Goal: Task Accomplishment & Management: Use online tool/utility

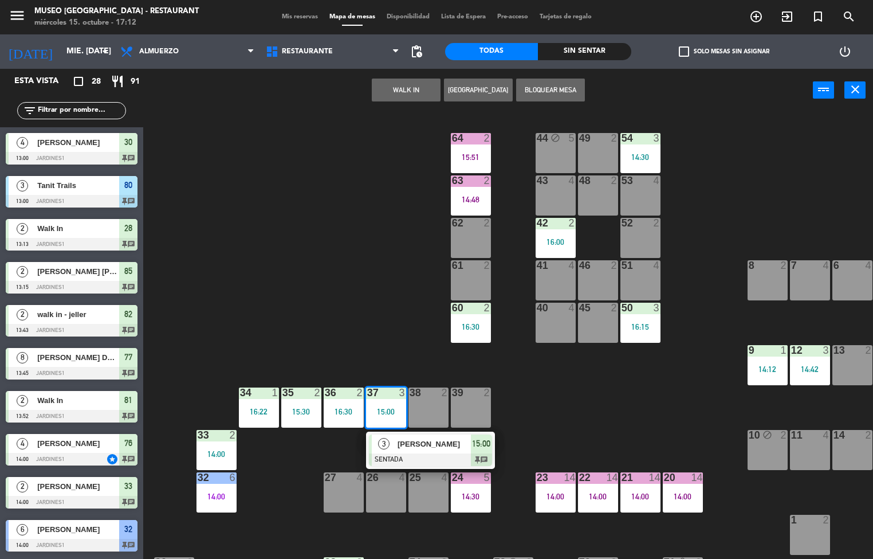
click at [521, 151] on div "44 block 5 49 2 54 3 14:30 64 2 15:51 48 2 53 4 63 2 14:48 43 4 62 2 42 2 16:00…" at bounding box center [512, 335] width 721 height 447
click at [519, 162] on div "44 block 5 49 2 54 3 14:30 64 2 15:51 48 2 53 4 63 2 14:48 43 4 62 2 42 2 16:00…" at bounding box center [512, 335] width 721 height 447
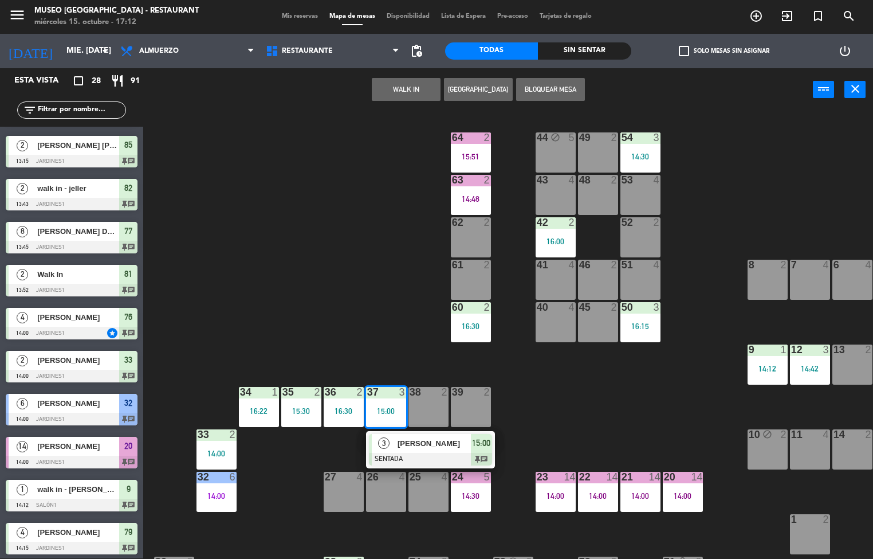
scroll to position [245, 93]
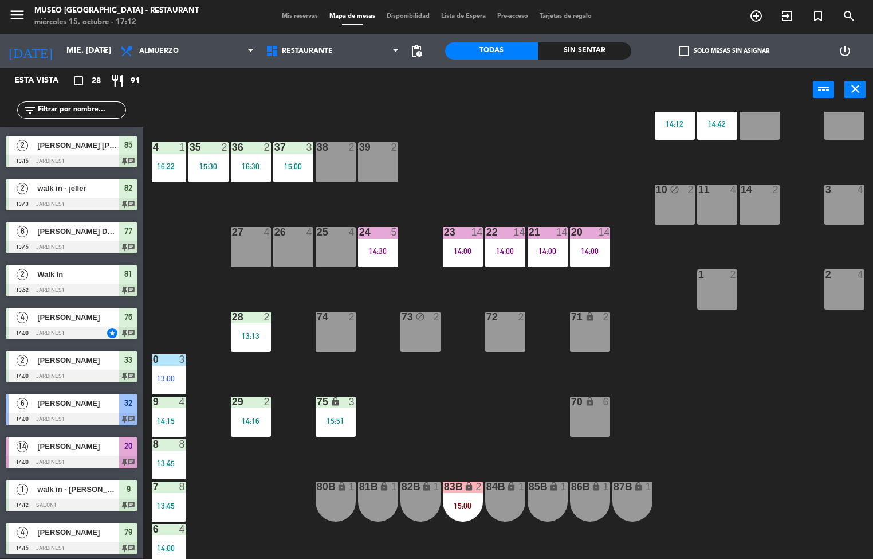
click at [511, 165] on div "44 block 5 49 2 54 3 14:30 64 2 15:51 48 2 53 4 63 2 14:48 43 4 62 2 42 2 16:00…" at bounding box center [512, 335] width 721 height 447
click at [520, 169] on div "44 block 5 49 2 54 3 14:30 64 2 15:51 48 2 53 4 63 2 14:48 43 4 62 2 42 2 16:00…" at bounding box center [512, 335] width 721 height 447
click at [523, 164] on div "44 block 5 49 2 54 3 14:30 64 2 15:51 48 2 53 4 63 2 14:48 43 4 62 2 42 2 16:00…" at bounding box center [512, 335] width 721 height 447
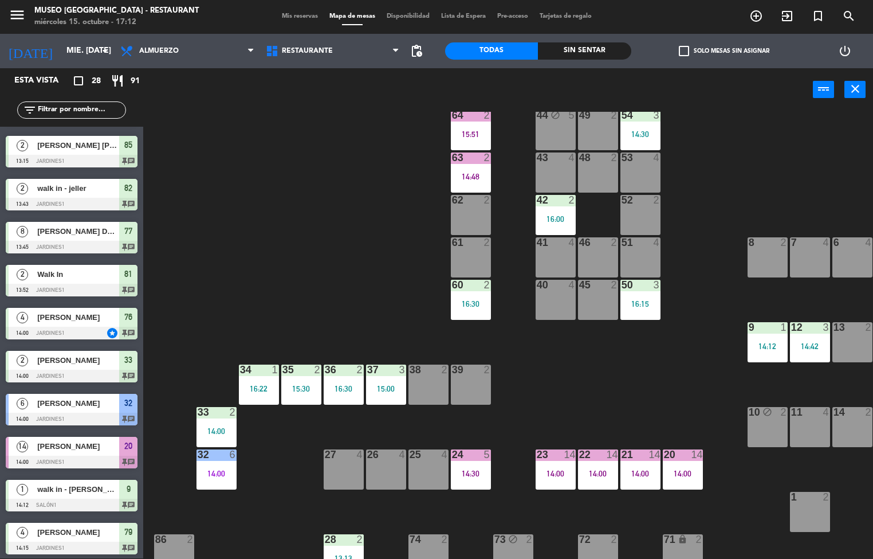
scroll to position [65, 0]
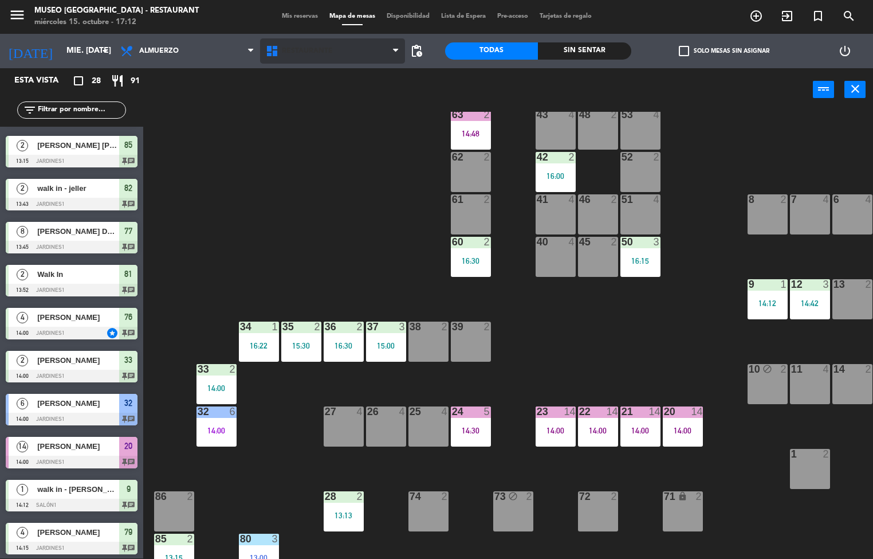
click at [328, 38] on span "Restaurante" at bounding box center [333, 50] width 146 height 25
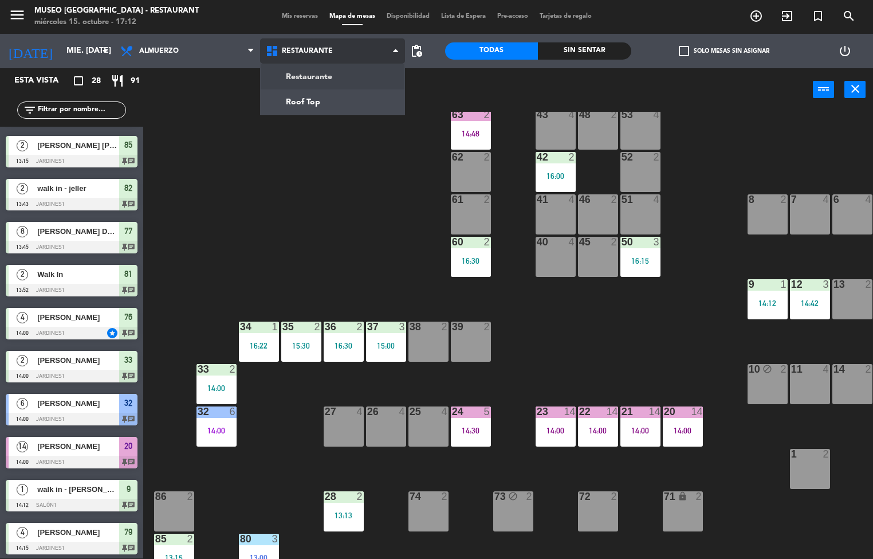
click at [325, 95] on ng-component "menu Museo Larco Café - Restaurant miércoles 15. octubre - 17:12 Mis reservas M…" at bounding box center [436, 278] width 873 height 559
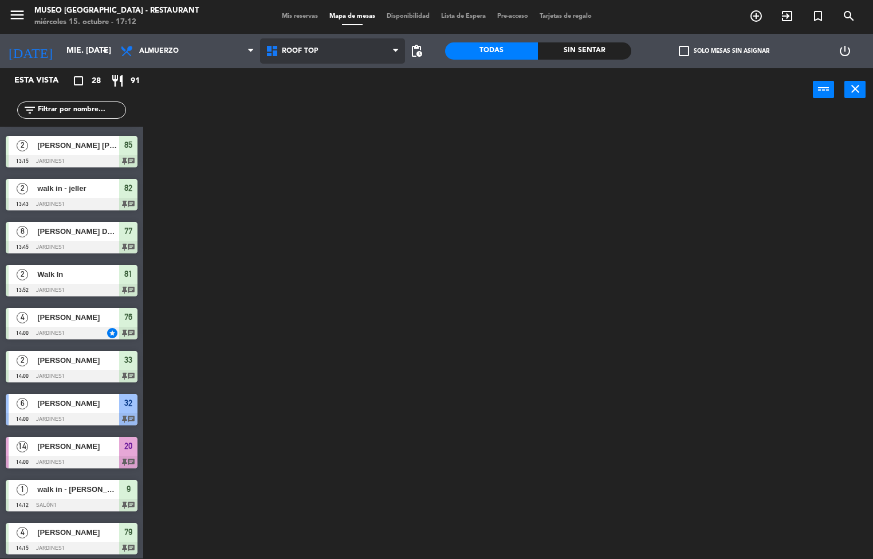
scroll to position [0, 0]
click at [330, 58] on span "Roof Top" at bounding box center [333, 50] width 146 height 25
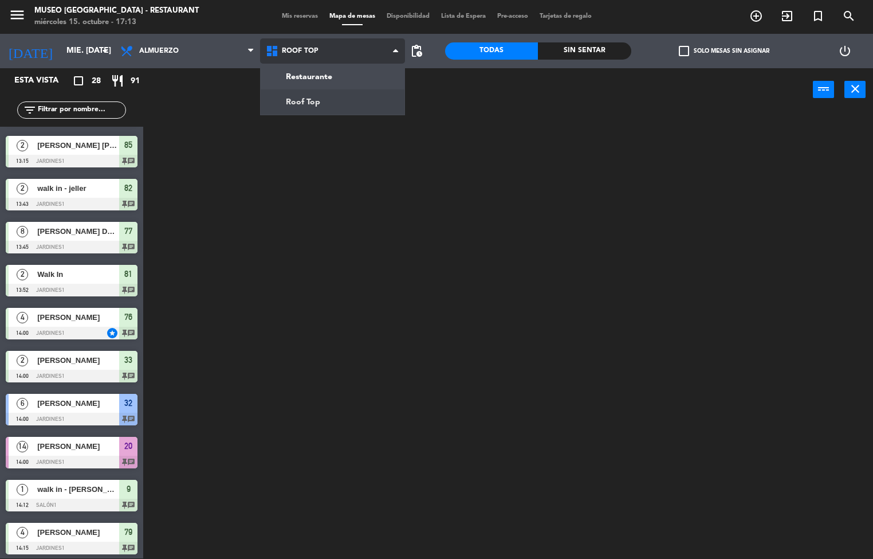
click at [325, 81] on ng-component "menu Museo Larco Café - Restaurant miércoles 15. octubre - 17:13 Mis reservas M…" at bounding box center [436, 278] width 873 height 559
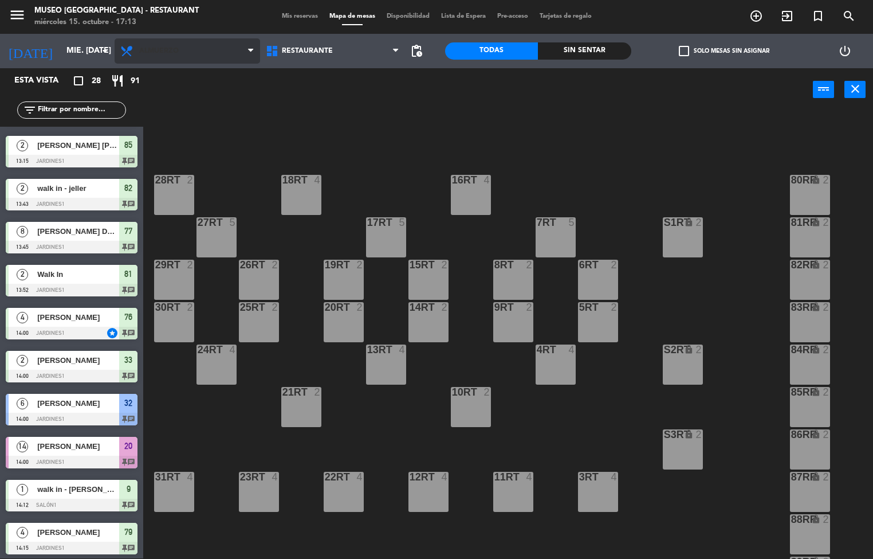
click at [215, 61] on span "Almuerzo" at bounding box center [188, 50] width 146 height 25
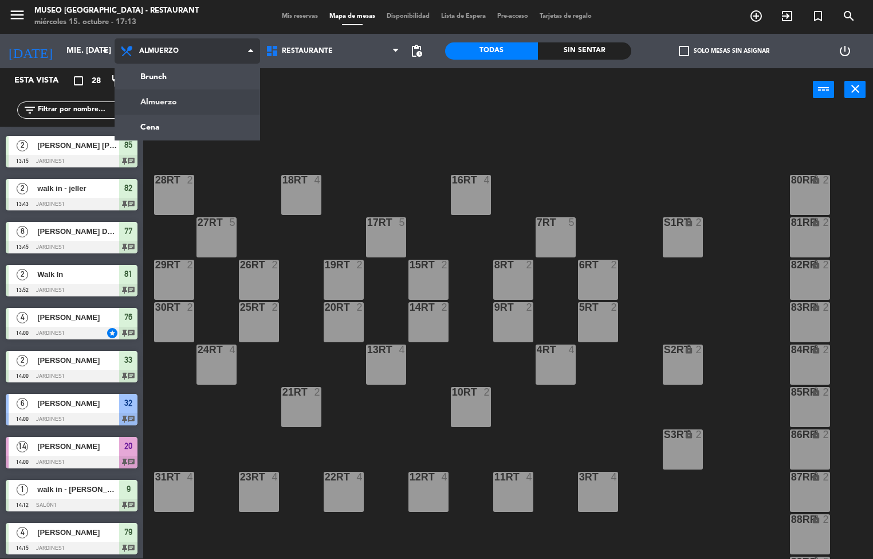
click at [179, 119] on ng-component "menu Museo Larco Café - Restaurant miércoles 15. octubre - 17:13 Mis reservas M…" at bounding box center [436, 278] width 873 height 559
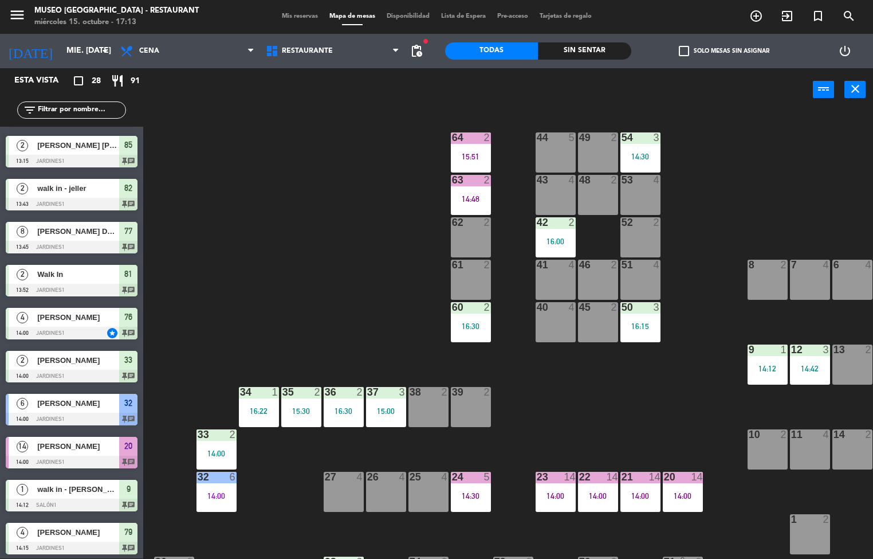
click at [349, 307] on div "44 5 49 2 54 3 14:30 64 2 15:51 48 2 53 4 63 2 14:48 43 4 62 2 42 2 16:00 52 2 …" at bounding box center [512, 335] width 721 height 447
click at [333, 325] on div "44 5 49 2 54 3 14:30 64 2 15:51 48 2 53 4 63 2 14:48 43 4 62 2 42 2 16:00 52 2 …" at bounding box center [512, 335] width 721 height 447
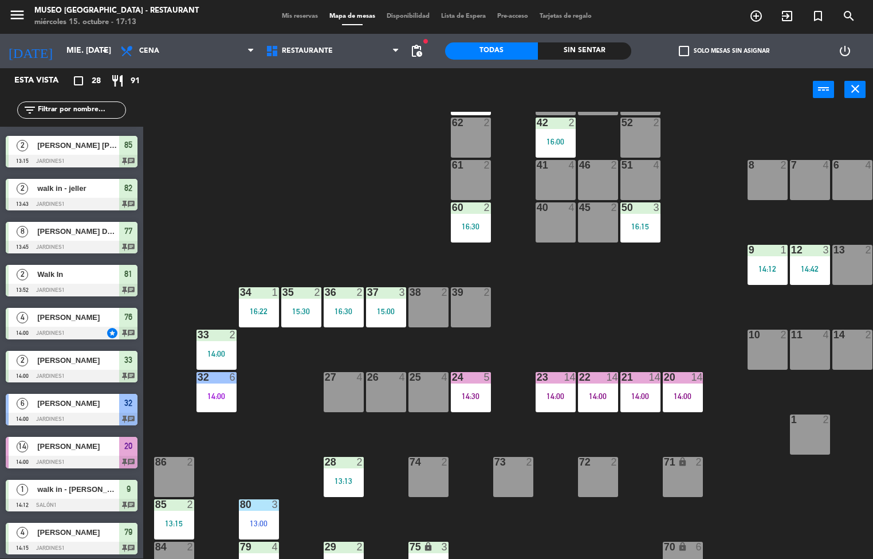
scroll to position [99, 0]
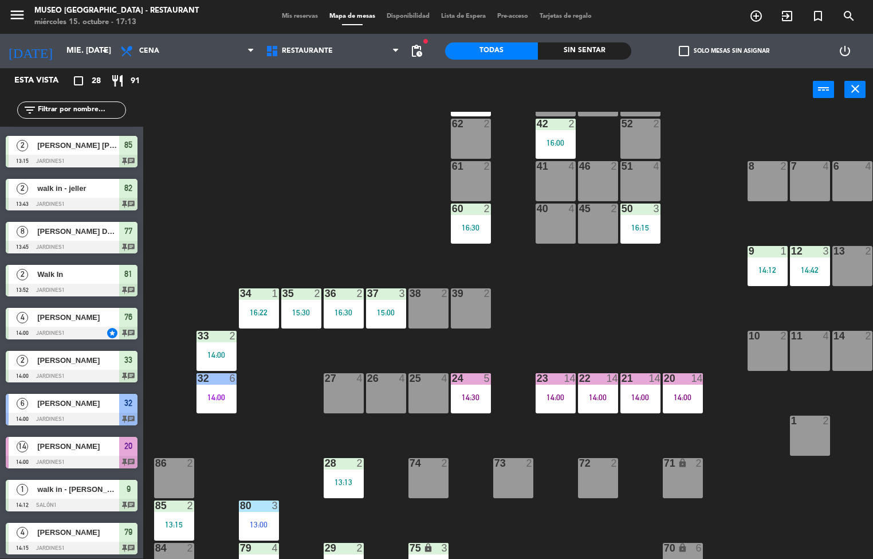
click at [552, 317] on div "44 5 49 2 54 3 14:30 64 2 15:51 48 2 53 4 63 2 14:48 43 4 62 2 42 2 16:00 52 2 …" at bounding box center [512, 335] width 721 height 447
click at [552, 330] on div "44 5 49 2 54 3 14:30 64 2 15:51 48 2 53 4 63 2 14:48 43 4 62 2 42 2 16:00 52 2 …" at bounding box center [512, 335] width 721 height 447
click at [551, 320] on div "44 5 49 2 54 3 14:30 64 2 15:51 48 2 53 4 63 2 14:48 43 4 62 2 42 2 16:00 52 2 …" at bounding box center [512, 335] width 721 height 447
click at [559, 320] on div "44 5 49 2 54 3 14:30 64 2 15:51 48 2 53 4 63 2 14:48 43 4 62 2 42 2 16:00 52 2 …" at bounding box center [512, 335] width 721 height 447
click at [549, 320] on div "44 5 49 2 54 3 14:30 64 2 15:51 48 2 53 4 63 2 14:48 43 4 62 2 42 2 16:00 52 2 …" at bounding box center [512, 335] width 721 height 447
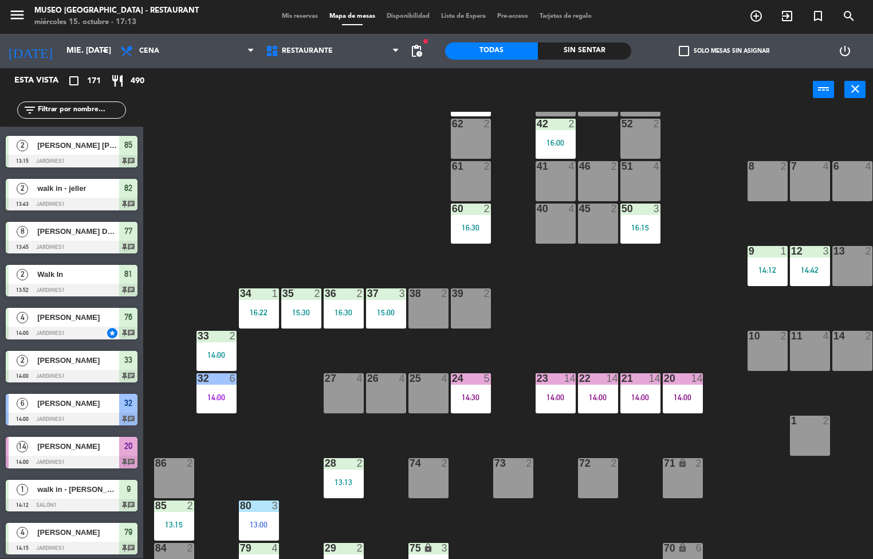
click at [545, 322] on div "44 5 49 2 54 3 14:30 64 2 15:51 48 2 53 4 63 2 14:48 43 4 62 2 42 2 16:00 52 2 …" at bounding box center [512, 335] width 721 height 447
click at [570, 318] on div "44 5 49 2 54 3 14:30 64 2 15:51 48 2 53 4 63 2 14:48 43 4 62 2 42 2 16:00 52 2 …" at bounding box center [512, 335] width 721 height 447
click at [599, 293] on div "44 5 49 2 54 3 14:30 64 2 15:51 48 2 53 4 63 2 14:48 43 4 62 2 42 2 16:00 52 2 …" at bounding box center [512, 335] width 721 height 447
click at [594, 324] on div "44 5 49 2 54 3 14:30 64 2 15:51 48 2 53 4 63 2 14:48 43 4 62 2 42 2 16:00 52 2 …" at bounding box center [512, 335] width 721 height 447
click at [575, 322] on div "44 5 49 2 54 3 14:30 64 2 15:51 48 2 53 4 63 2 14:48 43 4 62 2 42 2 16:00 52 2 …" at bounding box center [512, 335] width 721 height 447
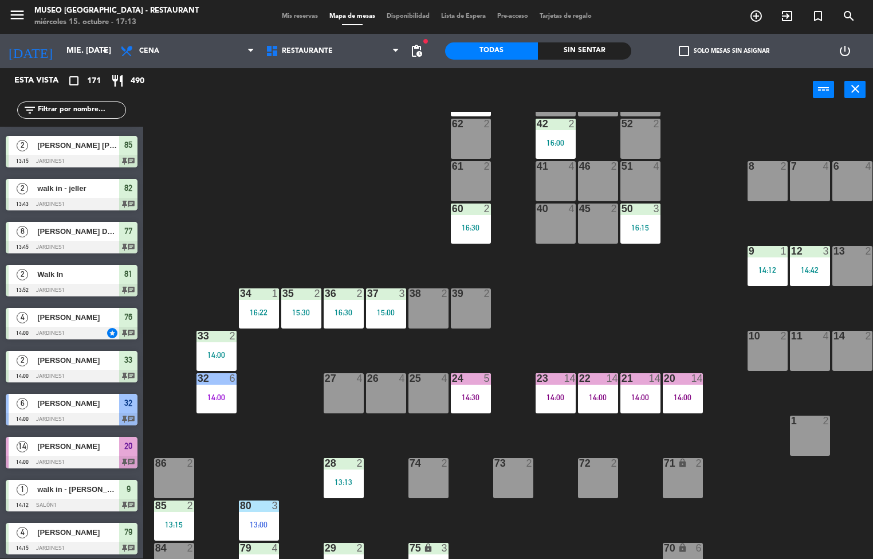
click at [597, 305] on div "44 5 49 2 54 3 14:30 64 2 15:51 48 2 53 4 63 2 14:48 43 4 62 2 42 2 16:00 52 2 …" at bounding box center [512, 335] width 721 height 447
click at [591, 307] on div "44 5 49 2 54 3 14:30 64 2 15:51 48 2 53 4 63 2 14:48 43 4 62 2 42 2 16:00 52 2 …" at bounding box center [512, 335] width 721 height 447
click at [573, 327] on div "44 5 49 2 54 3 14:30 64 2 15:51 48 2 53 4 63 2 14:48 43 4 62 2 42 2 16:00 52 2 …" at bounding box center [512, 335] width 721 height 447
click at [587, 323] on div "44 5 49 2 54 3 14:30 64 2 15:51 48 2 53 4 63 2 14:48 43 4 62 2 42 2 16:00 52 2 …" at bounding box center [512, 335] width 721 height 447
click at [588, 325] on div "44 5 49 2 54 3 14:30 64 2 15:51 48 2 53 4 63 2 14:48 43 4 62 2 42 2 16:00 52 2 …" at bounding box center [512, 335] width 721 height 447
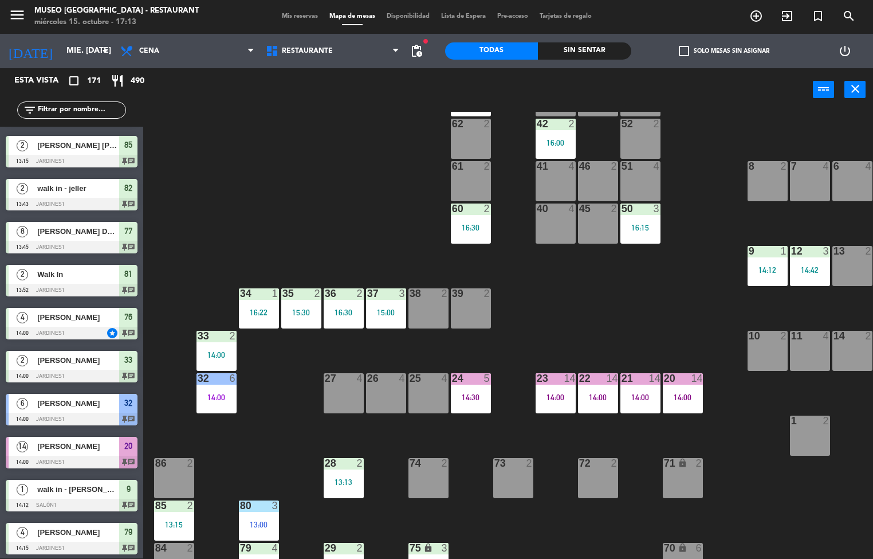
click at [614, 330] on div "44 5 49 2 54 3 14:30 64 2 15:51 48 2 53 4 63 2 14:48 43 4 62 2 42 2 16:00 52 2 …" at bounding box center [512, 335] width 721 height 447
click at [618, 311] on div "44 5 49 2 54 3 14:30 64 2 15:51 48 2 53 4 63 2 14:48 43 4 62 2 42 2 16:00 52 2 …" at bounding box center [512, 335] width 721 height 447
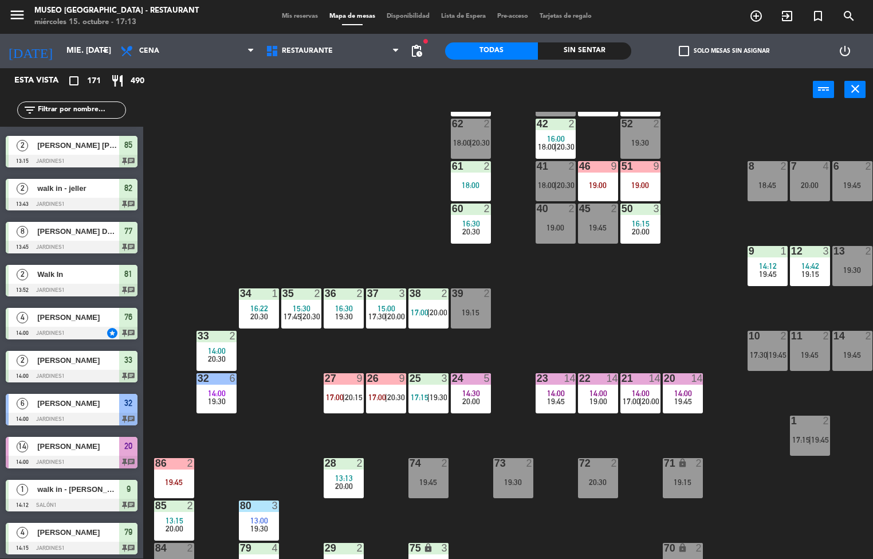
click at [622, 305] on div "44 5 17:00 | 19:00 49 2 20:00 54 3 14:30 19:00 64 2 15:51 17:30 48 5 17:30 | 19…" at bounding box center [512, 335] width 721 height 447
click at [428, 296] on div at bounding box center [428, 293] width 19 height 10
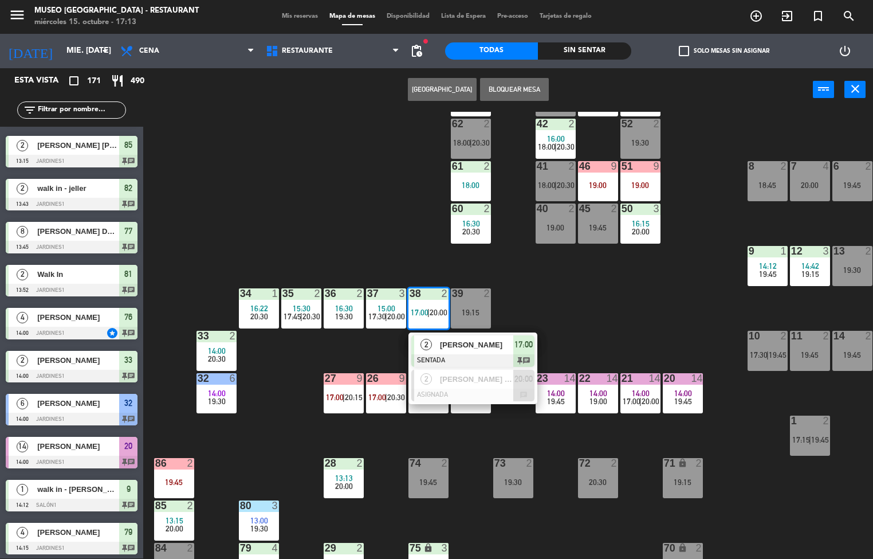
click at [468, 348] on span "Renato Ortega" at bounding box center [476, 345] width 73 height 12
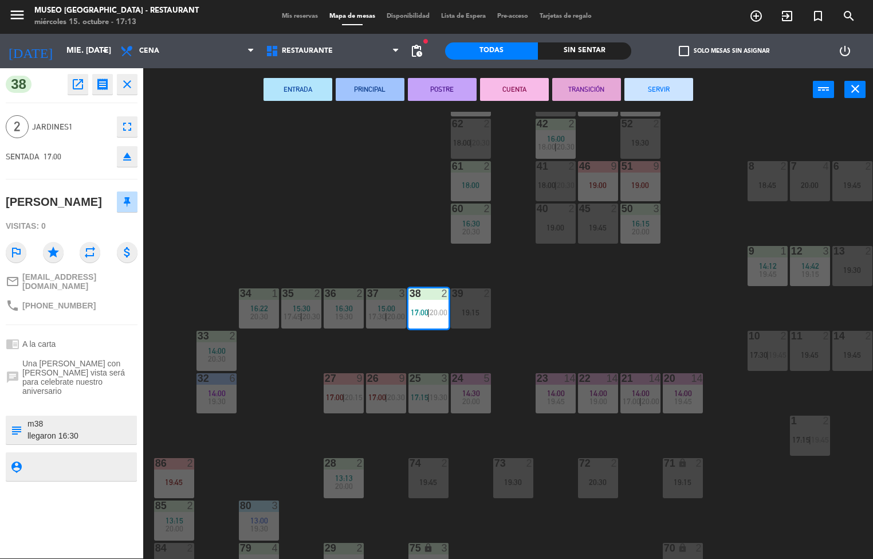
click at [318, 184] on div "44 5 17:00 | 19:00 49 2 20:00 54 3 14:30 19:00 64 2 15:51 17:30 48 5 17:30 | 19…" at bounding box center [512, 335] width 721 height 447
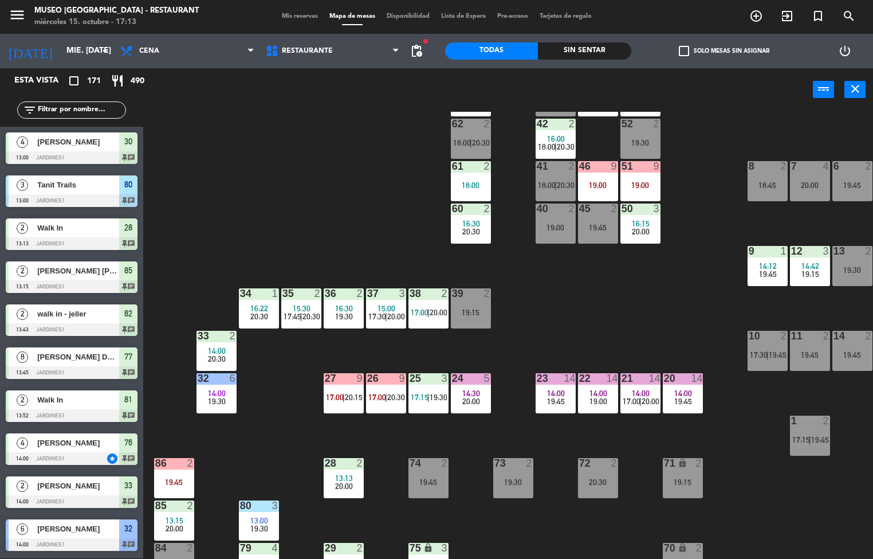
scroll to position [1, 0]
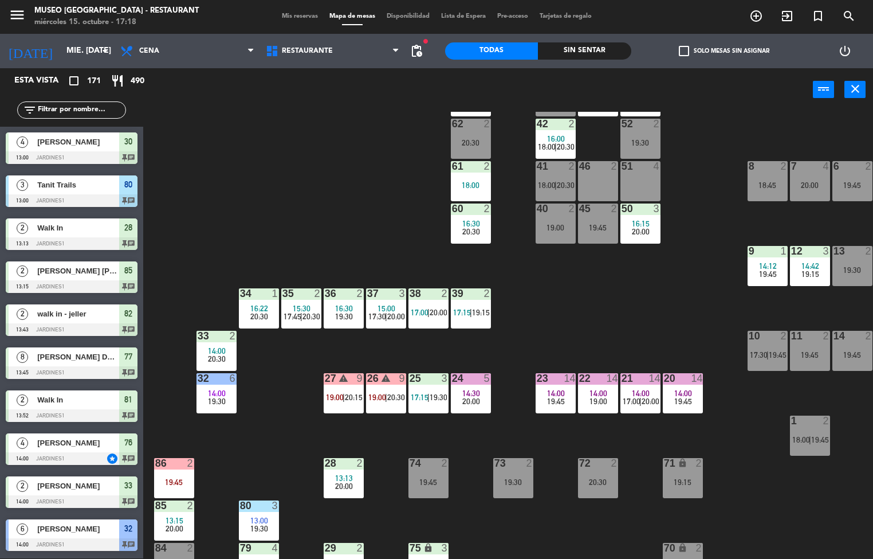
click at [599, 301] on div "44 5 17:00 | 19:00 49 2 20:00 54 3 14:30 19:00 64 2 15:51 17:30 48 5 17:30 | 19…" at bounding box center [512, 335] width 721 height 447
click at [470, 304] on div "39 2 17:15 | 19:15" at bounding box center [471, 308] width 40 height 40
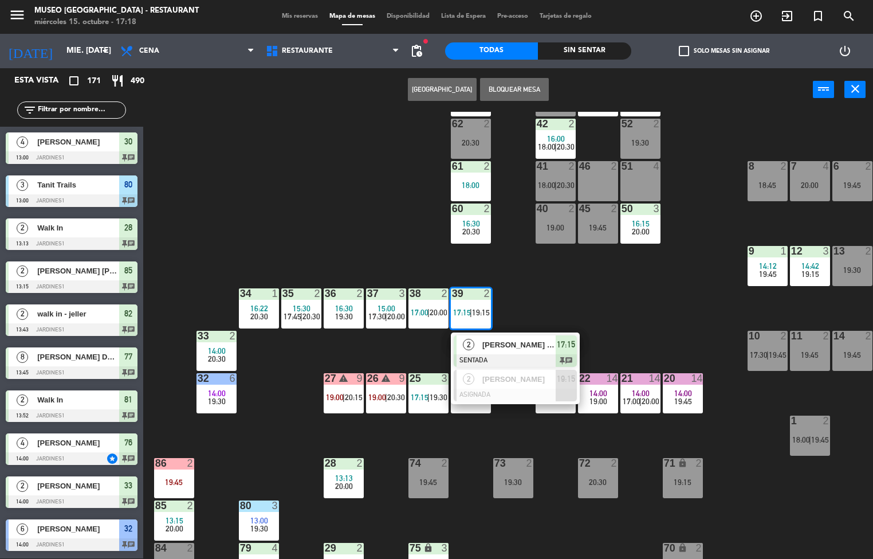
click at [499, 332] on div "2 Salas Ojeda, Jorge Eduardo SENTADA 17:15 chat" at bounding box center [515, 350] width 129 height 37
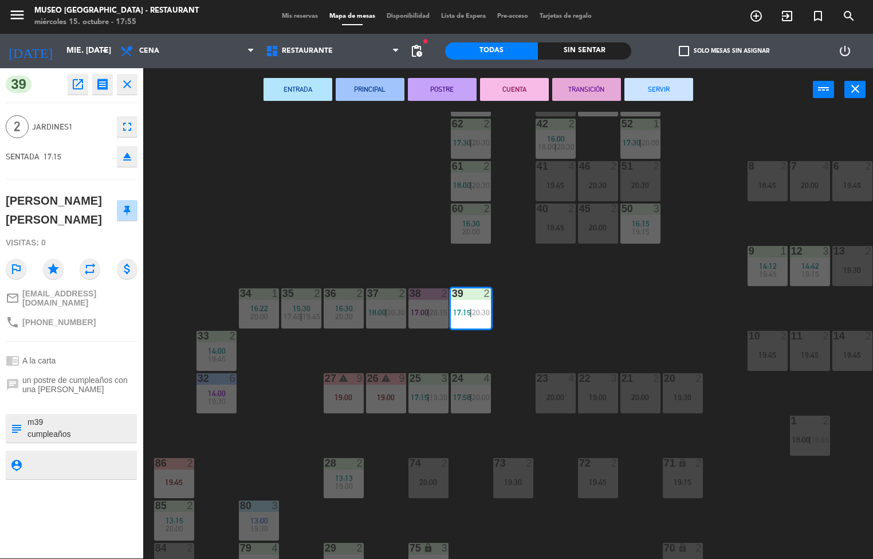
click at [614, 316] on div "44 5 17:00 | 19:00 49 2 20:30 54 5 18:30 64 2 48 6 17:30 | 19:15 53 2 17:30 | 1…" at bounding box center [512, 335] width 721 height 447
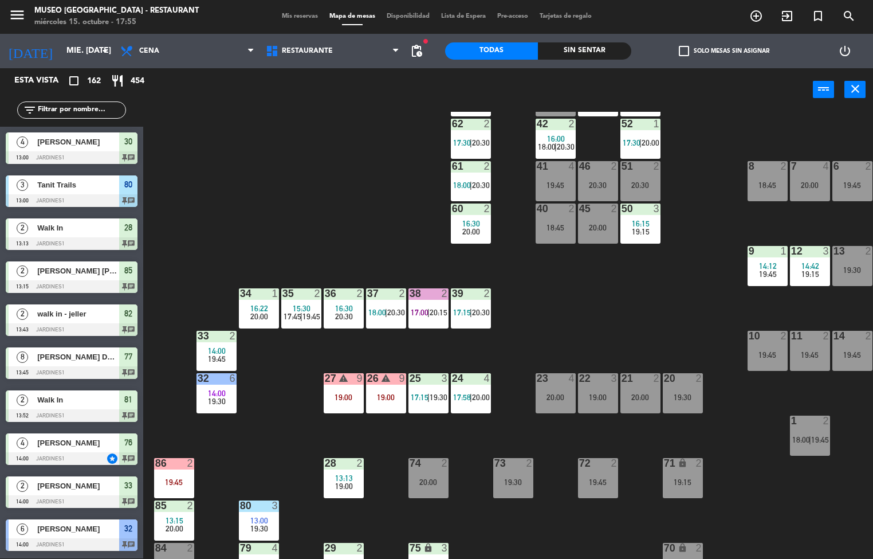
click at [590, 320] on div "44 5 17:00 | 19:00 49 2 20:30 54 5 18:30 64 2 48 6 17:30 | 19:15 53 2 17:30 | 1…" at bounding box center [512, 335] width 721 height 447
click at [595, 308] on div "44 5 17:00 | 19:00 49 2 20:30 54 5 18:30 64 2 48 6 17:30 | 19:15 53 2 17:30 | 1…" at bounding box center [512, 335] width 721 height 447
click at [593, 300] on div "44 5 17:00 | 19:00 49 2 20:30 54 5 18:30 64 2 48 6 17:30 | 19:15 53 2 17:30 | 1…" at bounding box center [512, 335] width 721 height 447
click at [576, 305] on div "44 5 17:00 | 19:00 49 2 20:30 54 5 18:30 64 2 48 6 17:30 | 19:15 53 2 17:30 | 1…" at bounding box center [512, 335] width 721 height 447
click at [477, 387] on div "24 4 17:58 | 20:00" at bounding box center [471, 393] width 40 height 40
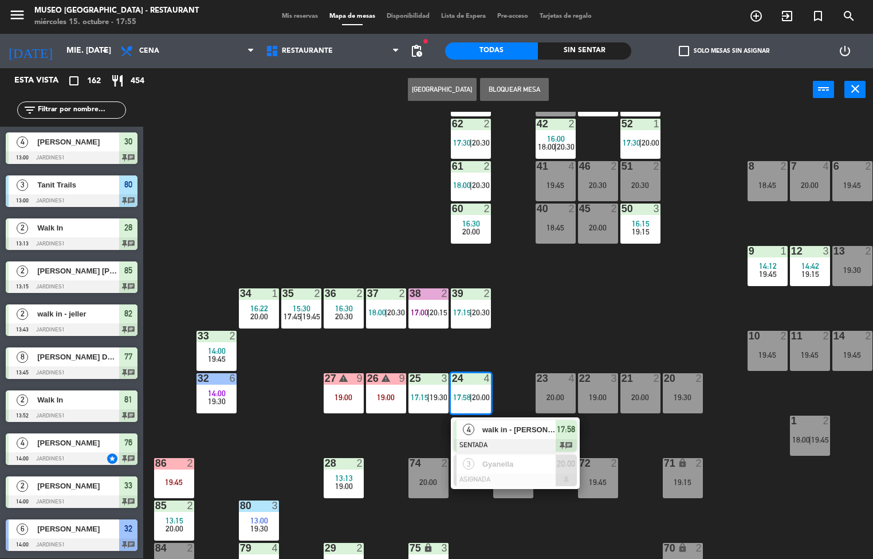
click at [592, 301] on div "44 5 17:00 | 19:00 49 2 20:30 54 5 18:30 64 2 48 6 17:30 | 19:15 53 2 17:30 | 1…" at bounding box center [512, 335] width 721 height 447
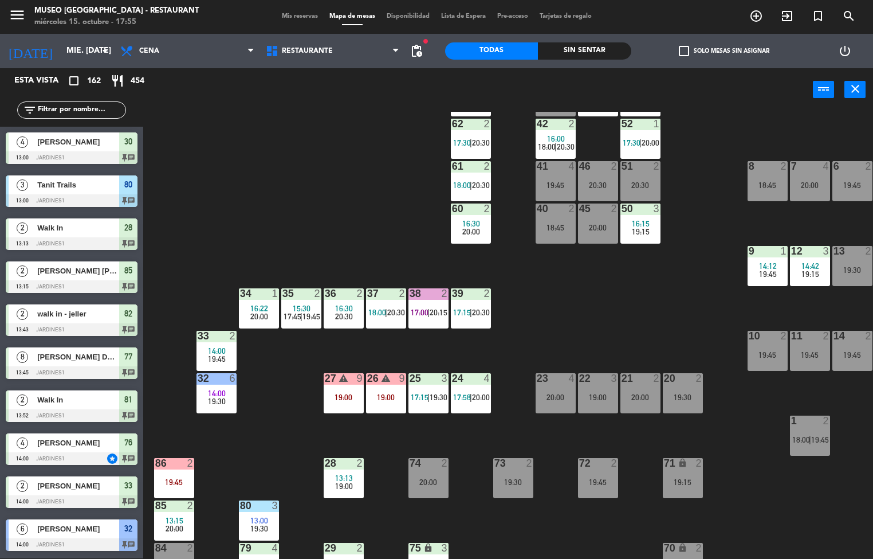
click at [368, 292] on div "37" at bounding box center [367, 293] width 1 height 10
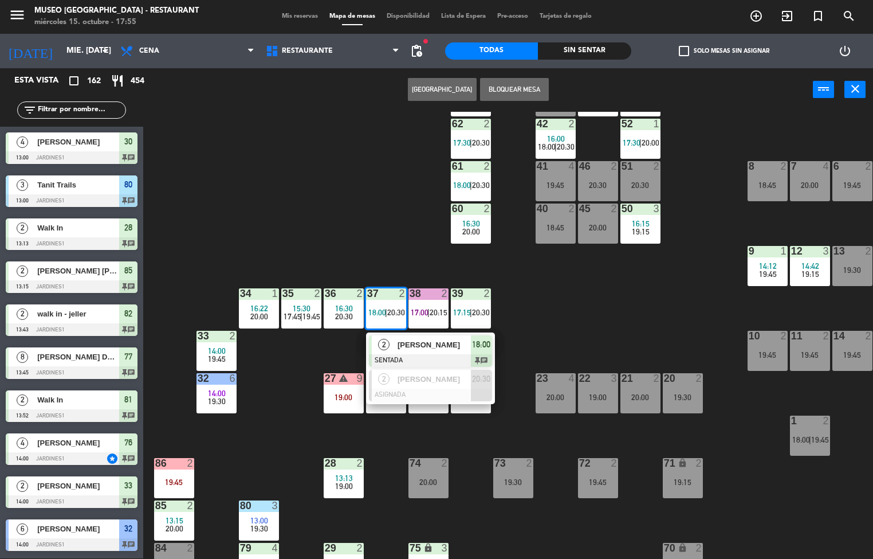
click at [419, 344] on span "Melissa Benites fajardo" at bounding box center [434, 345] width 73 height 12
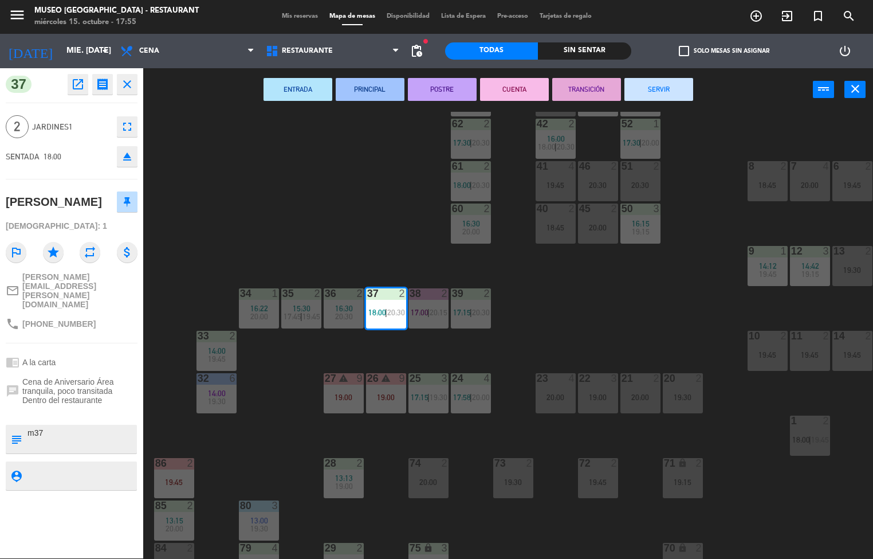
click at [545, 301] on div "44 5 17:00 | 19:00 49 2 20:30 54 5 18:30 64 2 48 6 17:30 | 19:15 53 2 17:30 | 1…" at bounding box center [512, 335] width 721 height 447
click at [573, 300] on div "44 5 17:00 | 19:00 49 2 20:30 54 5 18:30 64 2 48 6 17:30 | 19:15 53 2 17:30 | 1…" at bounding box center [512, 335] width 721 height 447
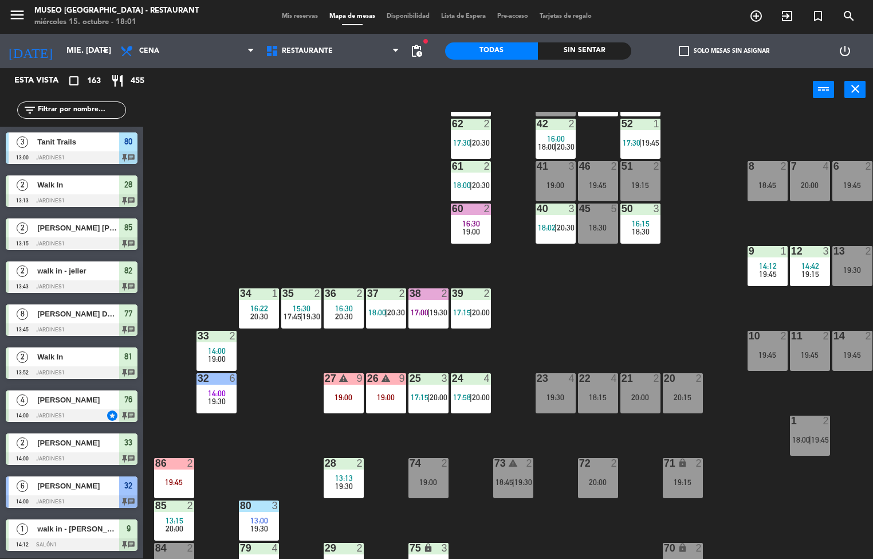
click at [377, 311] on span "18:00" at bounding box center [377, 312] width 18 height 9
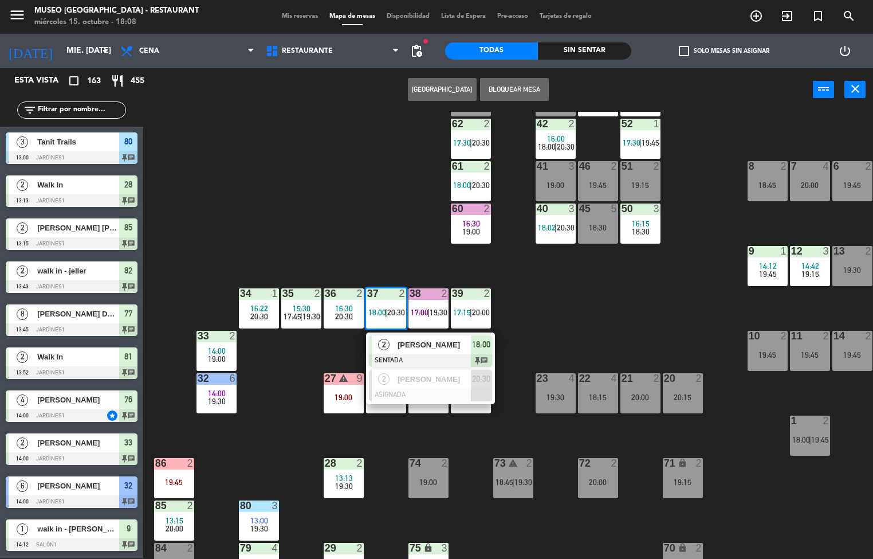
click at [642, 315] on div "44 5 17:00 | 19:00 49 2 19:45 54 4 19:45 64 2 19:45 48 6 17:30 | 19:15 53 2 17:…" at bounding box center [512, 335] width 721 height 447
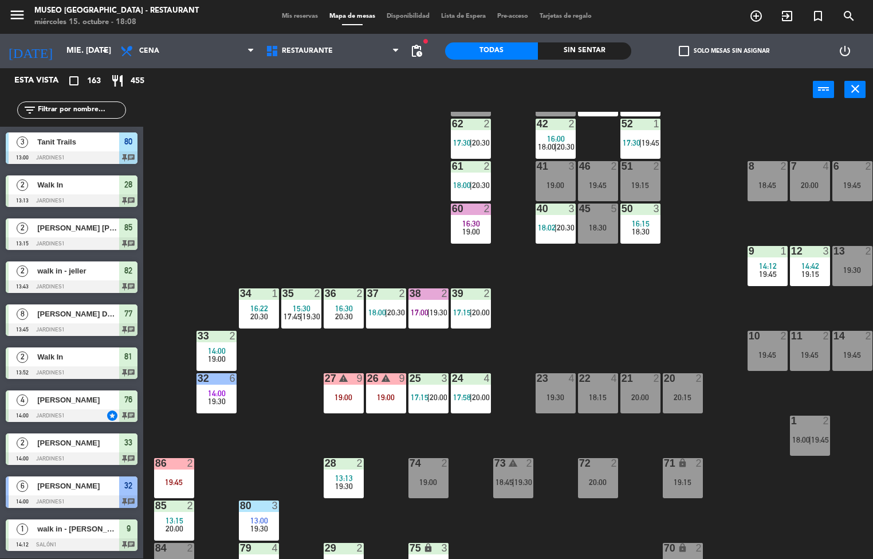
click at [638, 328] on div "44 5 17:00 | 19:00 49 2 19:45 54 4 19:45 64 2 19:45 48 6 17:30 | 19:15 53 2 17:…" at bounding box center [512, 335] width 721 height 447
click at [474, 303] on div "39 2 17:15 | 20:00" at bounding box center [471, 308] width 40 height 40
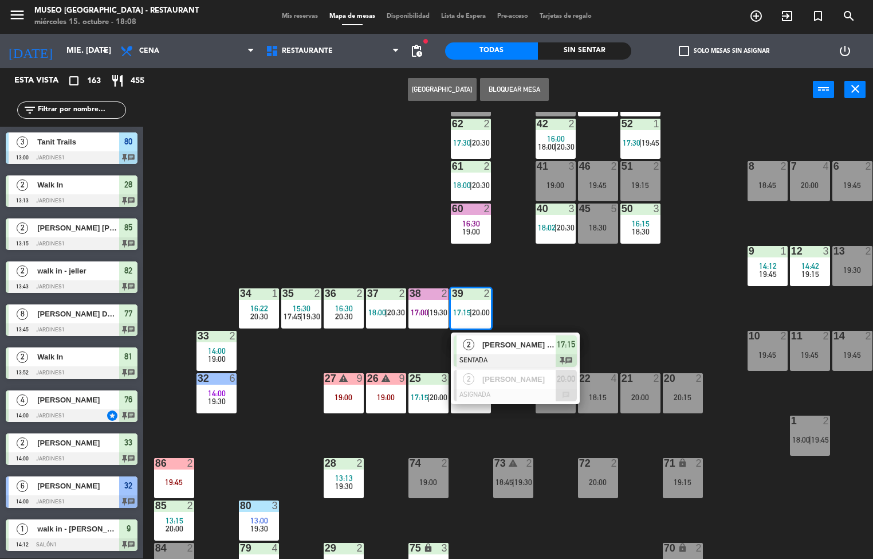
click at [499, 363] on div at bounding box center [515, 360] width 123 height 13
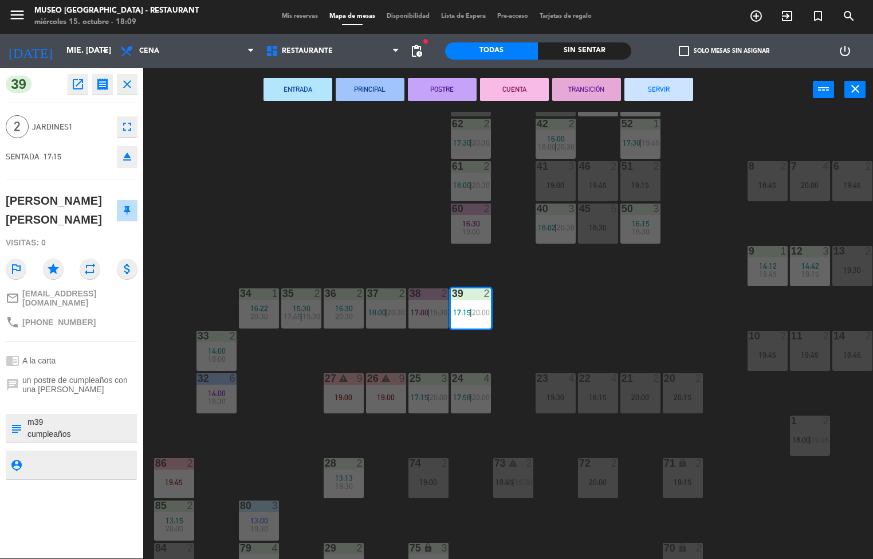
click at [289, 193] on div "44 5 17:00 | 19:00 49 2 19:45 54 4 19:45 64 2 19:45 48 6 17:30 | 19:15 53 2 17:…" at bounding box center [512, 335] width 721 height 447
click at [345, 208] on div "44 5 17:00 | 19:00 49 2 19:45 54 4 19:45 64 2 19:45 48 6 17:30 | 19:15 53 2 17:…" at bounding box center [512, 335] width 721 height 447
click at [392, 235] on div "44 5 17:00 | 19:00 49 2 19:45 54 4 19:45 64 2 19:45 48 6 17:30 | 19:15 53 2 17:…" at bounding box center [512, 335] width 721 height 447
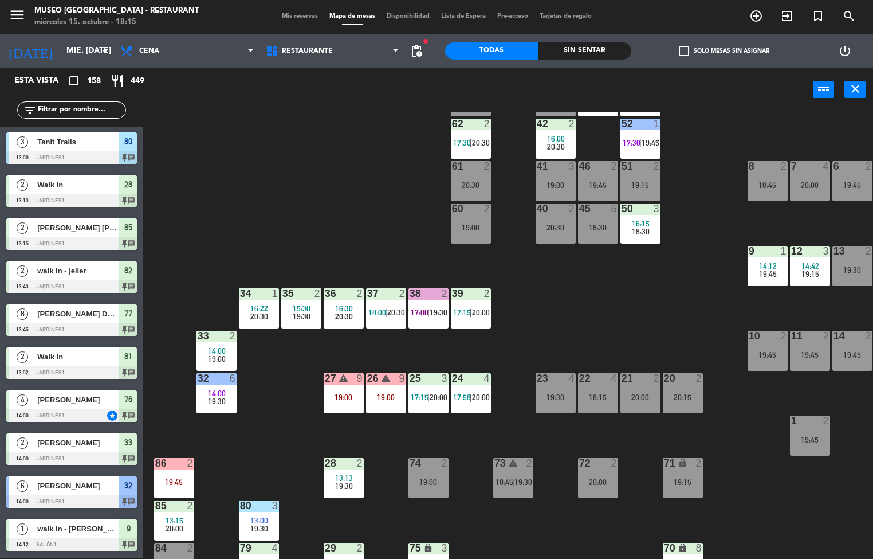
click at [276, 225] on div "44 5 17:00 | 19:00 49 2 19:45 54 4 19:45 64 warning 2 18:20 | 19:45 48 6 17:30 …" at bounding box center [512, 335] width 721 height 447
click at [275, 246] on div "44 5 17:00 | 19:00 49 2 19:45 54 4 19:45 64 warning 2 18:20 | 19:45 48 6 17:30 …" at bounding box center [512, 335] width 721 height 447
click at [274, 253] on div "44 5 17:00 | 19:00 49 2 19:45 54 4 19:45 64 warning 2 18:20 | 19:45 48 6 17:30 …" at bounding box center [512, 335] width 721 height 447
click at [276, 269] on div "44 5 17:00 | 19:00 49 2 19:45 54 4 19:45 64 warning 2 18:20 | 19:45 48 6 17:30 …" at bounding box center [512, 335] width 721 height 447
click at [227, 209] on div "44 5 17:00 | 19:00 49 2 19:45 54 4 19:45 64 warning 2 18:20 | 19:45 48 6 17:30 …" at bounding box center [512, 335] width 721 height 447
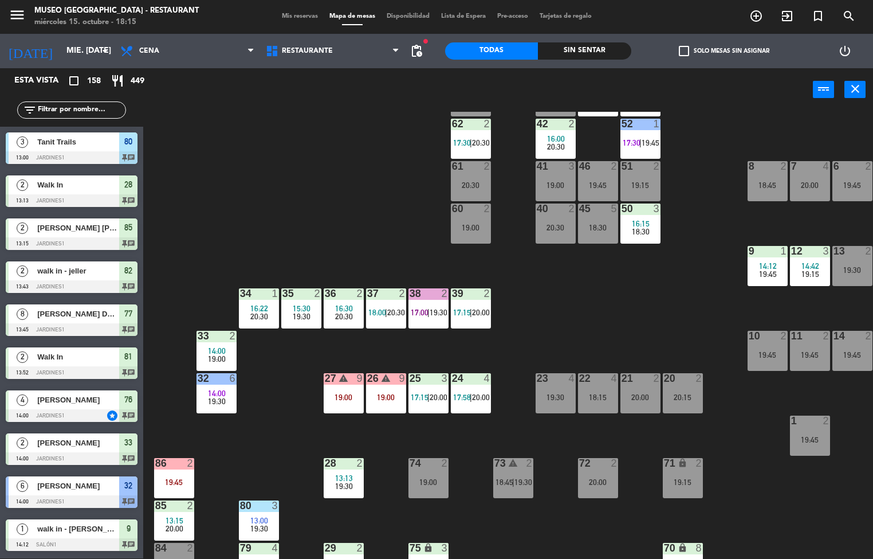
click at [199, 210] on div "44 5 17:00 | 19:00 49 2 19:45 54 4 19:45 64 warning 2 18:20 | 19:45 48 6 17:30 …" at bounding box center [512, 335] width 721 height 447
click at [221, 233] on div "44 5 17:00 | 19:00 49 2 19:45 54 4 19:45 64 warning 2 18:20 | 19:45 48 6 17:30 …" at bounding box center [512, 335] width 721 height 447
click at [183, 184] on div "44 5 17:00 | 19:00 49 2 19:45 54 4 19:45 64 warning 2 18:20 | 19:45 48 6 17:30 …" at bounding box center [512, 335] width 721 height 447
click at [242, 154] on div "44 5 17:00 | 19:00 49 2 19:45 54 4 19:45 64 warning 2 18:20 | 19:45 48 6 17:30 …" at bounding box center [512, 335] width 721 height 447
click at [180, 116] on div "44 5 17:00 | 19:00 49 2 19:45 54 4 19:45 64 warning 2 18:20 | 19:45 48 6 17:30 …" at bounding box center [512, 335] width 721 height 447
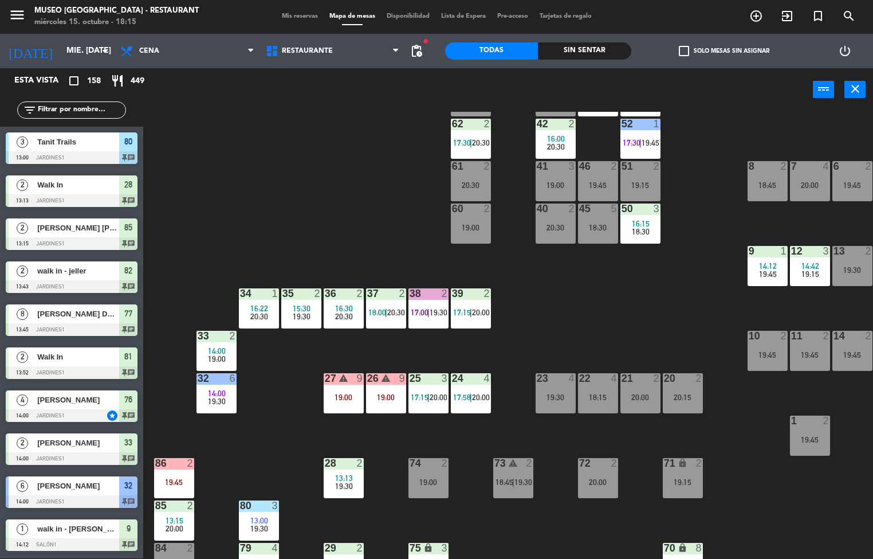
click at [249, 164] on div "44 5 17:00 | 19:00 49 2 19:45 54 4 19:45 64 warning 2 18:20 | 19:45 48 6 17:30 …" at bounding box center [512, 335] width 721 height 447
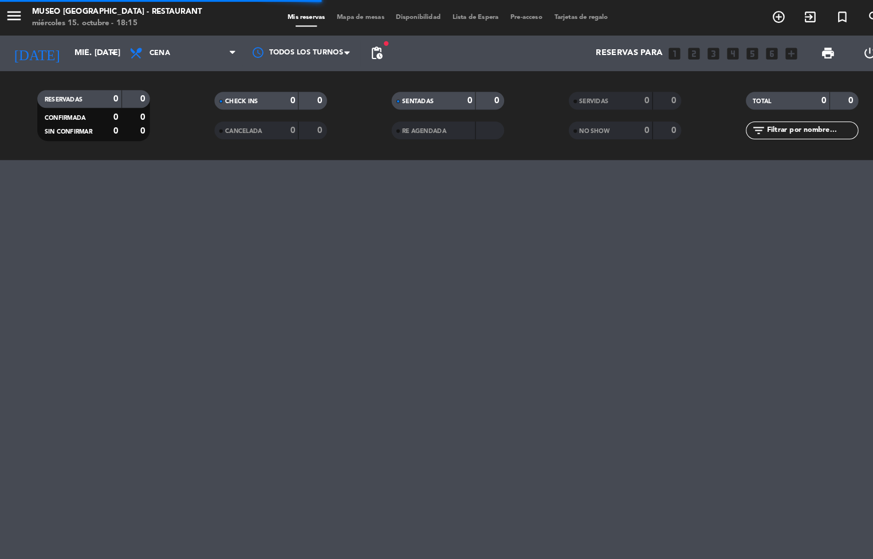
click at [361, 17] on span "Mapa de mesas" at bounding box center [352, 17] width 57 height 6
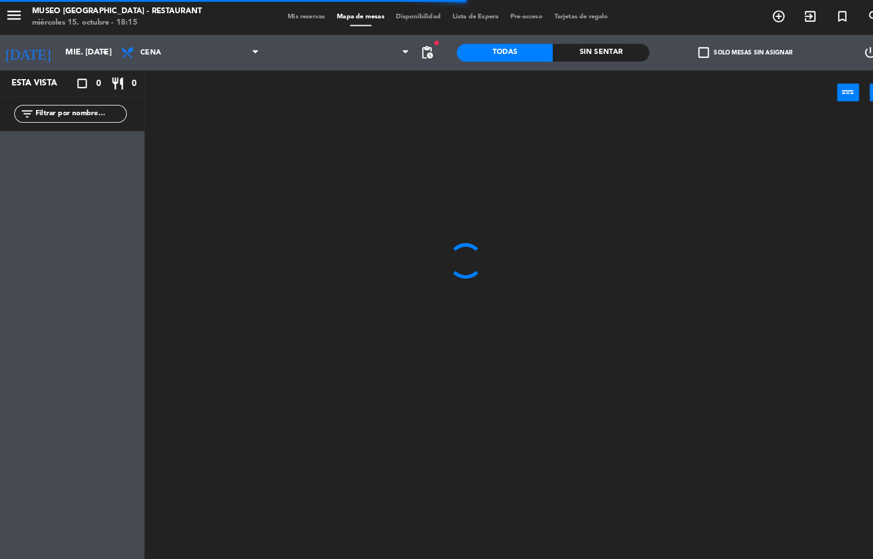
click at [252, 191] on div at bounding box center [512, 335] width 721 height 447
click at [186, 172] on div at bounding box center [512, 335] width 721 height 447
click at [217, 229] on div at bounding box center [512, 335] width 721 height 447
click at [248, 227] on div at bounding box center [512, 335] width 721 height 447
click at [203, 154] on div at bounding box center [512, 335] width 721 height 447
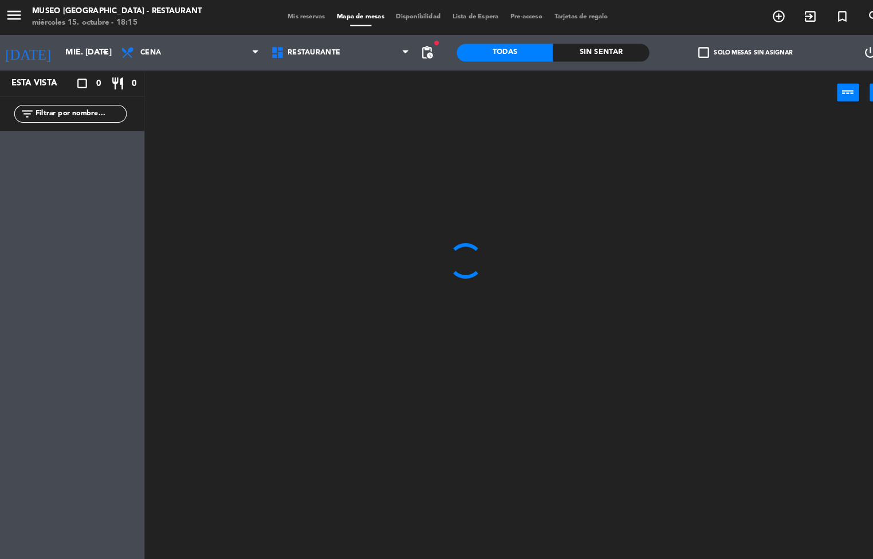
click at [285, 167] on div at bounding box center [512, 335] width 721 height 447
click at [270, 231] on div at bounding box center [512, 335] width 721 height 447
click at [313, 213] on div at bounding box center [512, 335] width 721 height 447
click at [195, 97] on div "power_input close" at bounding box center [478, 90] width 670 height 44
click at [253, 193] on div "menu Museo Larco Café - Restaurant miércoles 15. octubre - 18:15 Mis reservas M…" at bounding box center [436, 279] width 873 height 559
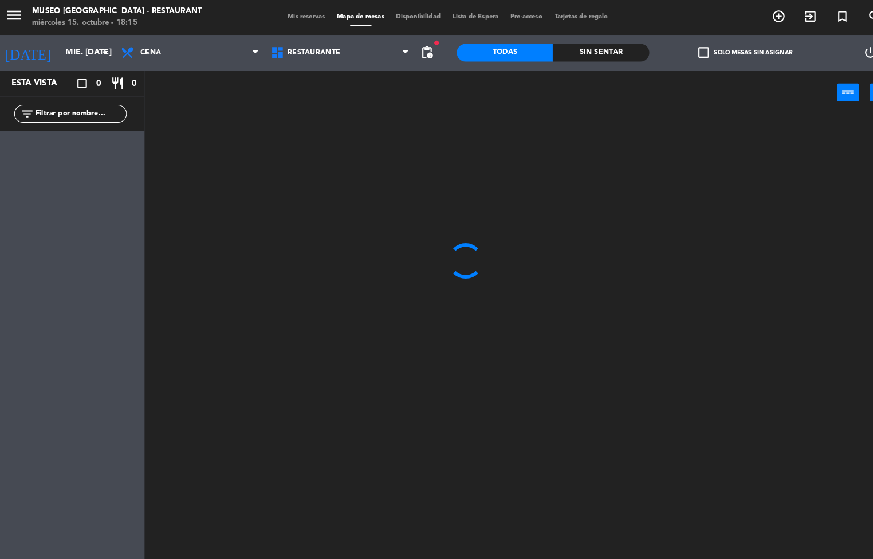
click at [180, 179] on div "menu Museo Larco Café - Restaurant miércoles 15. octubre - 18:15 Mis reservas M…" at bounding box center [436, 279] width 873 height 559
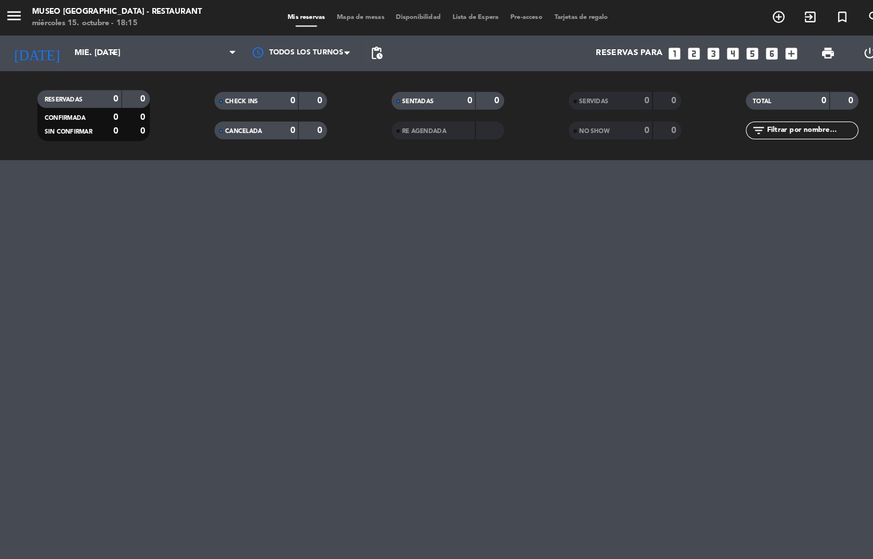
click at [248, 227] on div "menu Museo Larco Café - Restaurant miércoles 15. octubre - 18:15 Mis reservas M…" at bounding box center [436, 279] width 873 height 559
click at [224, 160] on div "menu Museo Larco Café - Restaurant miércoles 15. octubre - 18:15 Mis reservas M…" at bounding box center [436, 279] width 873 height 559
click at [294, 217] on div "menu Museo Larco Café - Restaurant miércoles 15. octubre - 18:15 Mis reservas M…" at bounding box center [436, 279] width 873 height 559
click at [221, 151] on div "RESERVADAS 0 0 CONFIRMADA 0 0 SIN CONFIRMAR 0 0 CHECK INS 0 0 CANCELADA 0 0 SEN…" at bounding box center [436, 112] width 873 height 86
click at [270, 226] on div "menu Museo Larco Café - Restaurant miércoles 15. octubre - 18:15 Mis reservas M…" at bounding box center [436, 279] width 873 height 559
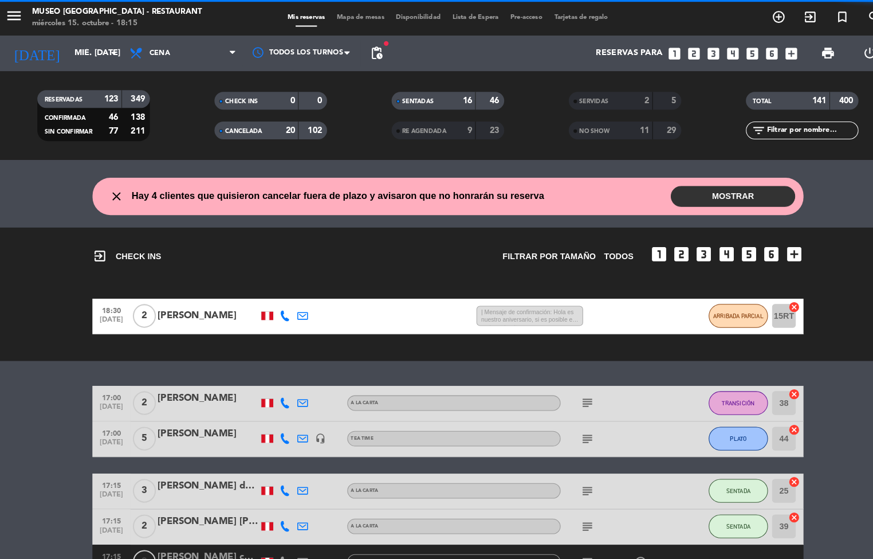
click at [342, 14] on span "Mapa de mesas" at bounding box center [352, 17] width 57 height 6
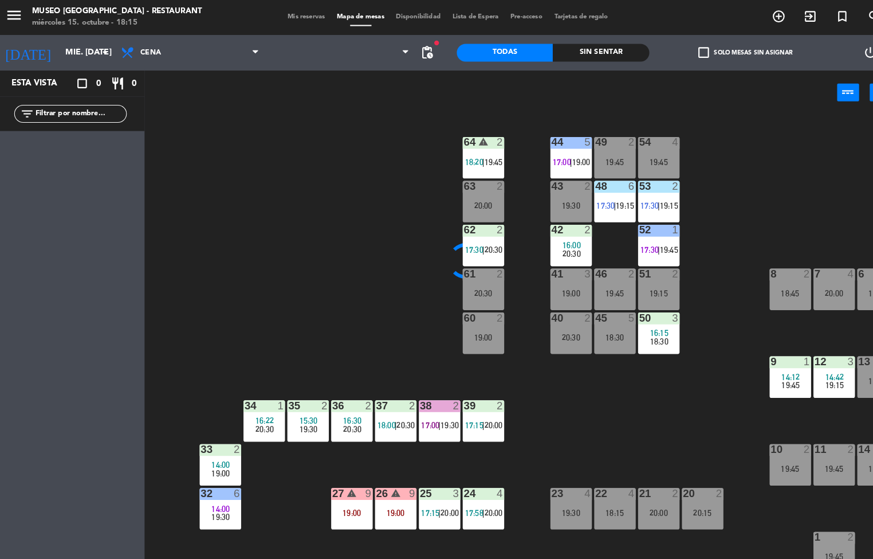
click at [329, 327] on div "44 5 17:00 | 19:00 49 2 19:45 54 4 19:45 64 warning 2 18:20 | 19:45 48 6 17:30 …" at bounding box center [512, 335] width 721 height 447
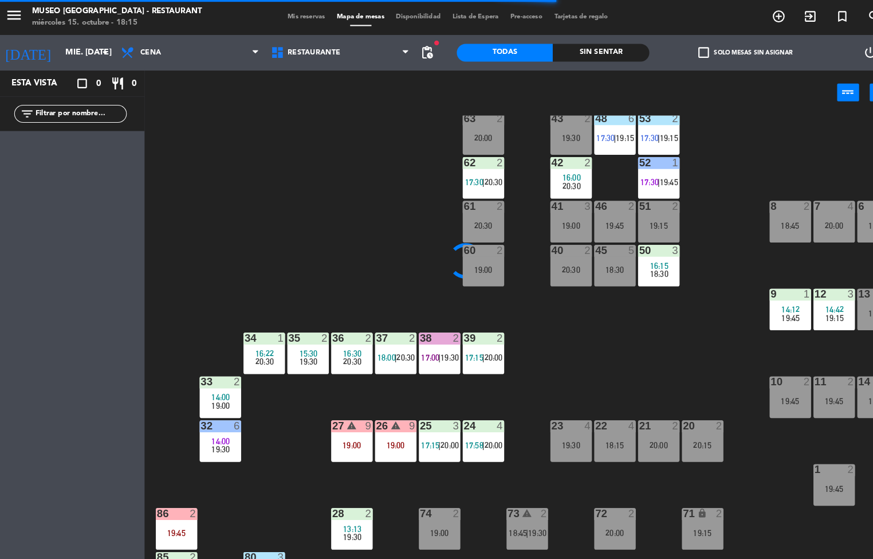
scroll to position [66, 0]
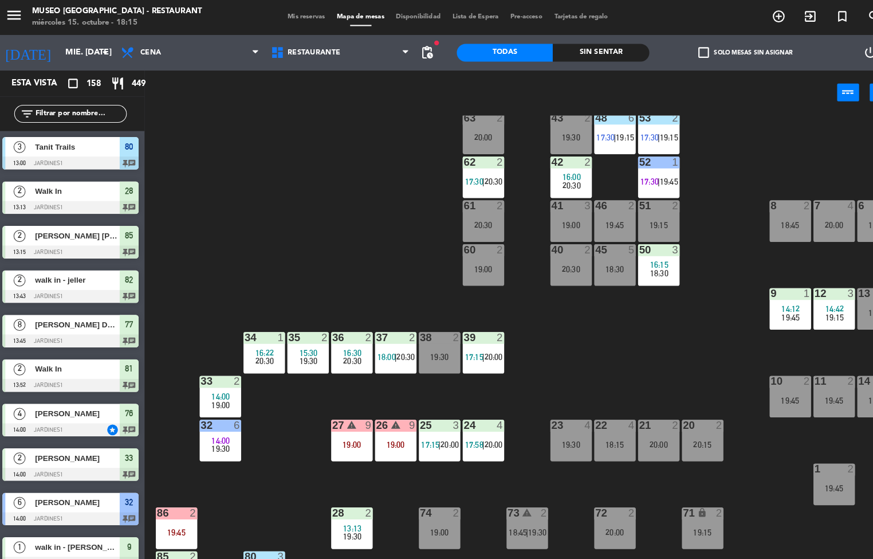
click at [562, 339] on div "44 5 17:00 | 19:00 49 2 19:45 54 4 19:45 64 warning 2 18:20 | 19:45 48 6 17:30 …" at bounding box center [512, 335] width 721 height 447
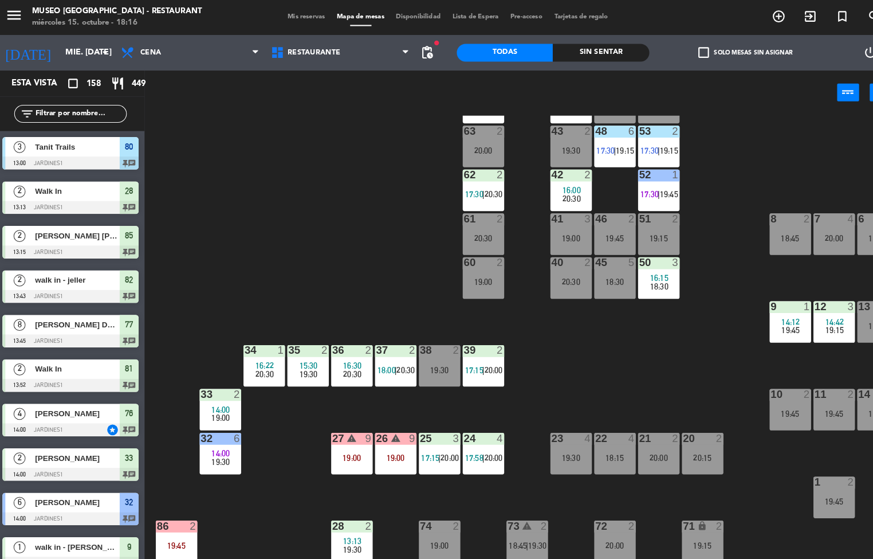
click at [676, 332] on div "44 5 17:00 | 19:00 49 2 19:45 54 4 19:45 64 warning 2 18:20 | 19:45 48 6 17:30 …" at bounding box center [512, 335] width 721 height 447
click at [343, 435] on div "27 warning 9 19:00" at bounding box center [344, 438] width 40 height 40
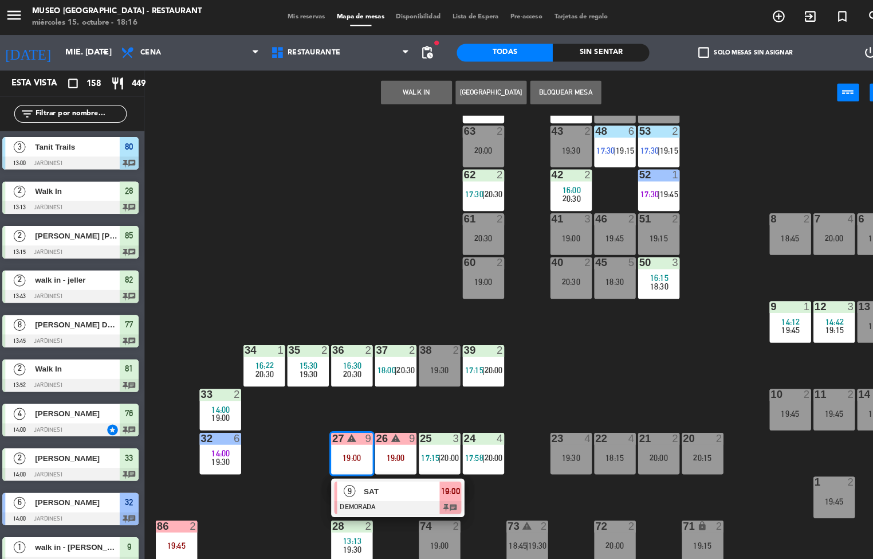
click at [439, 475] on span "19:00" at bounding box center [439, 475] width 18 height 14
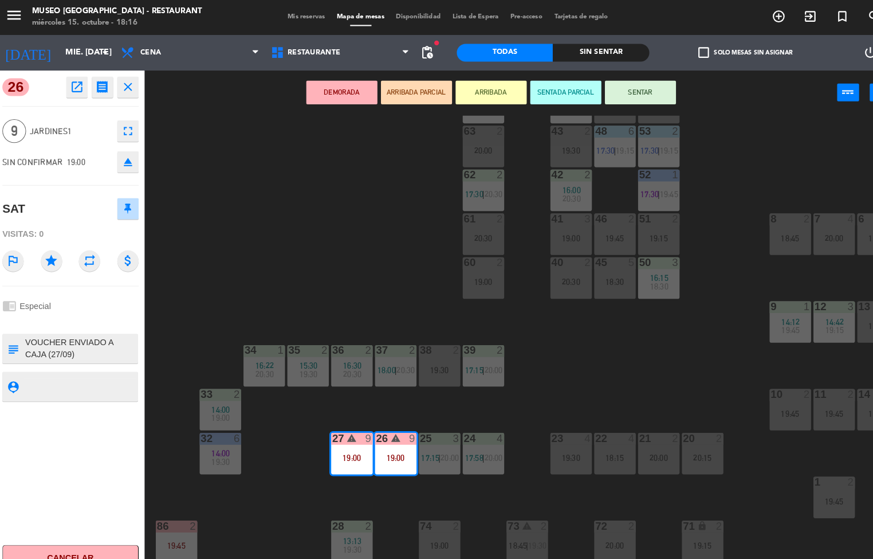
click at [78, 83] on icon "open_in_new" at bounding box center [78, 84] width 14 height 14
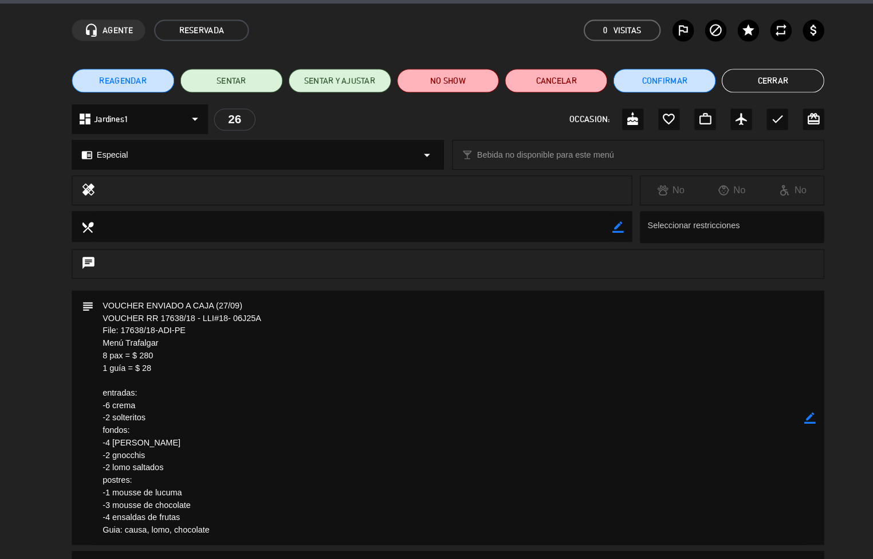
scroll to position [0, 0]
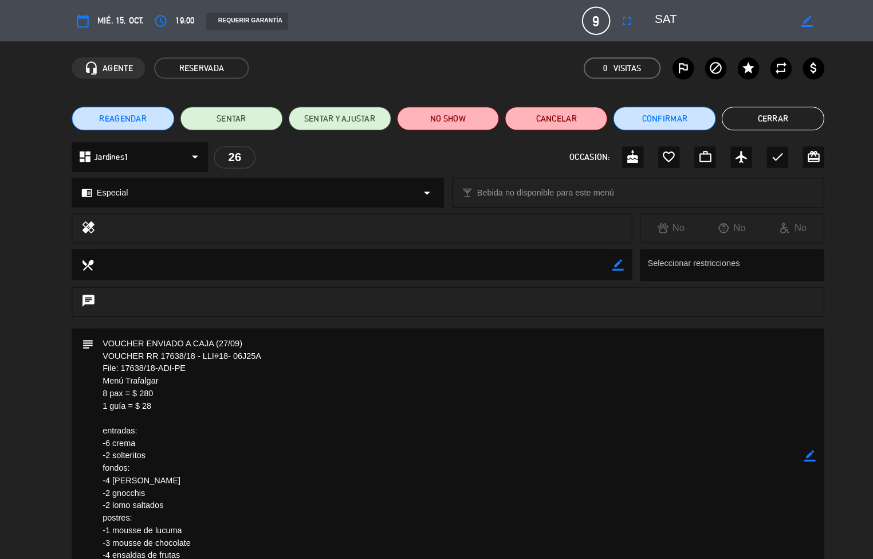
click at [773, 120] on button "Cerrar" at bounding box center [750, 114] width 99 height 23
click at [775, 112] on div "44 5 17:00 | 19:00 49 2 19:45 54 4 19:45 64 warning 2 18:20 | 19:45 48 6 17:30 …" at bounding box center [512, 335] width 721 height 447
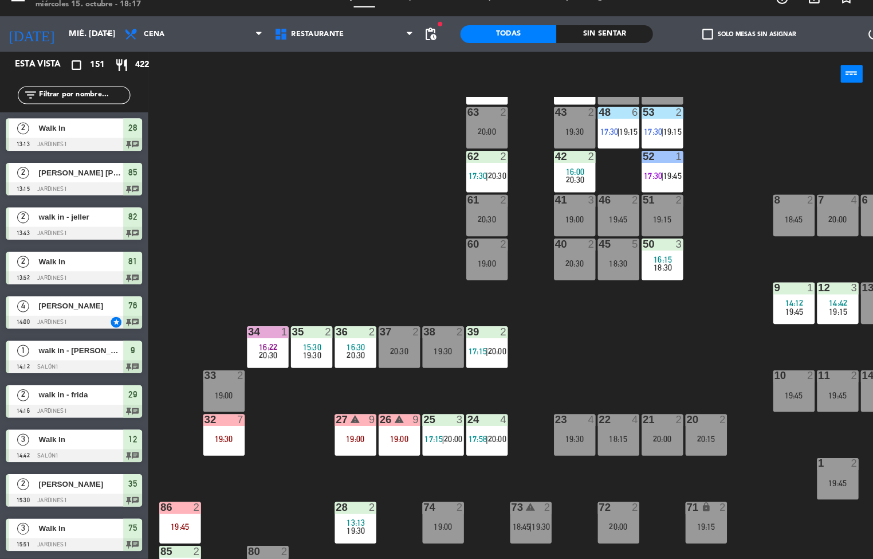
scroll to position [1, 0]
click at [345, 358] on span "20:30" at bounding box center [344, 361] width 18 height 9
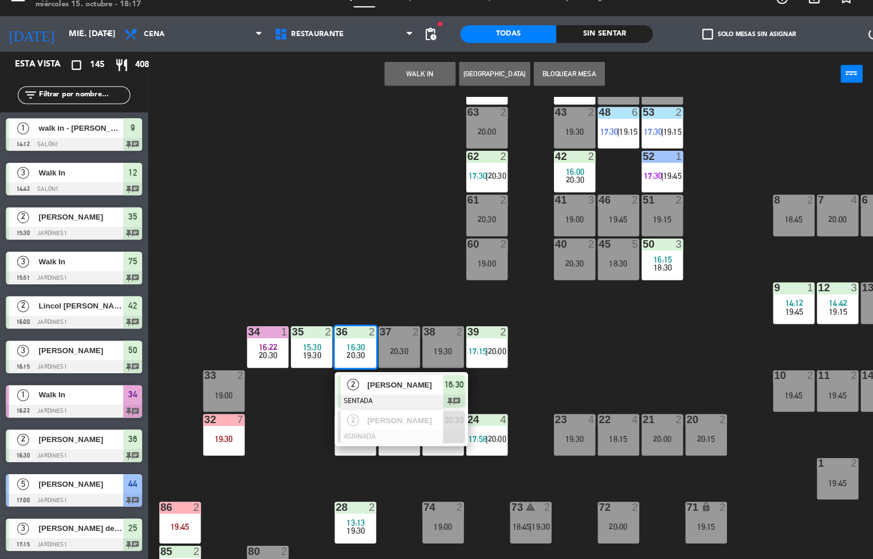
click at [379, 399] on div at bounding box center [388, 405] width 123 height 13
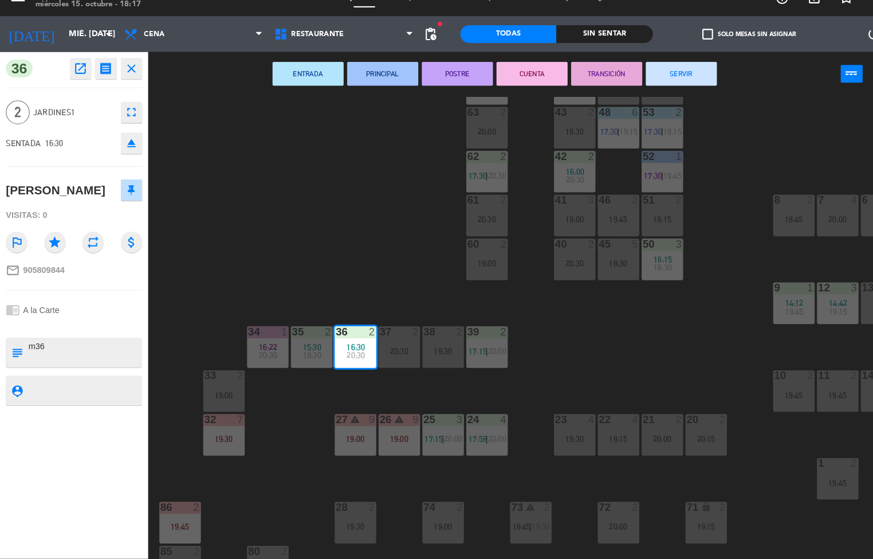
click at [584, 83] on button "TRANSICIÓN" at bounding box center [586, 89] width 69 height 23
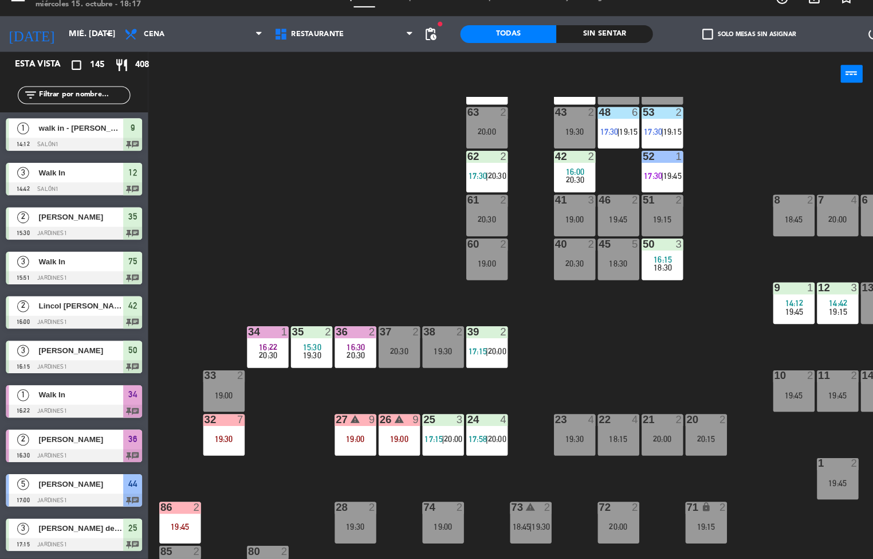
click at [265, 339] on div at bounding box center [258, 338] width 19 height 10
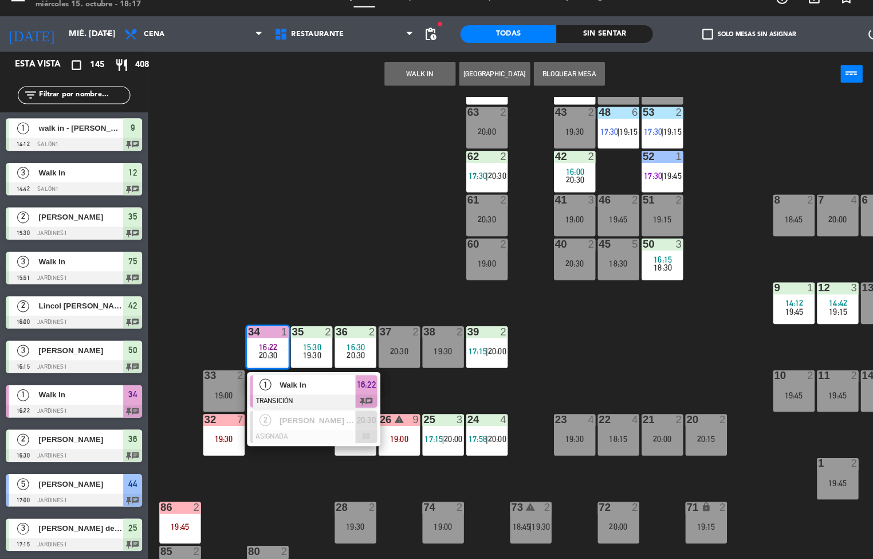
click at [263, 362] on span "20:30" at bounding box center [259, 361] width 18 height 9
click at [366, 241] on div "44 5 17:00 | 19:00 49 2 19:45 54 4 19:45 64 warning 2 18:20 | 19:45 48 6 17:30 …" at bounding box center [512, 335] width 721 height 447
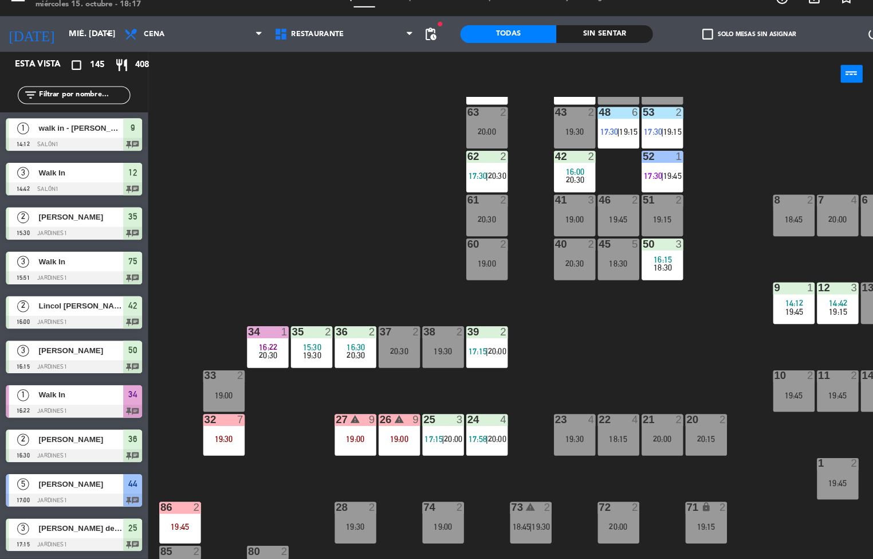
click at [264, 360] on span "20:30" at bounding box center [259, 361] width 18 height 9
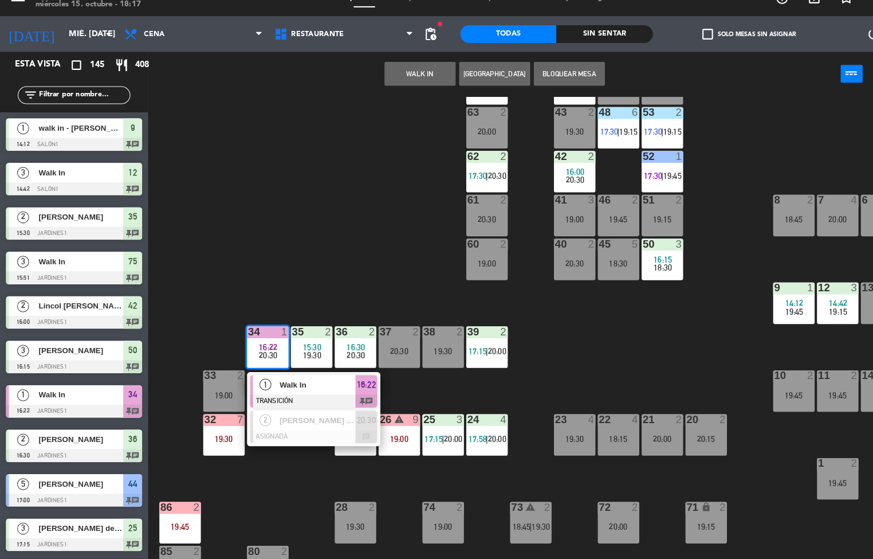
click at [303, 410] on div at bounding box center [303, 405] width 123 height 13
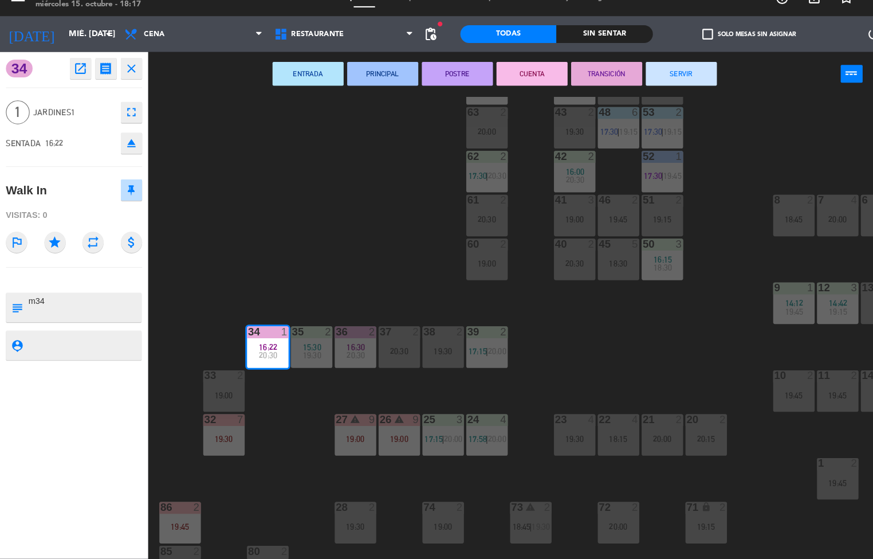
click at [673, 93] on button "SERVIR" at bounding box center [659, 89] width 69 height 23
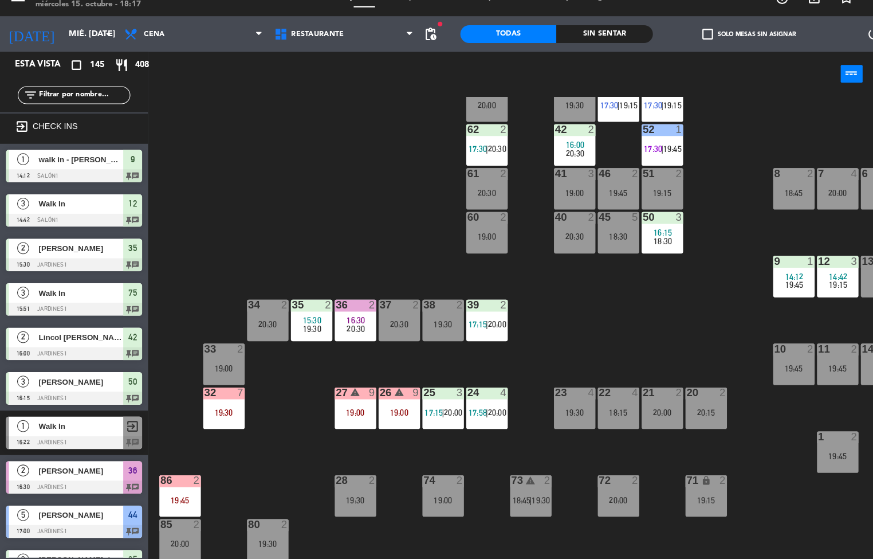
scroll to position [25, 0]
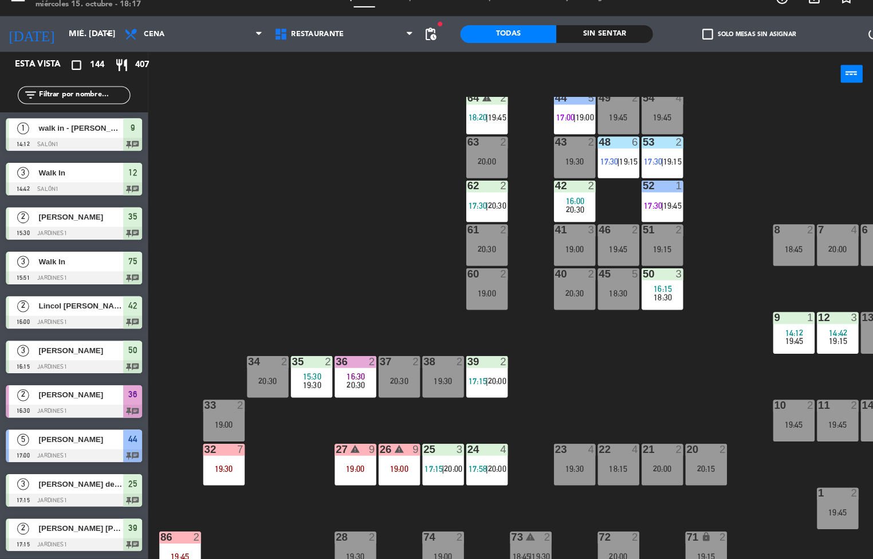
click at [477, 464] on div "24 4 17:58 | 20:00" at bounding box center [471, 467] width 40 height 40
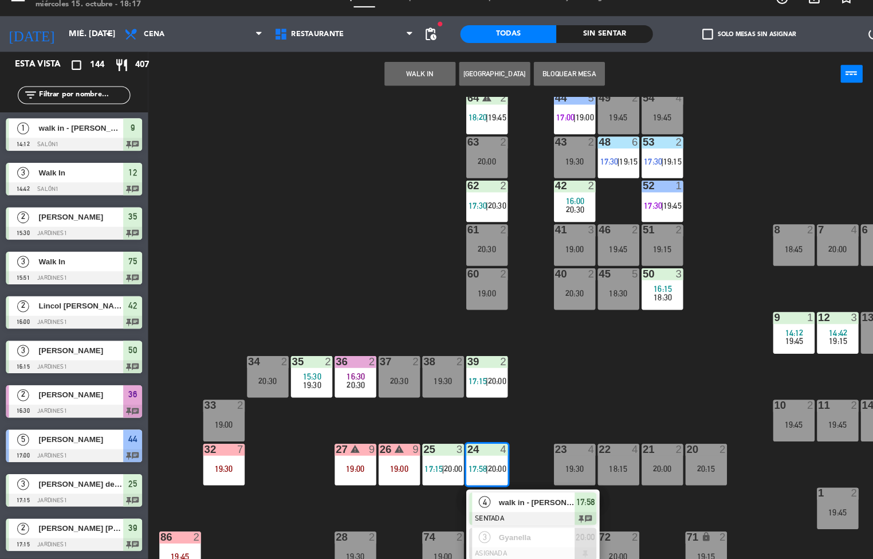
click at [359, 451] on div "9" at bounding box center [359, 452] width 7 height 10
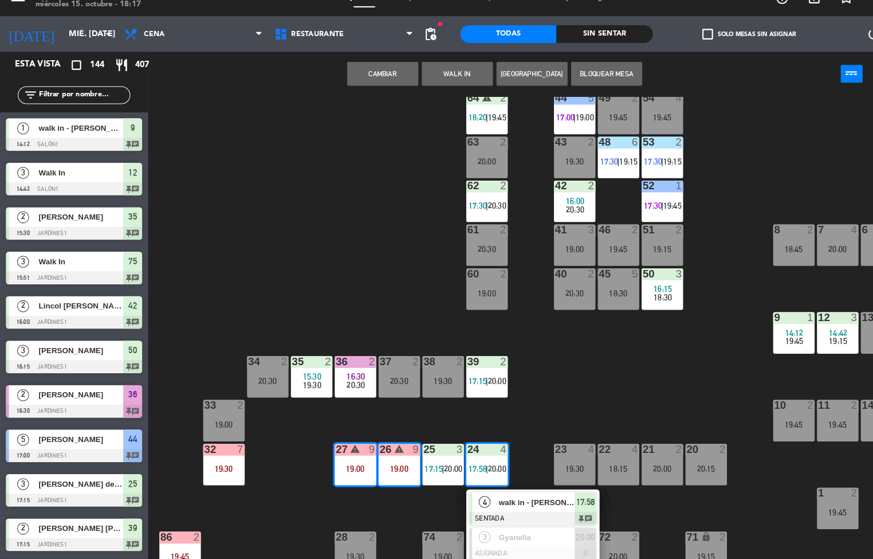
click at [556, 356] on div "44 5 17:00 | 19:00 49 2 19:45 54 4 19:45 64 warning 2 18:20 | 19:45 48 6 17:30 …" at bounding box center [512, 335] width 721 height 447
click at [576, 359] on div "44 5 17:00 | 19:00 49 2 19:45 54 4 19:45 64 warning 2 18:20 | 19:45 48 6 17:30 …" at bounding box center [512, 335] width 721 height 447
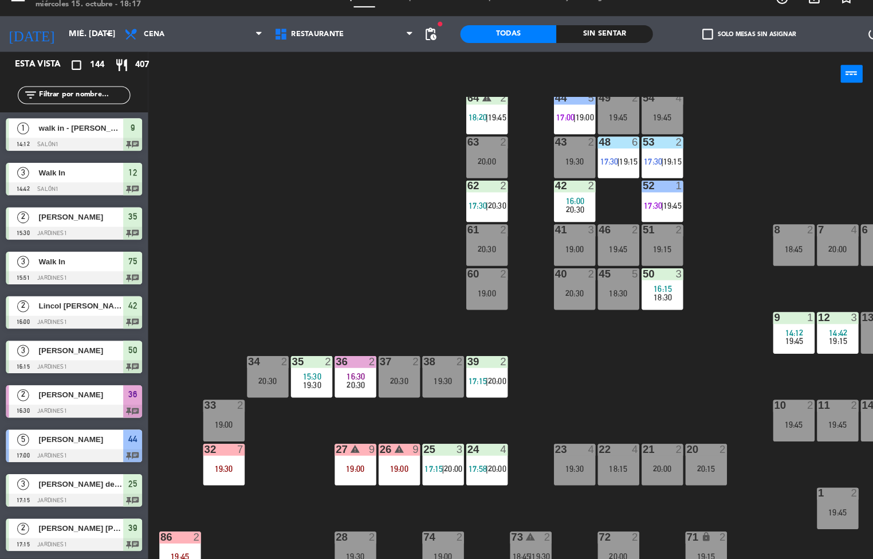
click at [323, 455] on div "27" at bounding box center [324, 452] width 19 height 11
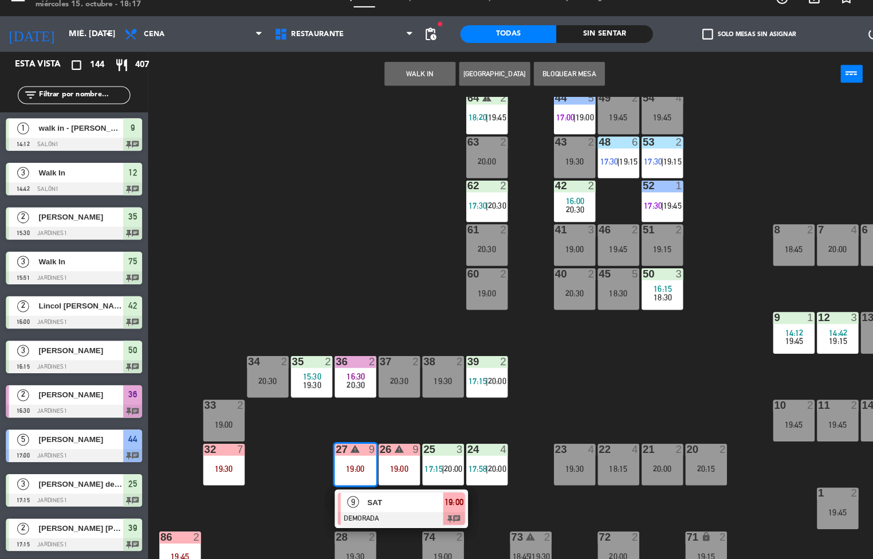
click at [362, 502] on span "SAT" at bounding box center [391, 503] width 73 height 12
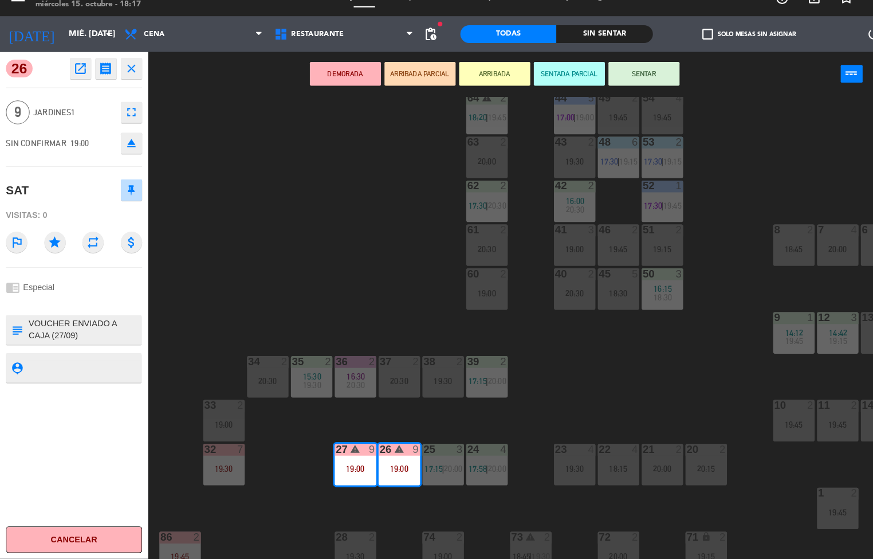
click at [80, 84] on icon "open_in_new" at bounding box center [78, 84] width 14 height 14
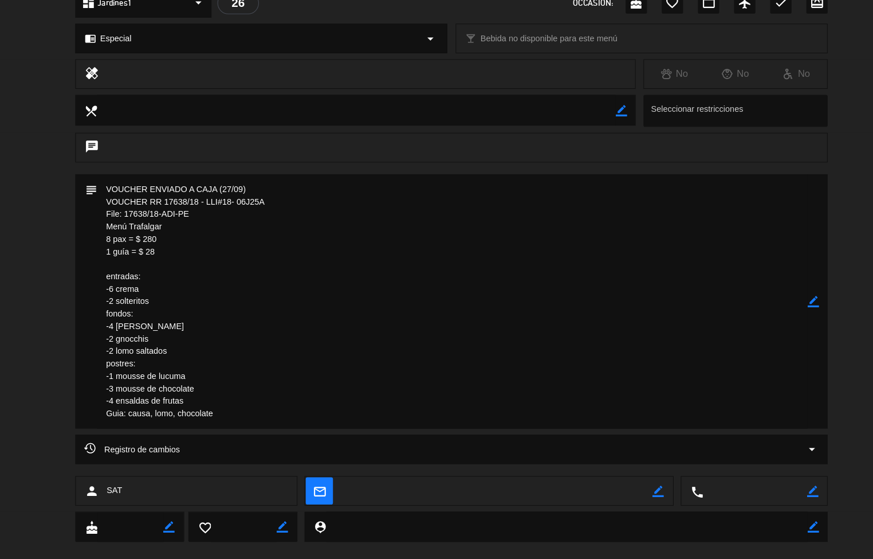
scroll to position [0, 0]
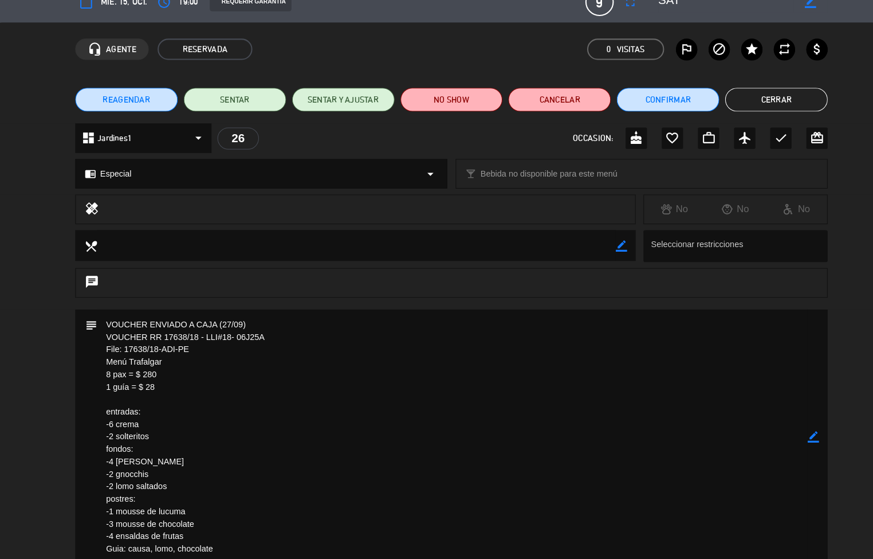
click at [764, 114] on button "Cerrar" at bounding box center [750, 114] width 99 height 23
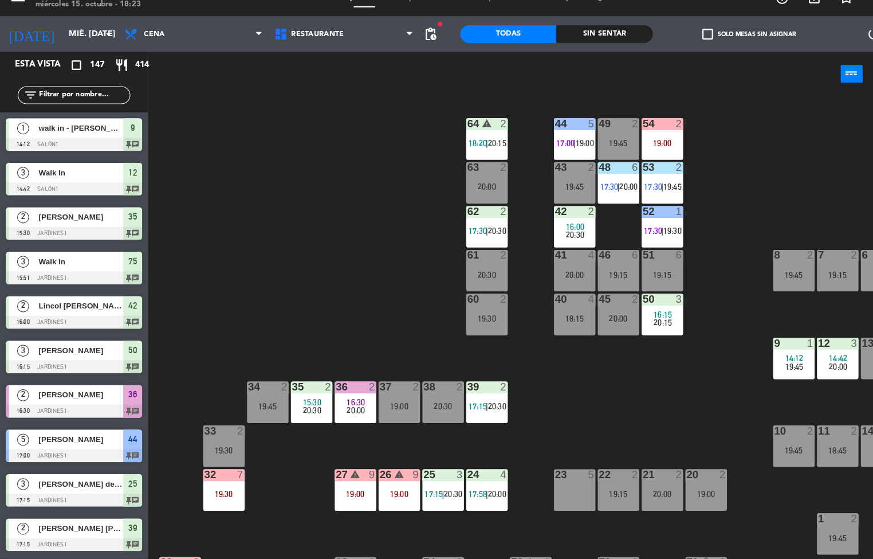
click at [640, 179] on div at bounding box center [640, 180] width 19 height 10
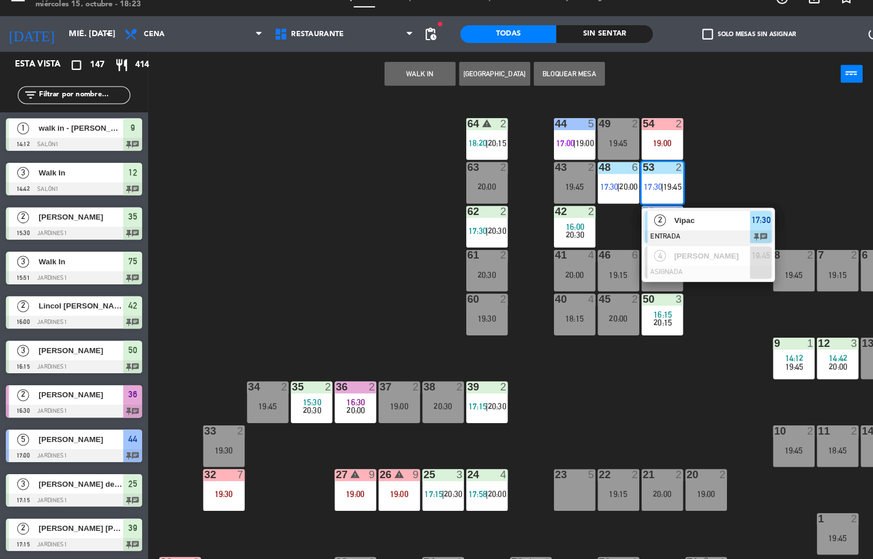
click at [698, 145] on div "44 5 17:00 | 19:00 49 2 19:45 54 2 19:00 64 warning 2 18:20 | 20:15 48 6 17:30 …" at bounding box center [512, 335] width 721 height 447
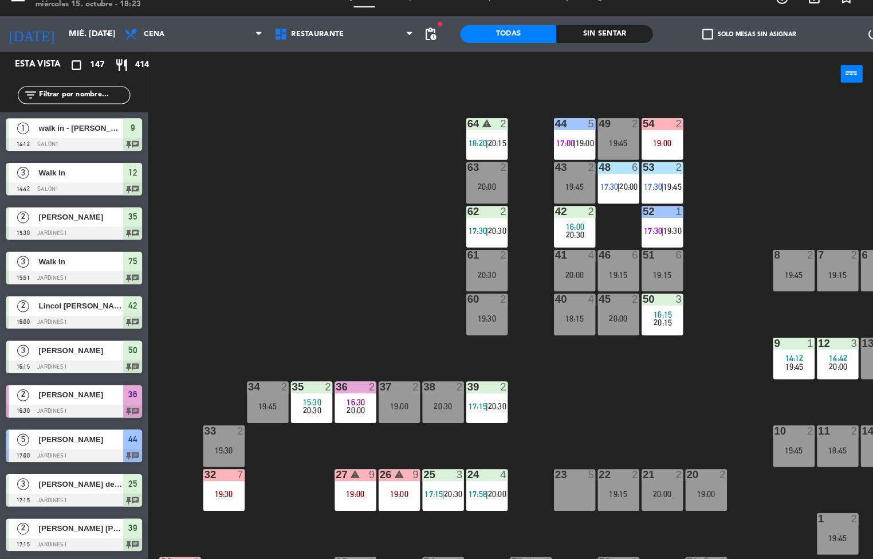
click at [636, 155] on div "19:00" at bounding box center [641, 156] width 40 height 8
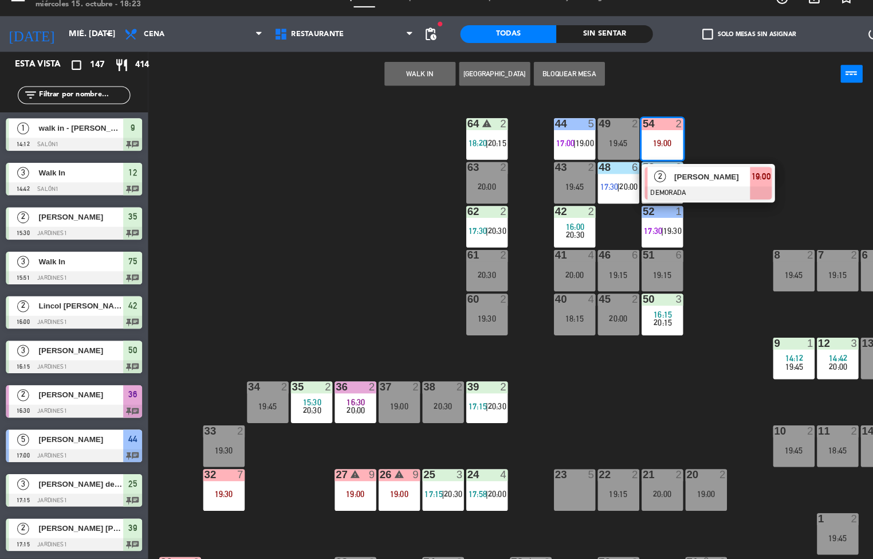
click at [743, 127] on div "44 5 17:00 | 19:00 49 2 19:45 54 2 19:00 2 Joaquin Lucero DEMORADA 19:00 64 war…" at bounding box center [512, 335] width 721 height 447
click at [724, 132] on div "44 5 17:00 | 19:00 49 2 19:45 54 2 19:00 2 Joaquin Lucero DEMORADA 19:00 64 war…" at bounding box center [512, 335] width 721 height 447
click at [716, 140] on div "44 5 17:00 | 19:00 49 2 19:45 54 2 19:00 2 Joaquin Lucero DEMORADA 19:00 64 war…" at bounding box center [512, 335] width 721 height 447
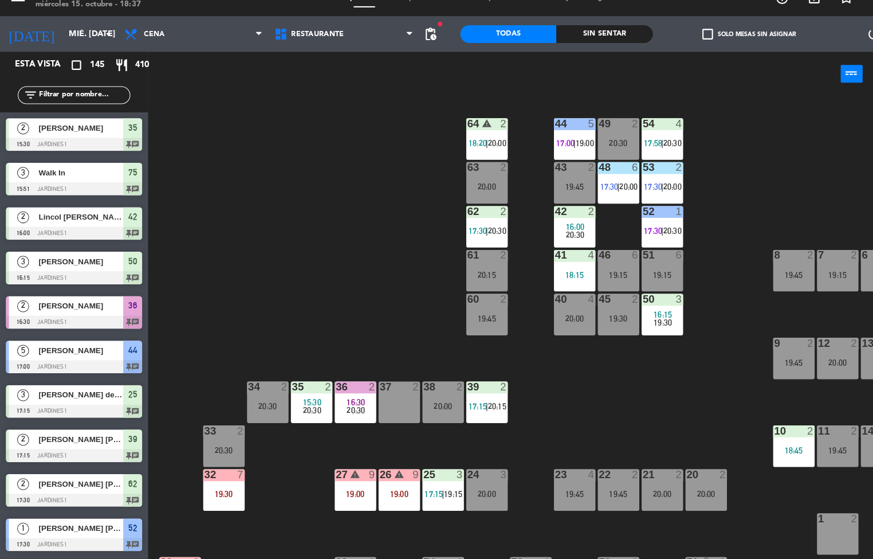
click at [287, 270] on div "44 5 17:00 | 19:00 49 2 20:30 54 4 17:58 | 20:30 64 warning 2 18:20 | 20:00 48 …" at bounding box center [512, 335] width 721 height 447
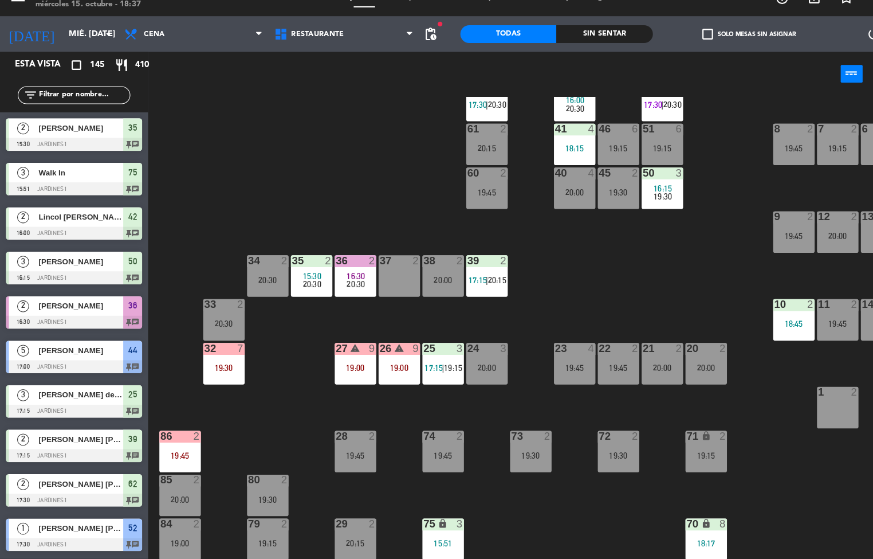
click at [343, 290] on span "20:30" at bounding box center [344, 292] width 18 height 9
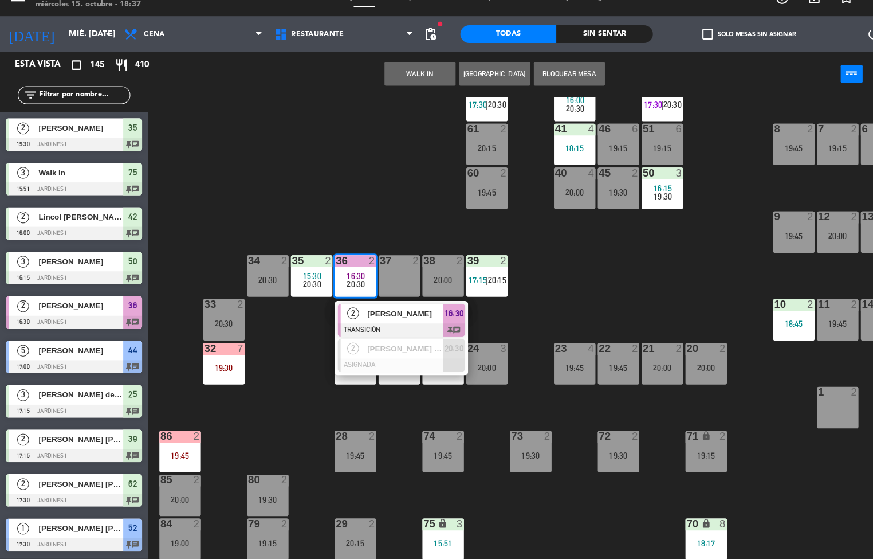
click at [597, 276] on div "44 5 17:00 | 19:00 49 2 20:30 54 4 17:58 | 20:30 64 warning 2 18:20 | 20:00 48 …" at bounding box center [512, 335] width 721 height 447
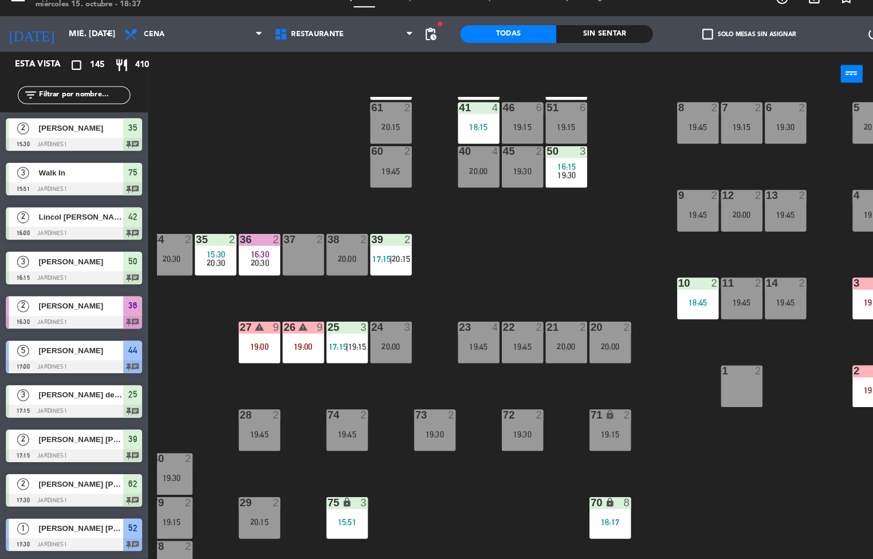
scroll to position [1, 93]
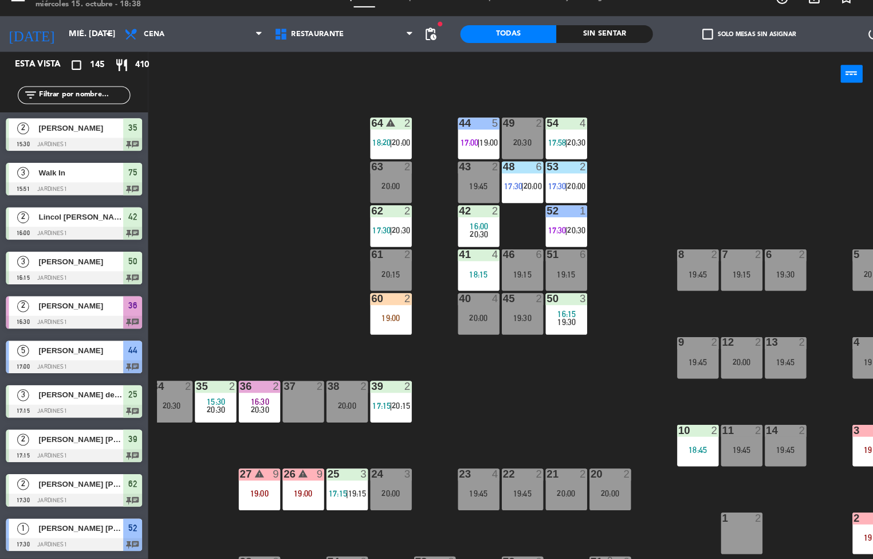
click at [692, 186] on div "44 5 17:00 | 19:00 49 2 20:30 54 4 17:58 | 20:30 64 warning 2 18:20 | 20:00 48 …" at bounding box center [512, 335] width 721 height 447
click at [671, 171] on div "44 5 17:00 | 19:00 49 2 20:30 54 4 17:58 | 20:30 64 warning 2 18:20 | 20:00 48 …" at bounding box center [512, 335] width 721 height 447
click at [677, 167] on div "44 5 17:00 | 19:00 49 2 20:30 54 4 17:58 | 20:30 64 warning 2 18:20 | 20:00 48 …" at bounding box center [512, 335] width 721 height 447
click at [248, 291] on div "44 5 17:00 | 19:00 49 2 20:30 54 4 17:58 | 20:30 64 warning 2 18:20 | 20:00 48 …" at bounding box center [512, 335] width 721 height 447
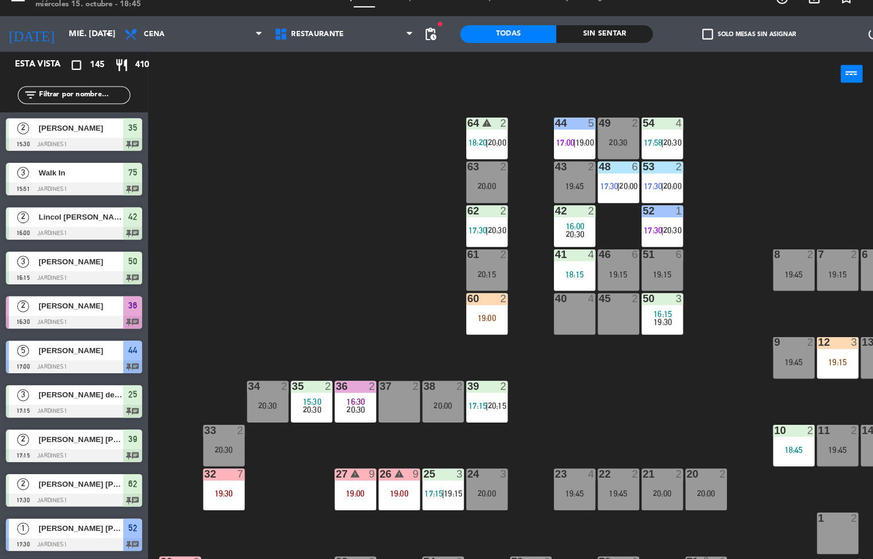
scroll to position [382, 0]
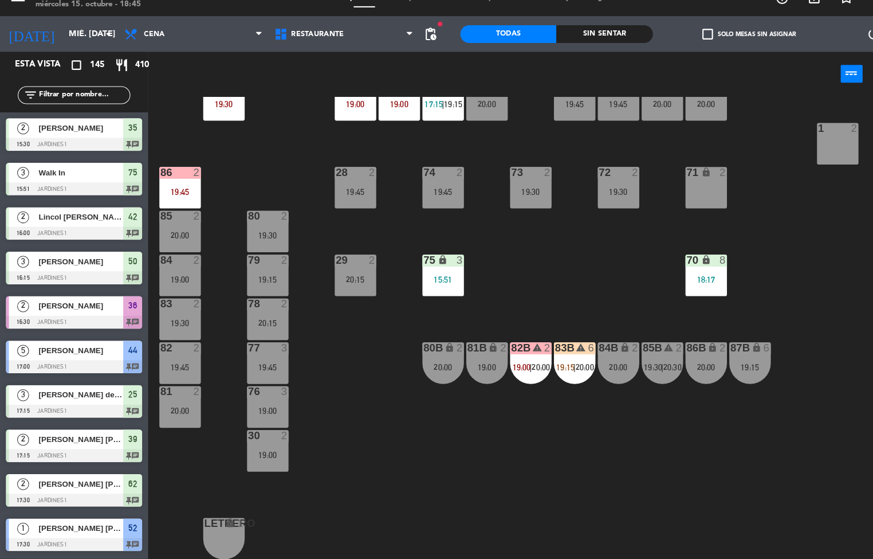
click at [555, 349] on div "warning" at bounding box center [555, 354] width 19 height 11
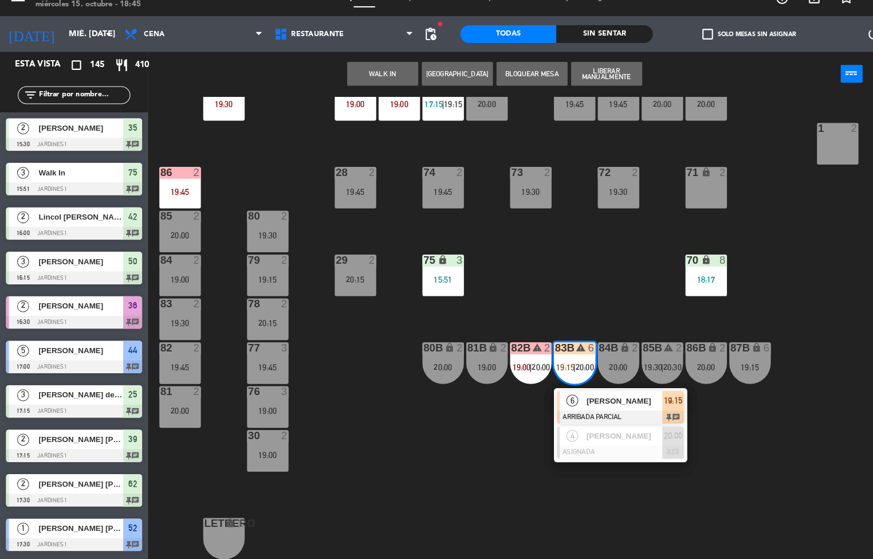
click at [434, 473] on div "44 5 17:00 | 19:00 49 2 20:30 54 4 17:58 | 20:30 64 warning 2 18:20 | 20:00 48 …" at bounding box center [512, 335] width 721 height 447
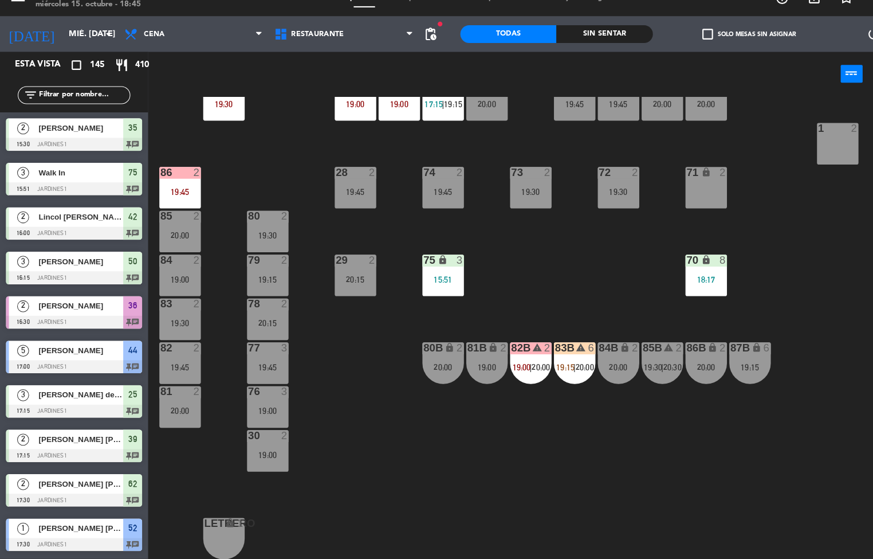
click at [439, 466] on div "44 5 17:00 | 19:00 49 2 20:30 54 4 17:58 | 20:30 64 warning 2 18:20 | 20:00 48 …" at bounding box center [512, 335] width 721 height 447
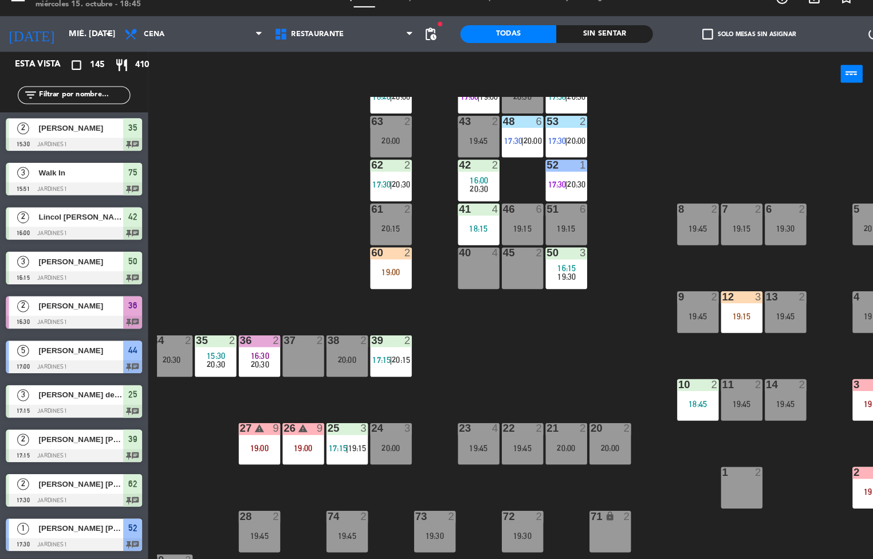
scroll to position [0, 93]
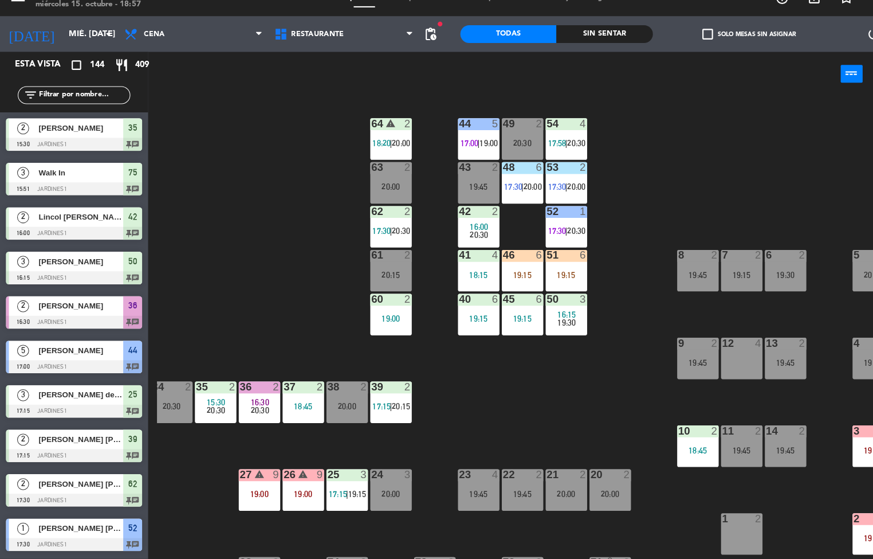
click at [513, 434] on div "44 5 17:00 | 19:00 49 2 20:30 54 4 17:58 | 20:30 64 warning 2 18:20 | 20:00 48 …" at bounding box center [512, 335] width 721 height 447
click at [500, 445] on div "44 5 17:00 | 19:00 49 2 20:30 54 4 17:58 | 20:30 64 warning 2 18:20 | 20:00 48 …" at bounding box center [512, 335] width 721 height 447
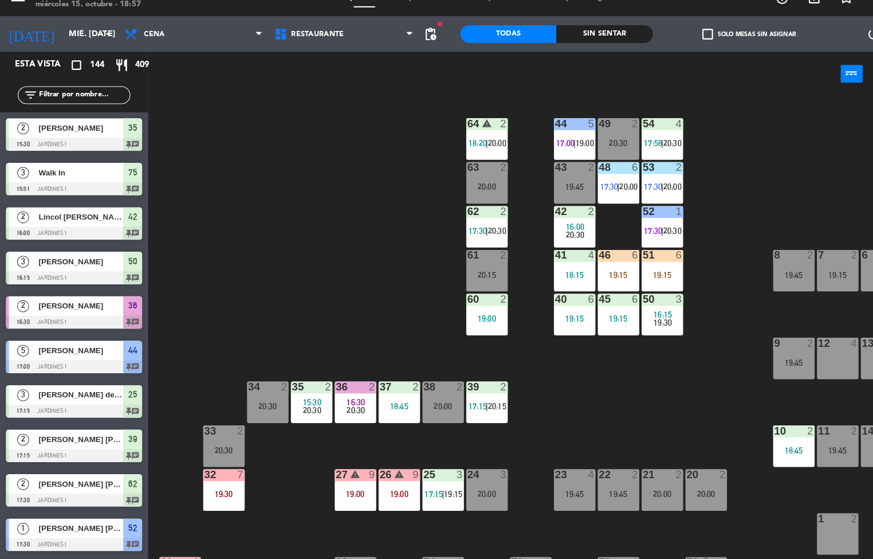
click at [296, 399] on div "35 2 15:30 20:30" at bounding box center [301, 407] width 40 height 40
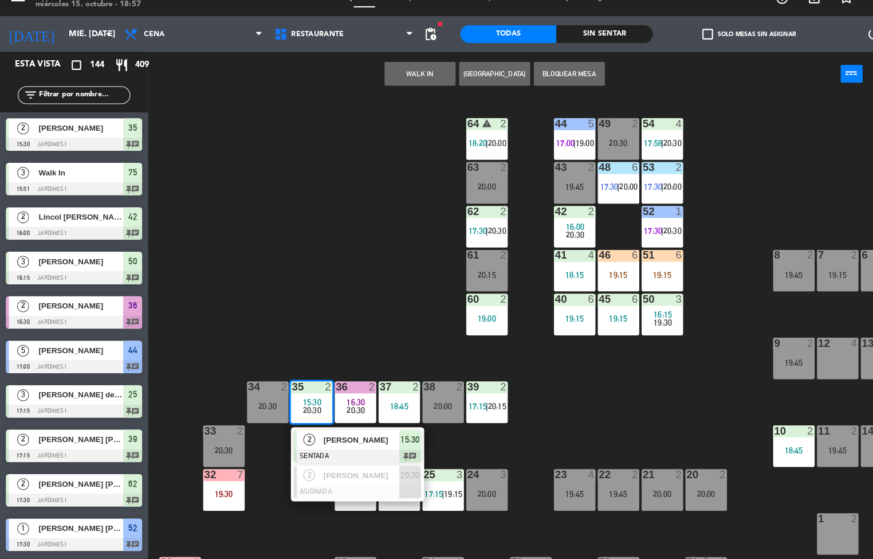
click at [309, 307] on div "44 5 17:00 | 19:00 49 2 20:30 54 4 17:58 | 20:30 64 warning 2 18:20 | 20:00 48 …" at bounding box center [512, 335] width 721 height 447
click at [315, 289] on div "44 5 17:00 | 19:00 49 2 20:30 54 4 17:58 | 20:30 64 warning 2 18:20 | 20:00 48 …" at bounding box center [512, 335] width 721 height 447
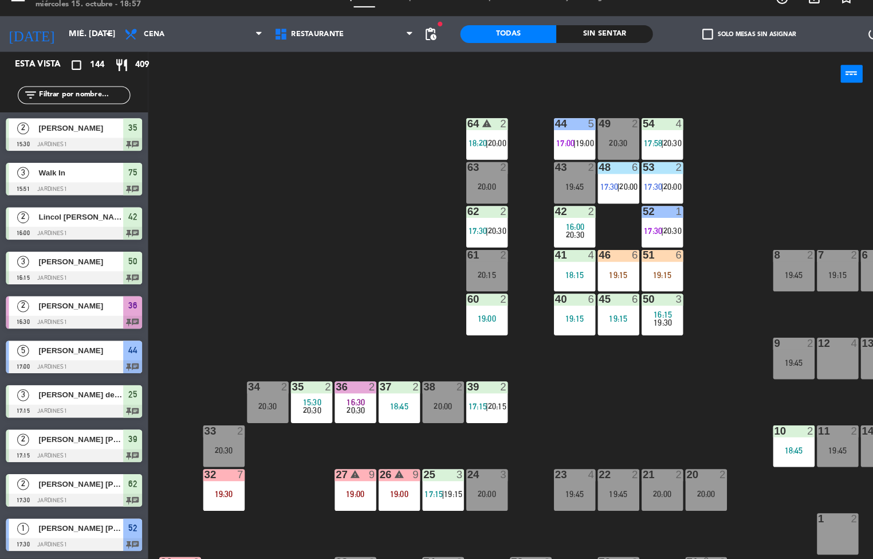
click at [243, 307] on div "44 5 17:00 | 19:00 49 2 20:30 54 4 17:58 | 20:30 64 warning 2 18:20 | 20:00 48 …" at bounding box center [512, 335] width 721 height 447
click at [256, 308] on div "44 5 17:00 | 19:00 49 2 20:30 54 4 17:58 | 20:30 64 warning 2 18:20 | 20:00 48 …" at bounding box center [512, 335] width 721 height 447
click at [298, 421] on div "35 2 15:30 20:30" at bounding box center [301, 407] width 40 height 40
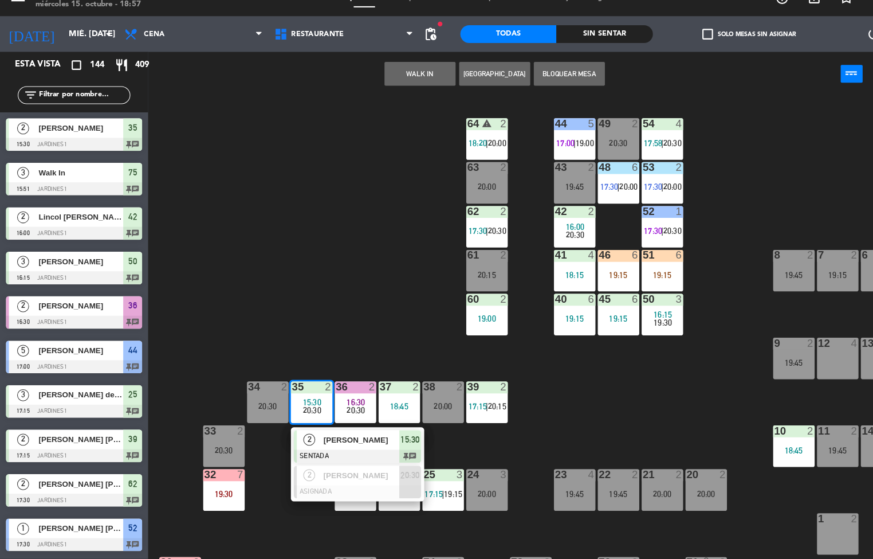
click at [264, 299] on div "44 5 17:00 | 19:00 49 2 20:30 54 4 17:58 | 20:30 64 warning 2 18:20 | 20:00 48 …" at bounding box center [512, 335] width 721 height 447
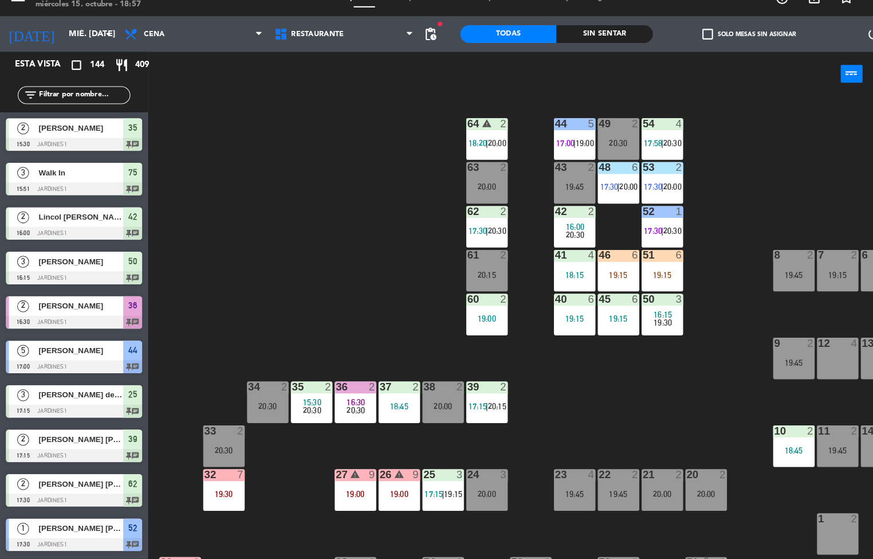
click at [294, 415] on span "20:30" at bounding box center [302, 414] width 18 height 9
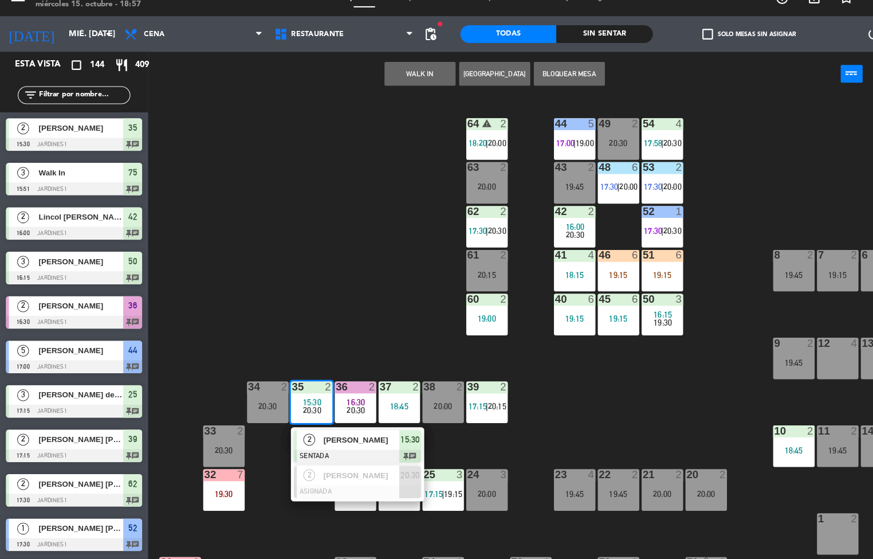
click at [290, 309] on div "44 5 17:00 | 19:00 49 2 20:30 54 4 17:58 | 20:30 64 warning 2 18:20 | 20:00 48 …" at bounding box center [512, 335] width 721 height 447
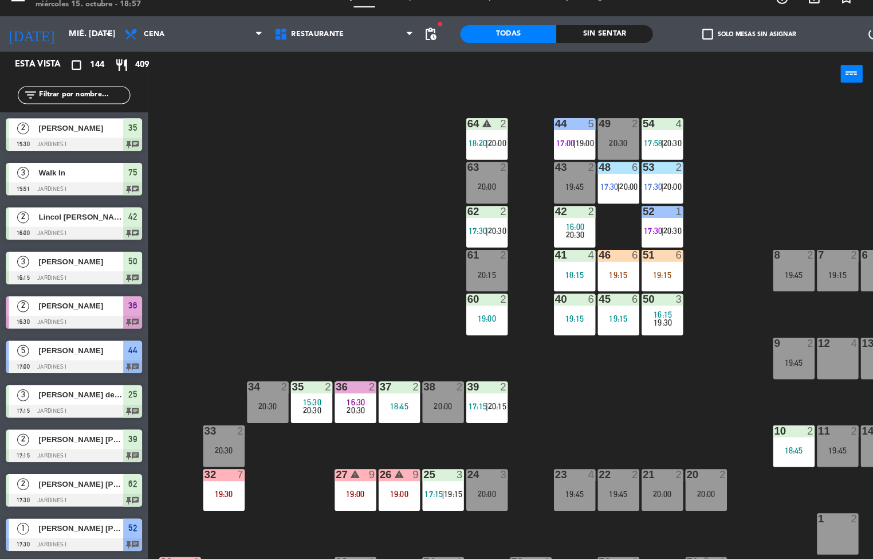
click at [342, 387] on div at bounding box center [343, 392] width 19 height 10
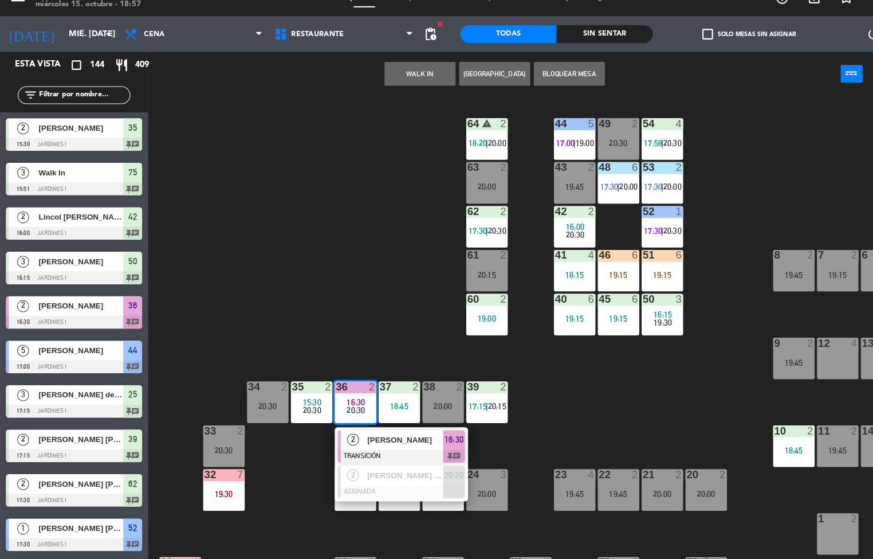
click at [289, 306] on div "44 5 17:00 | 19:00 49 2 20:30 54 4 17:58 | 20:30 64 warning 2 18:20 | 20:00 48 …" at bounding box center [512, 335] width 721 height 447
click at [269, 339] on div "44 5 17:00 | 19:00 49 2 20:30 54 4 17:58 | 20:30 64 warning 2 18:20 | 20:00 48 …" at bounding box center [512, 335] width 721 height 447
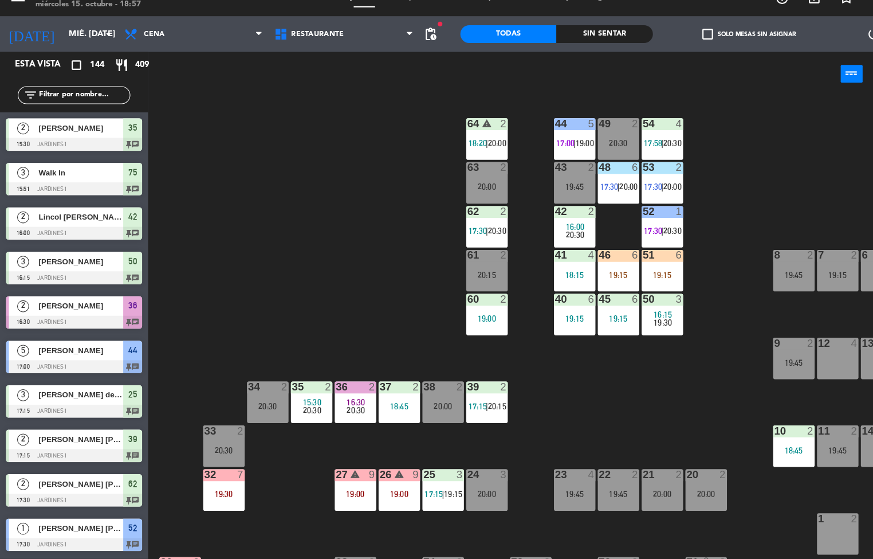
click at [296, 404] on span "15:30" at bounding box center [302, 406] width 18 height 9
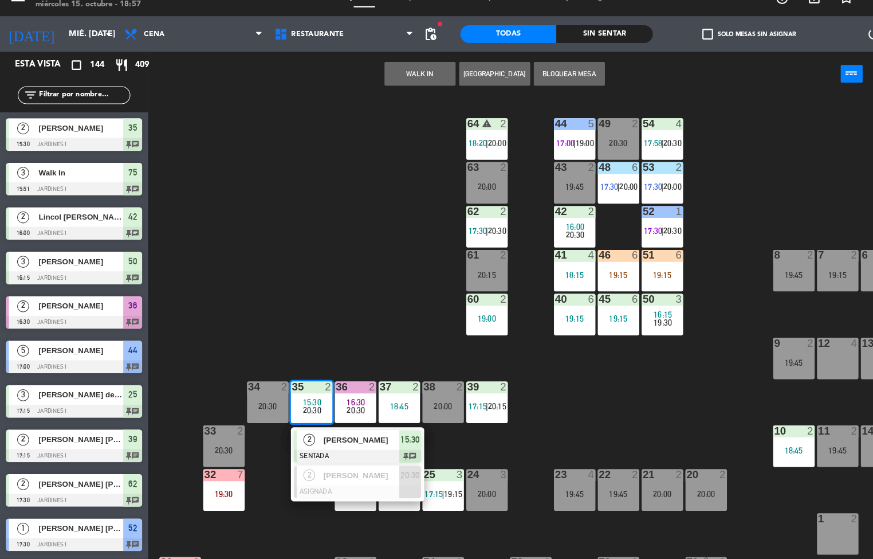
click at [308, 286] on div "44 5 17:00 | 19:00 49 2 20:30 54 4 17:58 | 20:30 64 warning 2 18:20 | 20:00 48 …" at bounding box center [512, 335] width 721 height 447
click at [311, 315] on div "44 5 17:00 | 19:00 49 2 20:30 54 4 17:58 | 20:30 64 warning 2 18:20 | 20:00 48 …" at bounding box center [512, 335] width 721 height 447
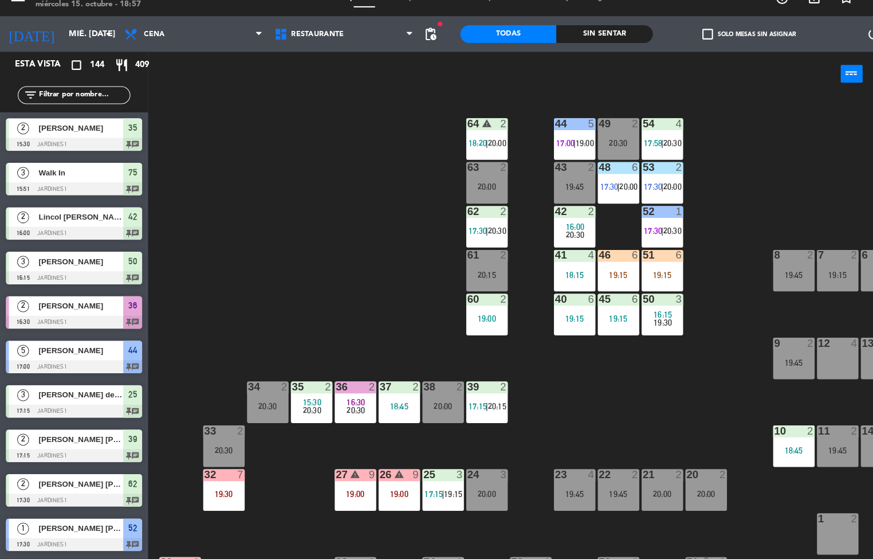
click at [290, 406] on div "15:30" at bounding box center [301, 407] width 40 height 8
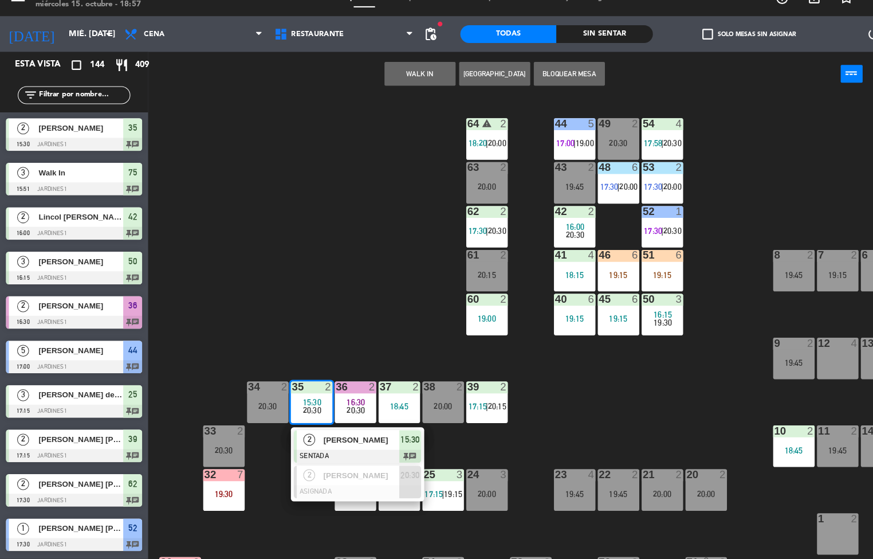
click at [297, 370] on div "44 5 17:00 | 19:00 49 2 20:30 54 4 17:58 | 20:30 64 warning 2 18:20 | 20:00 48 …" at bounding box center [512, 335] width 721 height 447
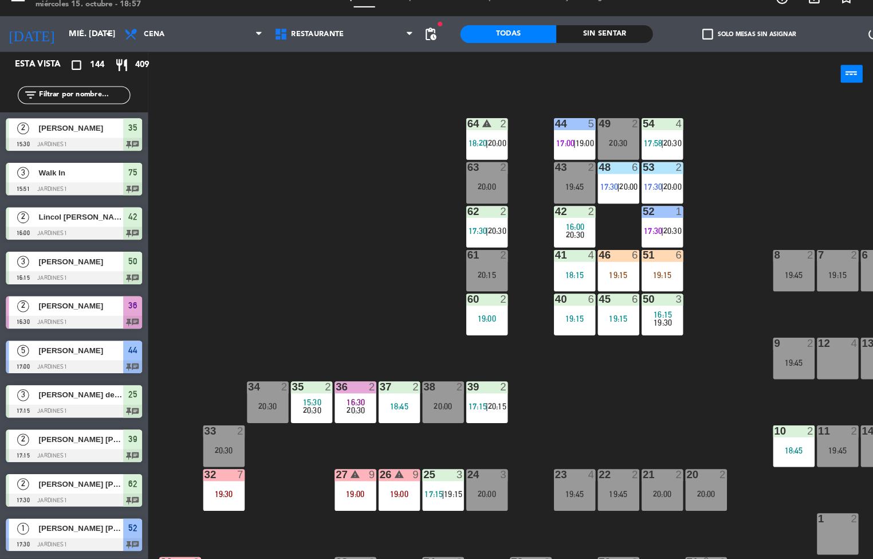
click at [291, 327] on div "44 5 17:00 | 19:00 49 2 20:30 54 4 17:58 | 20:30 64 warning 2 18:20 | 20:00 48 …" at bounding box center [512, 335] width 721 height 447
click at [330, 414] on div "20:30" at bounding box center [344, 415] width 40 height 8
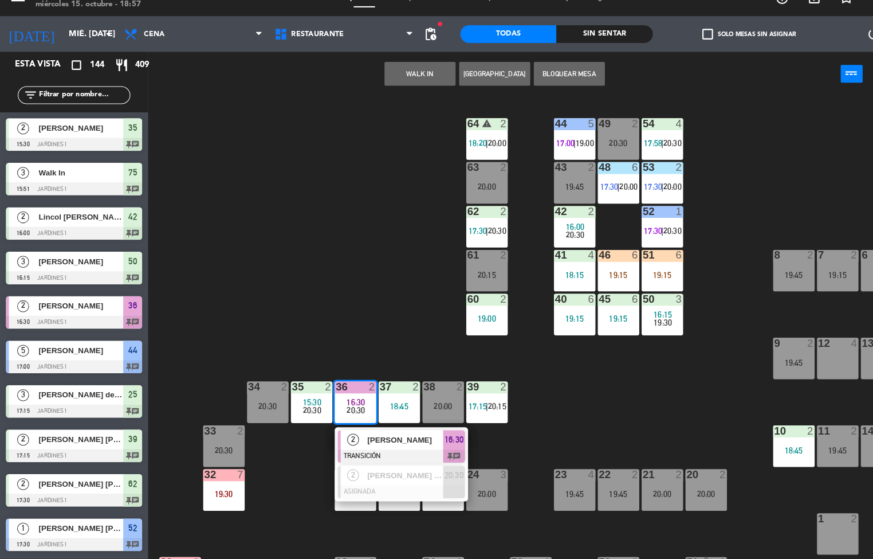
click at [320, 264] on div "44 5 17:00 | 19:00 49 2 20:30 54 4 17:58 | 20:30 64 warning 2 18:20 | 20:00 48 …" at bounding box center [512, 335] width 721 height 447
click at [315, 278] on div "44 5 17:00 | 19:00 49 2 20:30 54 4 17:58 | 20:30 64 warning 2 18:20 | 20:00 48 …" at bounding box center [512, 335] width 721 height 447
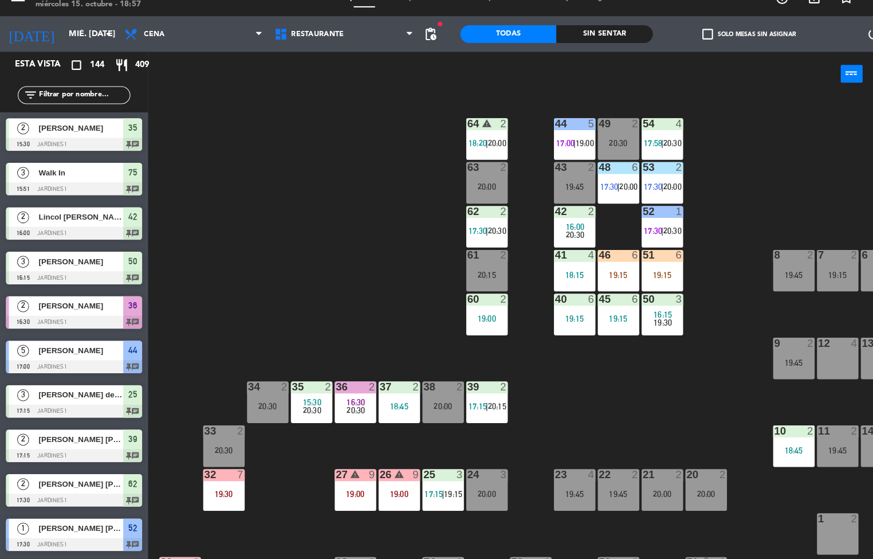
click at [311, 406] on div "15:30" at bounding box center [301, 407] width 40 height 8
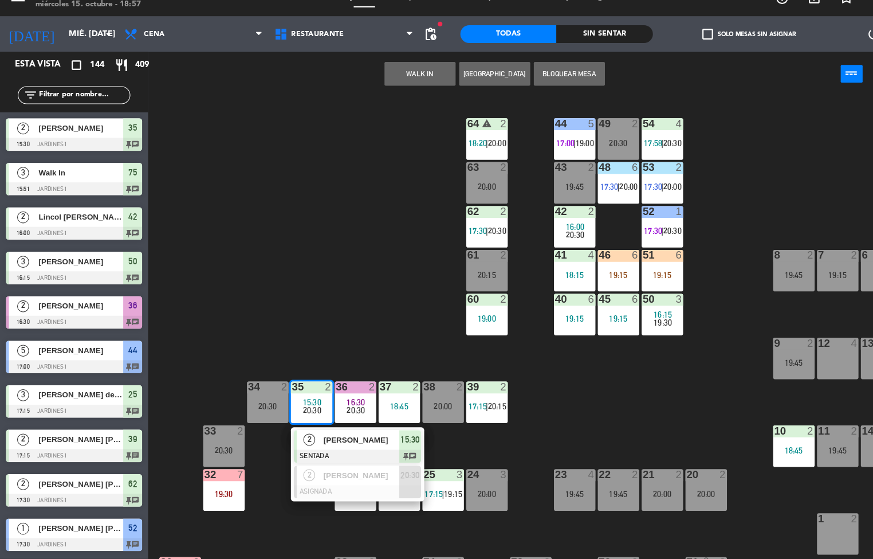
click at [343, 300] on div "44 5 17:00 | 19:00 49 2 20:30 54 4 17:58 | 20:30 64 warning 2 18:20 | 20:00 48 …" at bounding box center [512, 335] width 721 height 447
click at [341, 294] on div "44 5 17:00 | 19:00 49 2 20:30 54 4 17:58 | 20:30 64 warning 2 18:20 | 20:00 48 …" at bounding box center [512, 335] width 721 height 447
click at [317, 391] on div "2" at bounding box center [317, 392] width 7 height 10
click at [265, 263] on div "44 5 17:00 | 19:00 49 2 20:30 54 4 17:58 | 20:30 64 warning 2 18:20 | 20:00 48 …" at bounding box center [512, 335] width 721 height 447
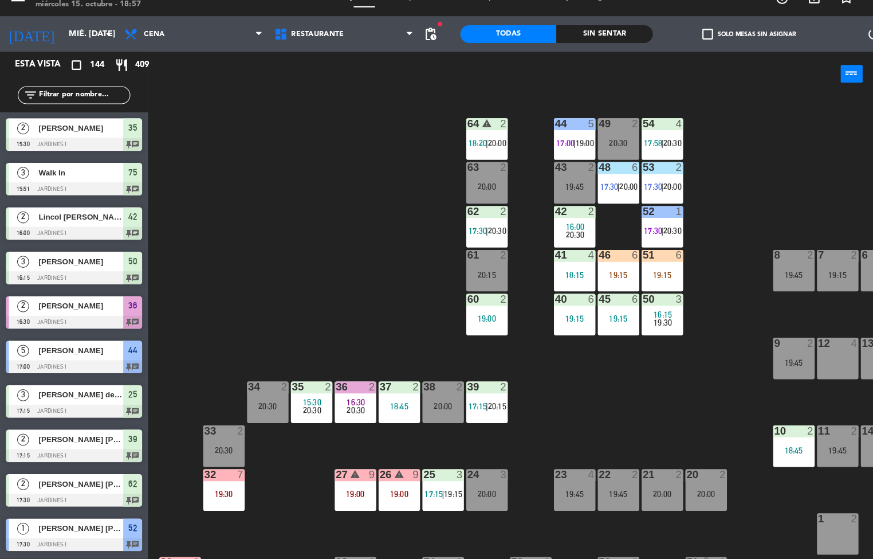
click at [296, 396] on div at bounding box center [301, 392] width 19 height 10
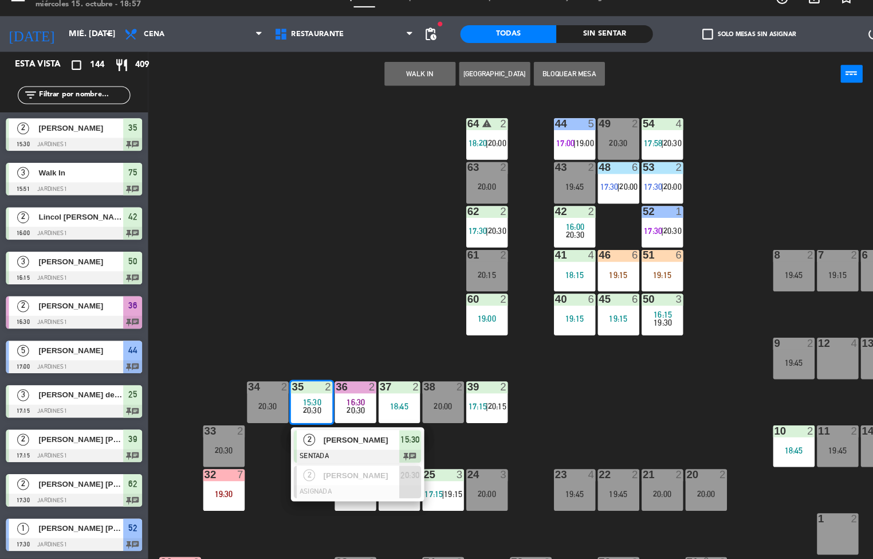
click at [285, 265] on div "44 5 17:00 | 19:00 49 2 20:30 54 4 17:58 | 20:30 64 warning 2 18:20 | 20:00 48 …" at bounding box center [512, 335] width 721 height 447
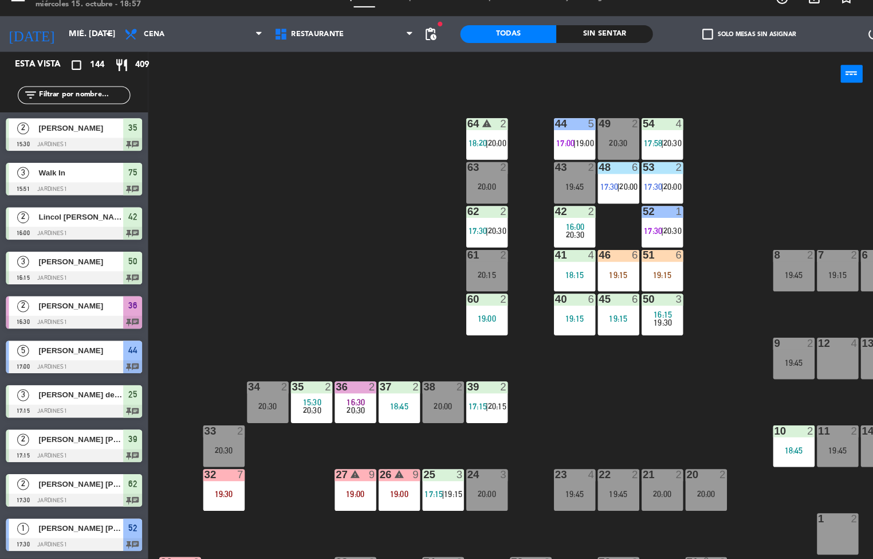
click at [310, 421] on div "35 2 15:30 20:30" at bounding box center [301, 407] width 40 height 40
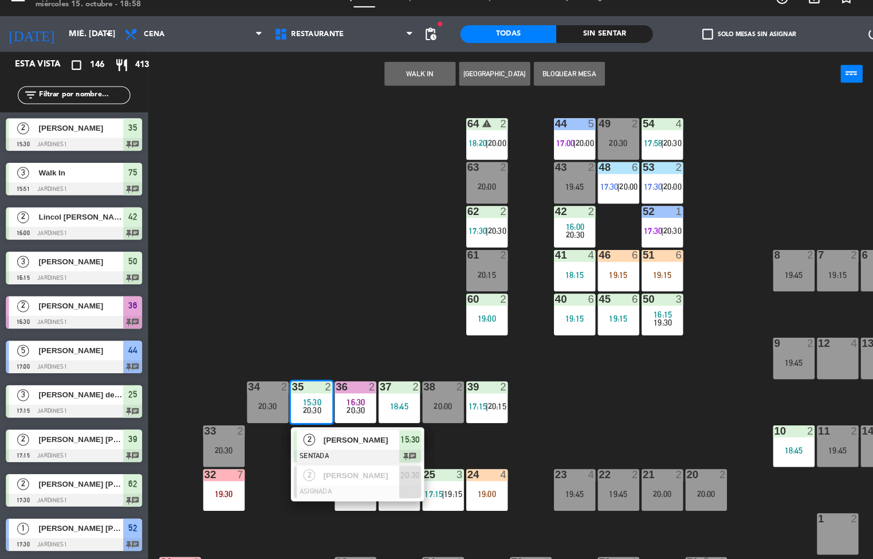
click at [327, 329] on div "44 5 17:00 | 20:00 49 2 20:30 54 4 17:58 | 20:30 64 warning 2 18:20 | 20:00 48 …" at bounding box center [512, 335] width 721 height 447
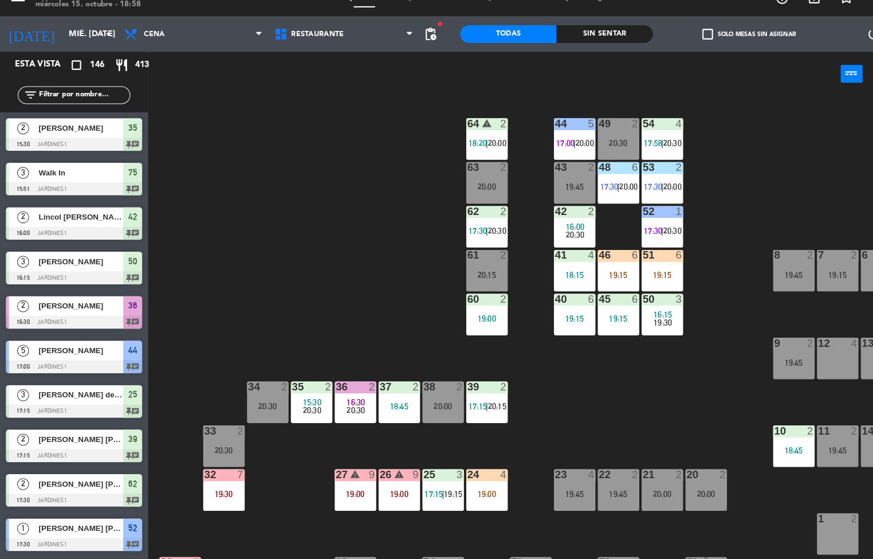
click at [382, 388] on div at bounding box center [385, 392] width 19 height 10
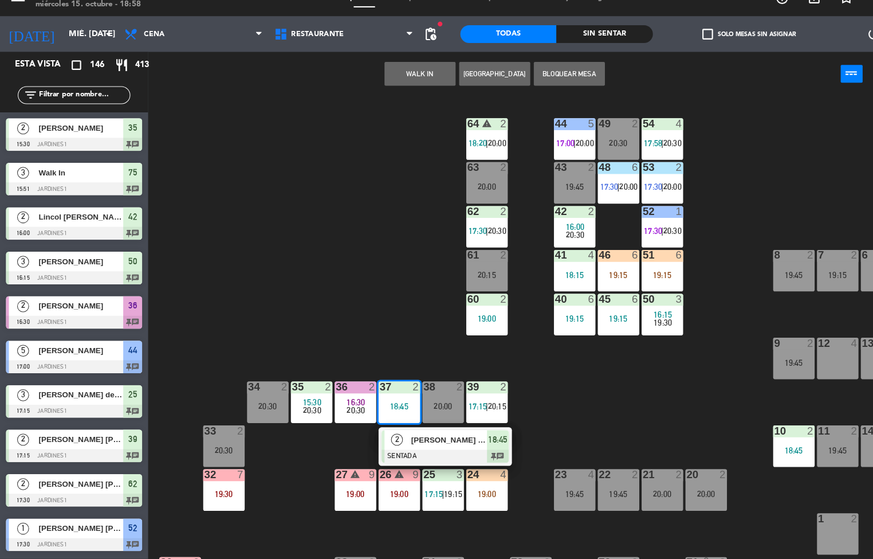
click at [428, 420] on div "38 2 20:00" at bounding box center [429, 407] width 40 height 40
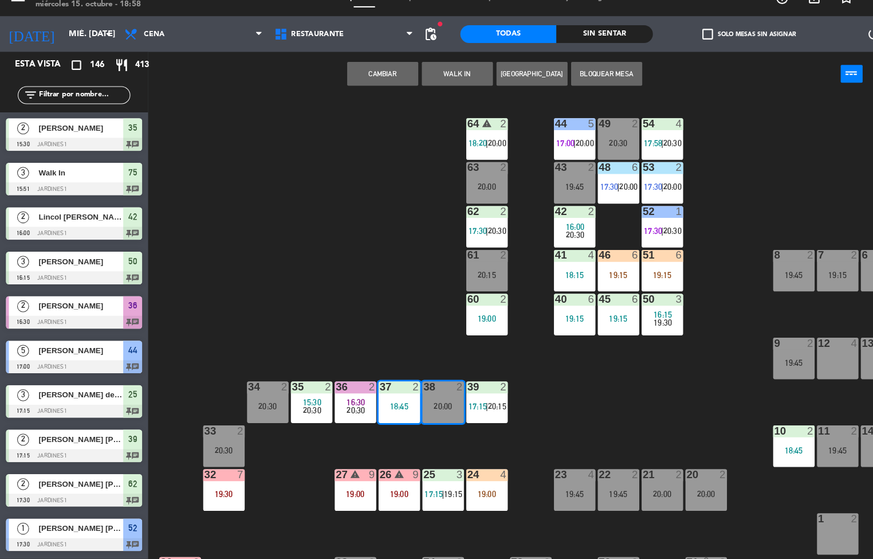
click at [408, 333] on div "44 5 17:00 | 20:00 49 2 20:30 54 4 17:58 | 20:30 64 warning 2 18:20 | 20:00 48 …" at bounding box center [512, 335] width 721 height 447
click at [378, 411] on div "18:45" at bounding box center [386, 411] width 40 height 8
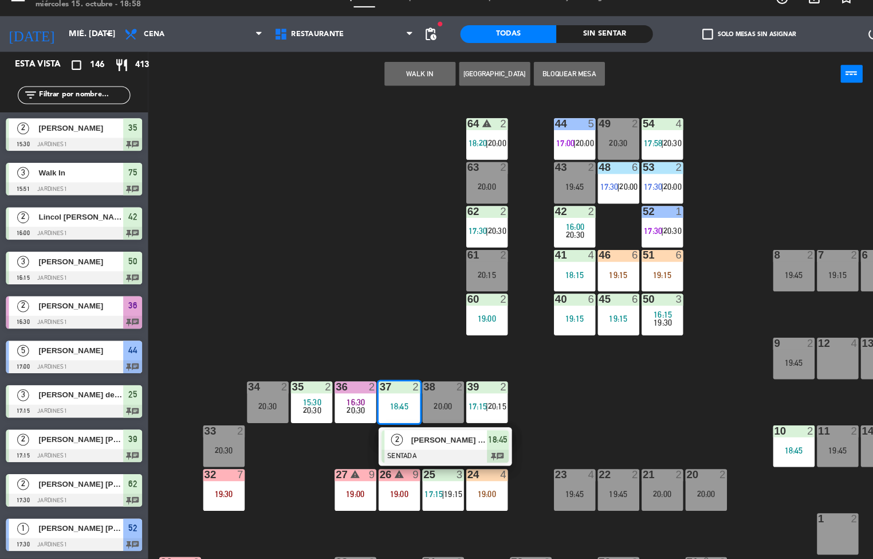
click at [458, 460] on div at bounding box center [430, 459] width 123 height 13
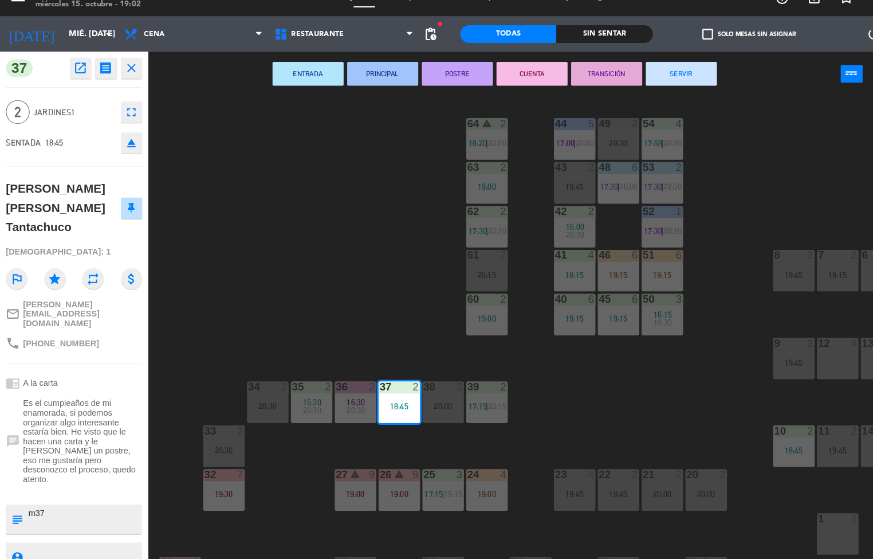
click at [273, 286] on div "44 5 17:00 | 20:00 49 2 20:30 54 4 17:58 | 20:30 64 warning 2 18:20 | 20:00 48 …" at bounding box center [512, 335] width 721 height 447
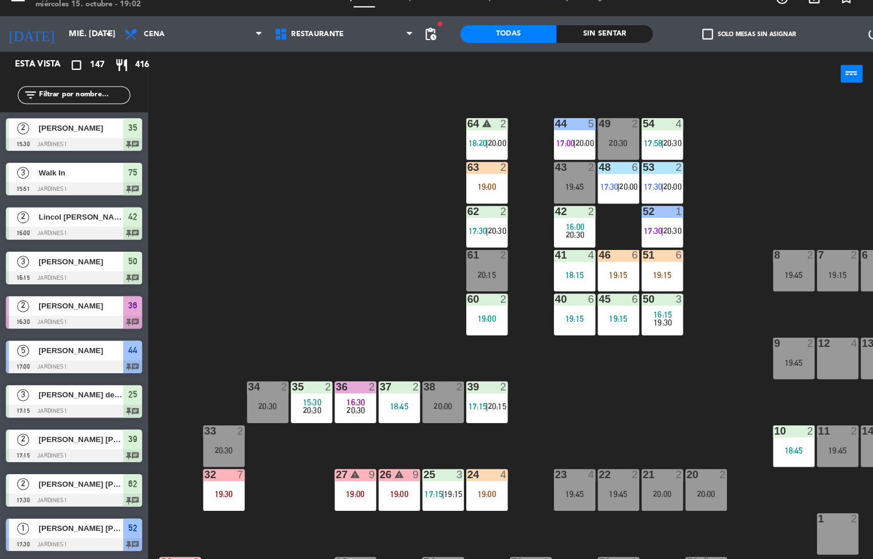
scroll to position [1, 0]
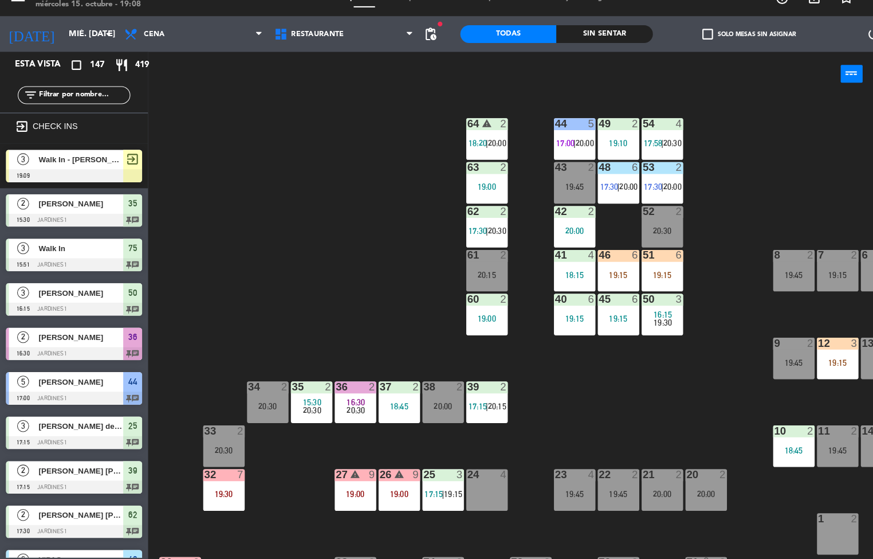
click at [339, 320] on div "44 5 17:00 | 20:00 49 2 19:10 54 4 17:58 | 20:30 64 warning 2 18:20 | 20:00 48 …" at bounding box center [512, 335] width 721 height 447
click at [361, 253] on div "44 5 17:00 | 20:00 49 2 19:10 54 4 17:58 | 20:30 64 warning 2 18:20 | 20:00 48 …" at bounding box center [512, 335] width 721 height 447
click at [363, 257] on div "44 5 17:00 | 20:00 49 2 19:10 54 4 17:58 | 20:30 64 warning 2 18:20 | 20:00 48 …" at bounding box center [512, 335] width 721 height 447
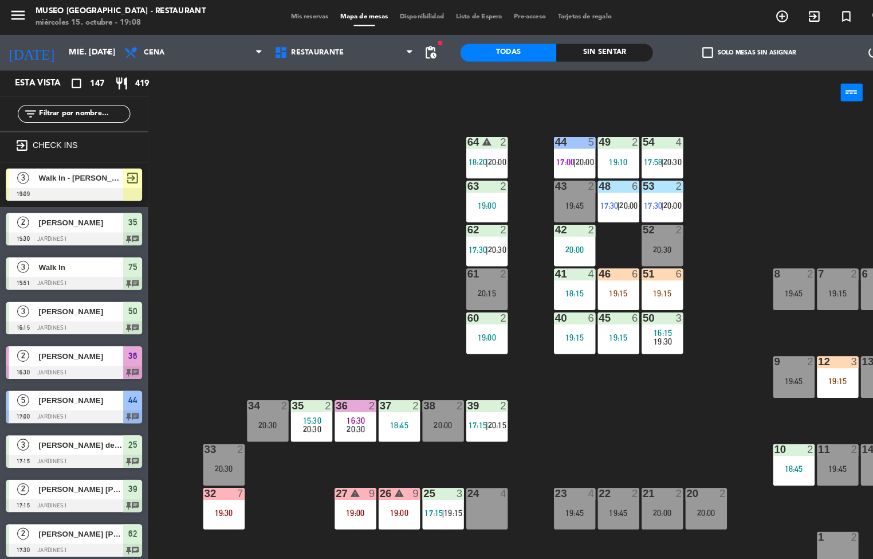
click at [313, 292] on div "44 5 17:00 | 20:00 49 2 19:10 54 4 17:58 | 20:30 64 warning 2 18:20 | 20:00 48 …" at bounding box center [512, 335] width 721 height 447
click at [319, 292] on div "44 5 17:00 | 20:00 49 2 19:10 54 4 17:58 | 20:30 64 warning 2 18:20 | 20:00 48 …" at bounding box center [512, 335] width 721 height 447
click at [312, 303] on div "44 5 17:00 | 20:00 49 2 19:10 54 4 17:58 | 20:30 64 warning 2 18:20 | 20:00 48 …" at bounding box center [512, 335] width 721 height 447
click at [190, 57] on span "Cena" at bounding box center [188, 50] width 146 height 25
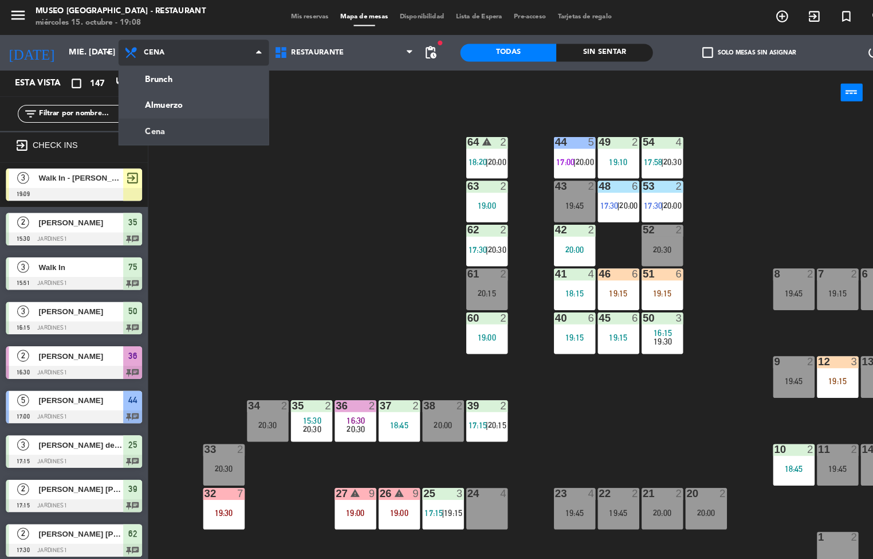
click at [194, 92] on ng-component "menu Museo Larco Café - Restaurant miércoles 15. octubre - 19:08 Mis reservas M…" at bounding box center [436, 278] width 873 height 559
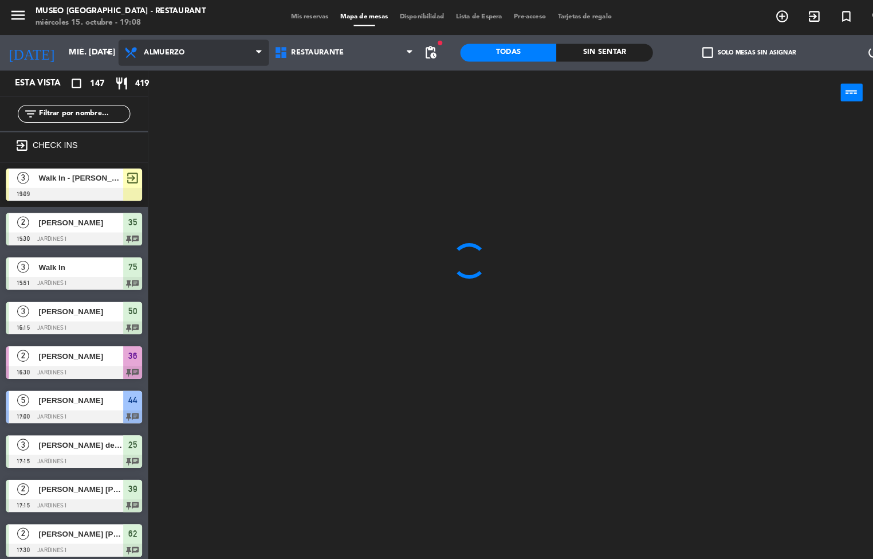
click at [213, 50] on span "Almuerzo" at bounding box center [188, 50] width 146 height 25
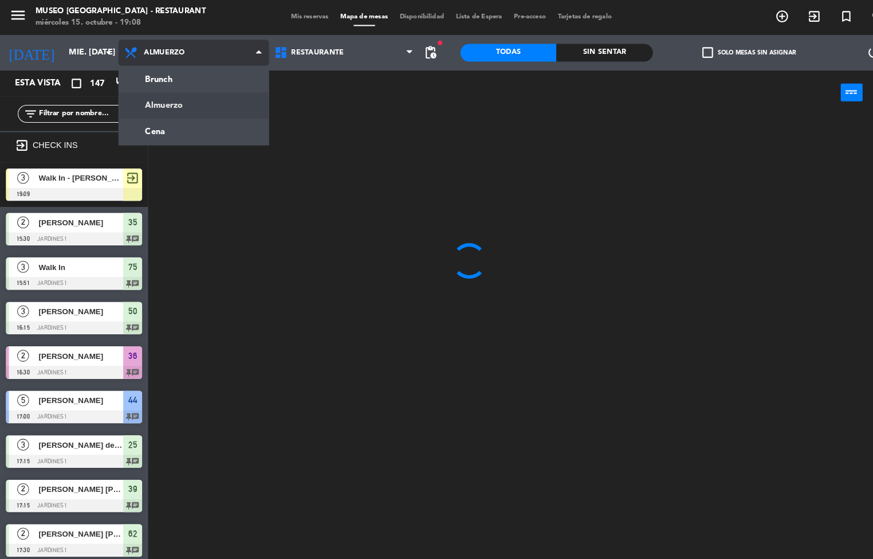
click at [198, 138] on ng-component "menu Museo Larco Café - Restaurant miércoles 15. octubre - 19:08 Mis reservas M…" at bounding box center [436, 278] width 873 height 559
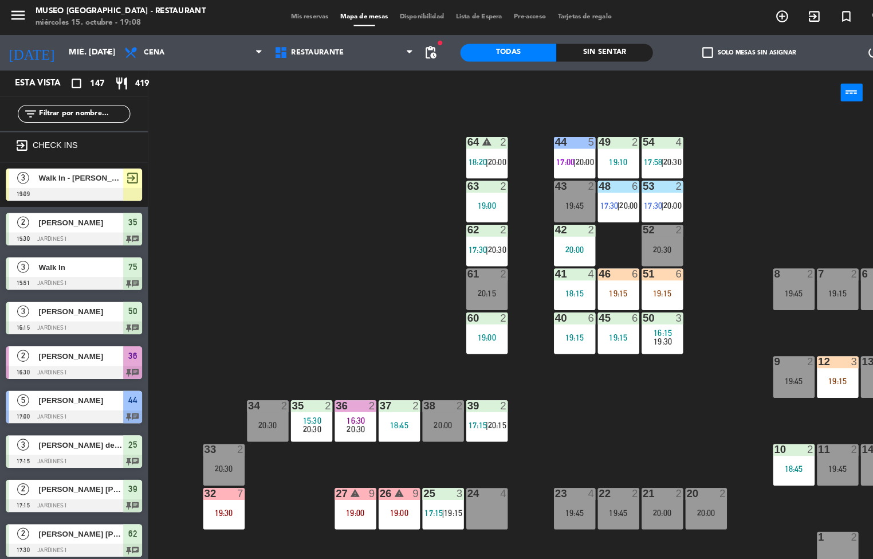
click at [318, 312] on div "44 5 17:00 | 20:00 49 2 19:10 54 4 17:58 | 20:30 64 warning 2 18:20 | 20:00 48 …" at bounding box center [512, 335] width 721 height 447
click at [332, 312] on div "44 5 17:00 | 20:00 49 2 19:10 54 4 17:58 | 20:30 64 warning 2 18:20 | 20:00 48 …" at bounding box center [512, 335] width 721 height 447
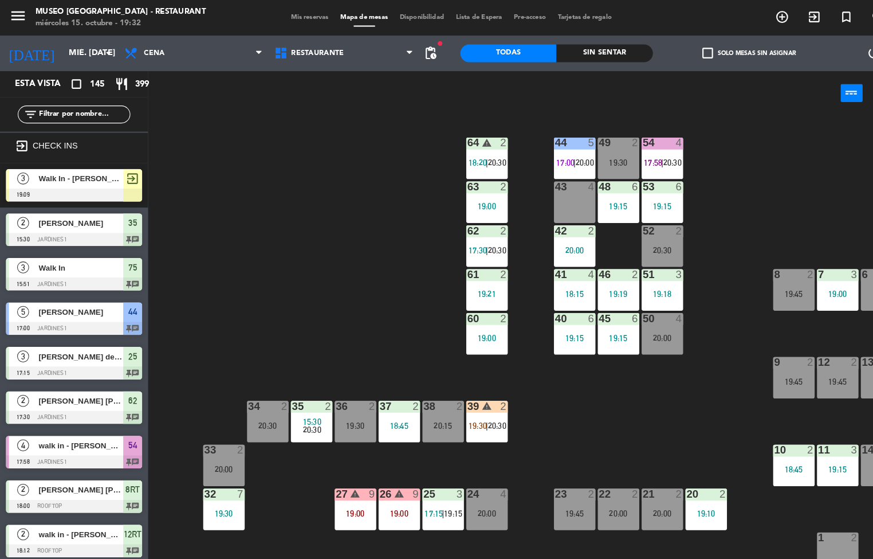
click at [344, 275] on div "44 5 17:00 | 20:00 49 2 19:30 54 4 17:58 | 20:30 64 warning 2 18:20 | 20:30 48 …" at bounding box center [512, 335] width 721 height 447
click at [425, 487] on div "25 3 17:15 | 19:15" at bounding box center [429, 492] width 40 height 40
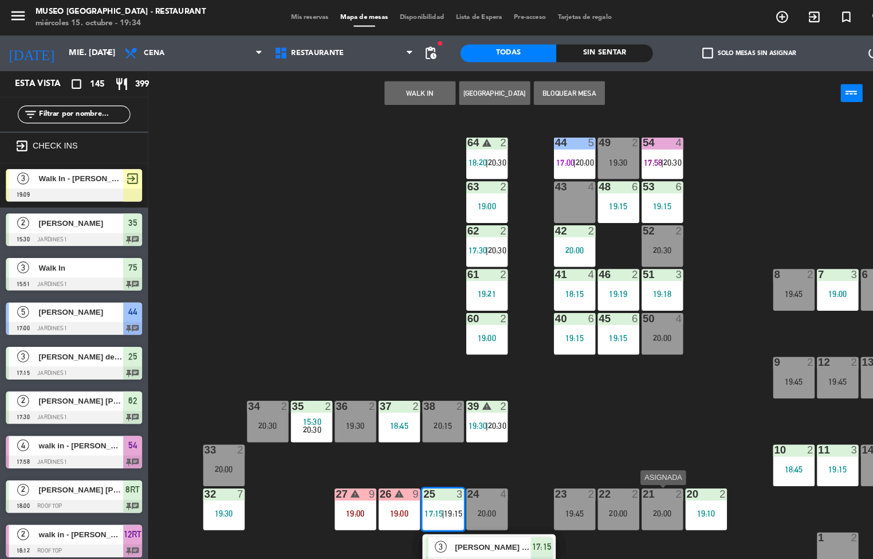
click at [366, 320] on div "44 5 17:00 | 20:00 49 2 19:30 54 4 17:58 | 20:30 64 warning 2 18:20 | 20:30 48 …" at bounding box center [512, 335] width 721 height 447
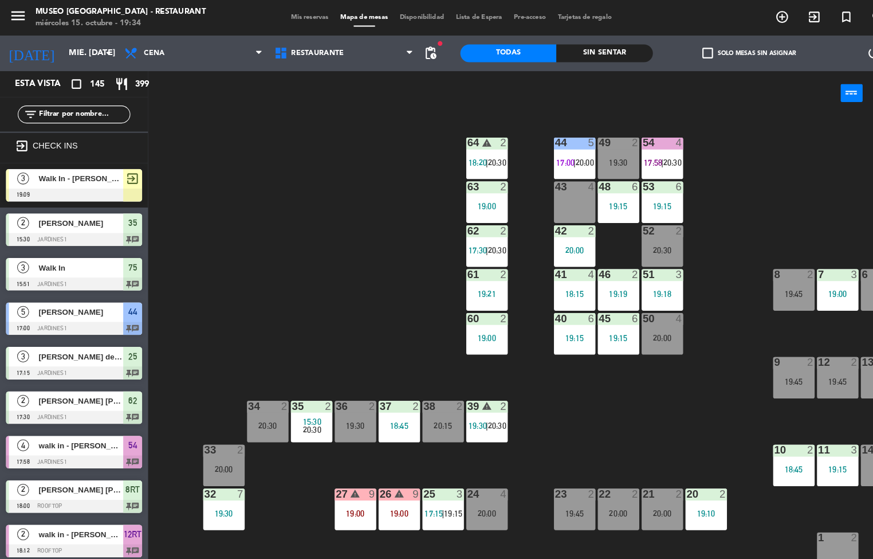
click at [481, 409] on span "20:30" at bounding box center [481, 411] width 18 height 9
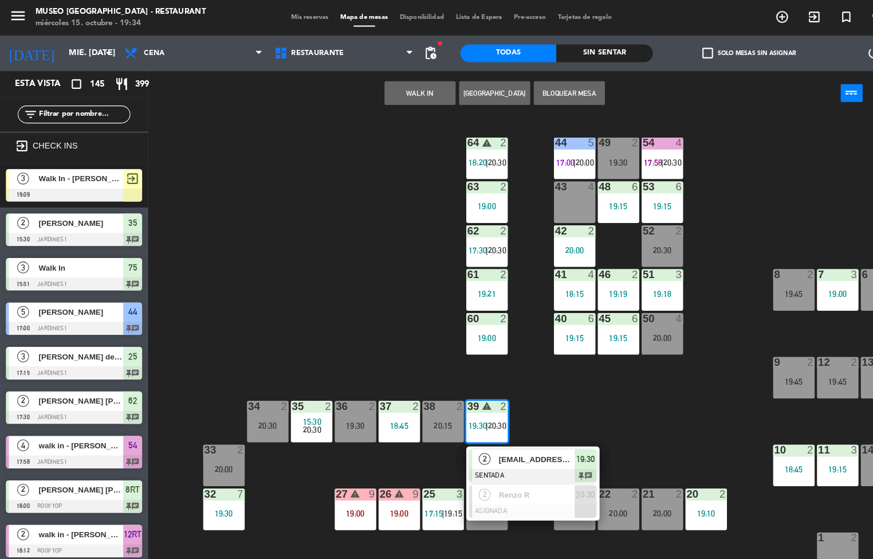
click at [514, 451] on div "[EMAIL_ADDRESS][DOMAIN_NAME]" at bounding box center [518, 443] width 74 height 19
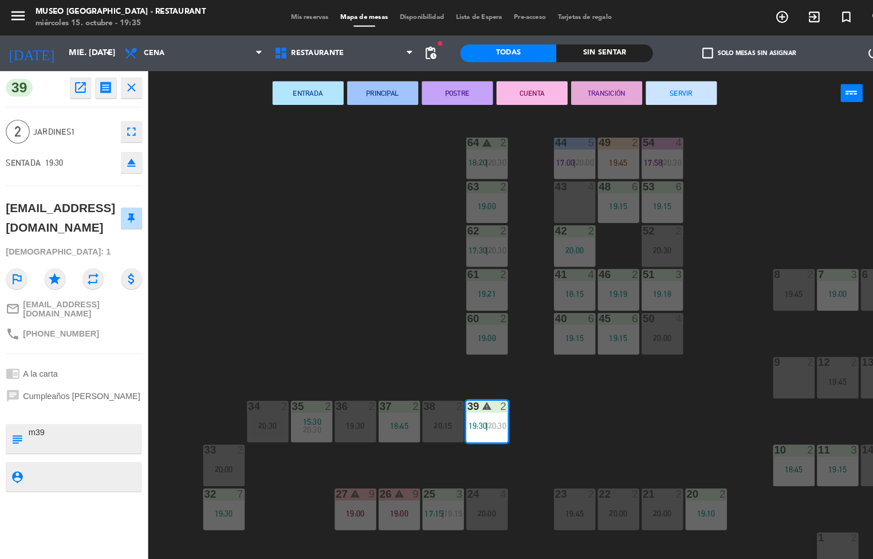
click at [590, 406] on div "44 5 17:00 | 20:00 49 2 19:45 54 4 17:58 | 20:30 64 warning 2 18:20 | 20:30 48 …" at bounding box center [512, 335] width 721 height 447
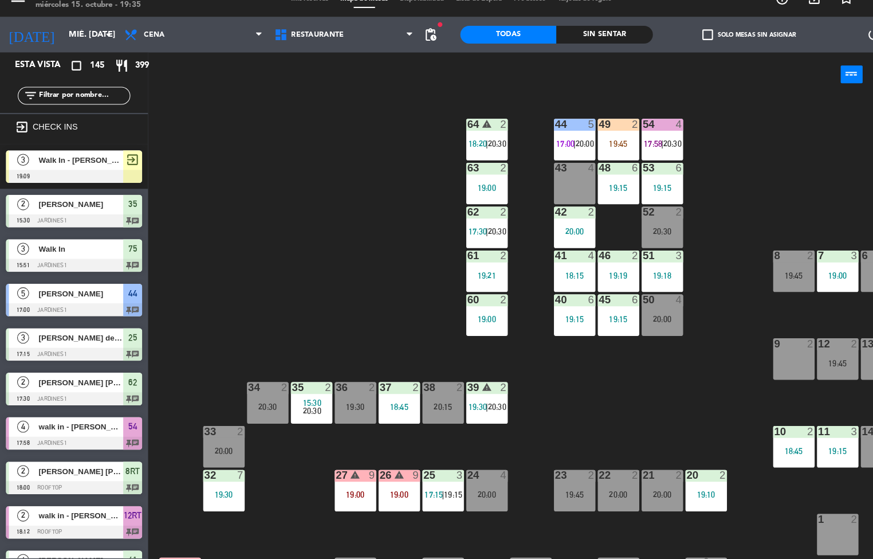
scroll to position [1, 0]
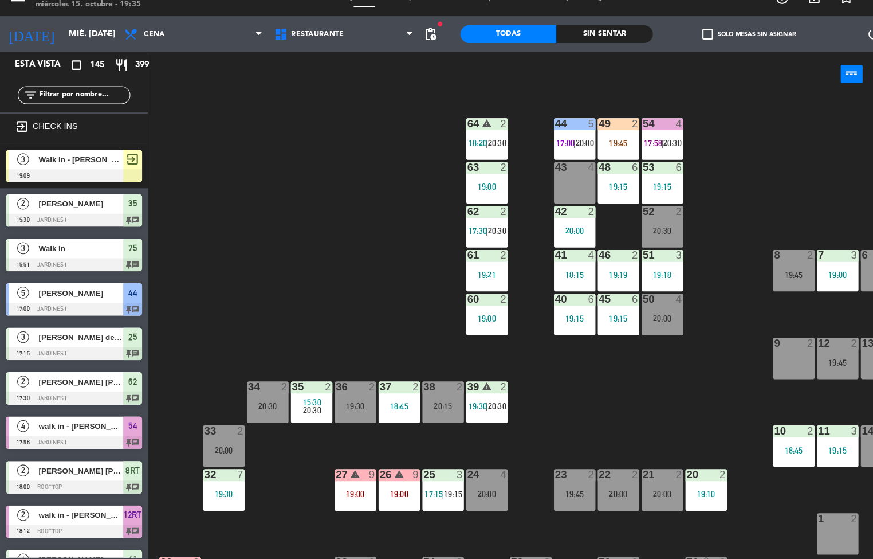
click at [429, 495] on span "|" at bounding box center [428, 495] width 2 height 9
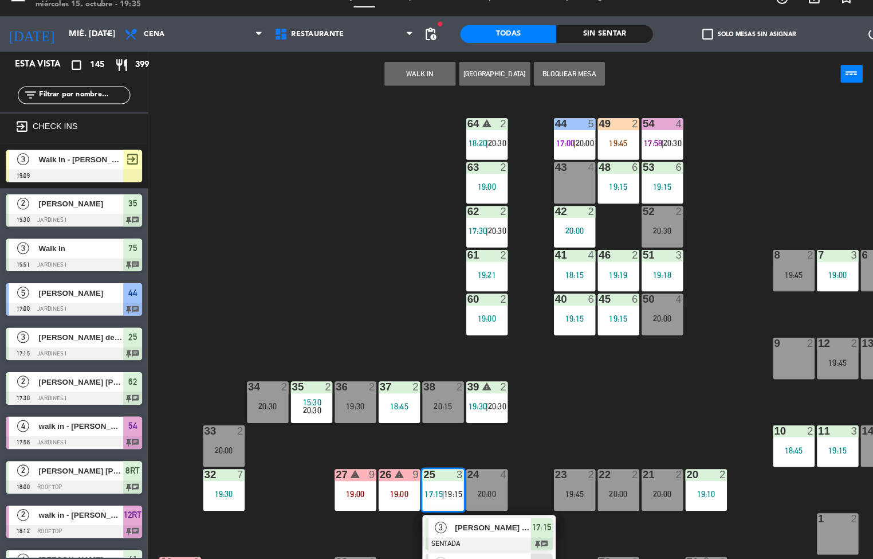
click at [452, 537] on div at bounding box center [472, 543] width 123 height 13
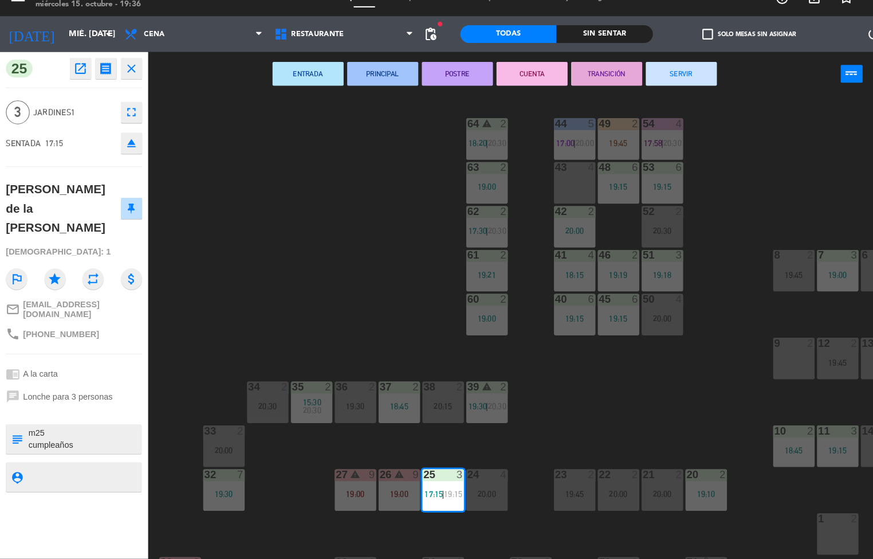
click at [374, 86] on button "PRINCIPAL" at bounding box center [370, 89] width 69 height 23
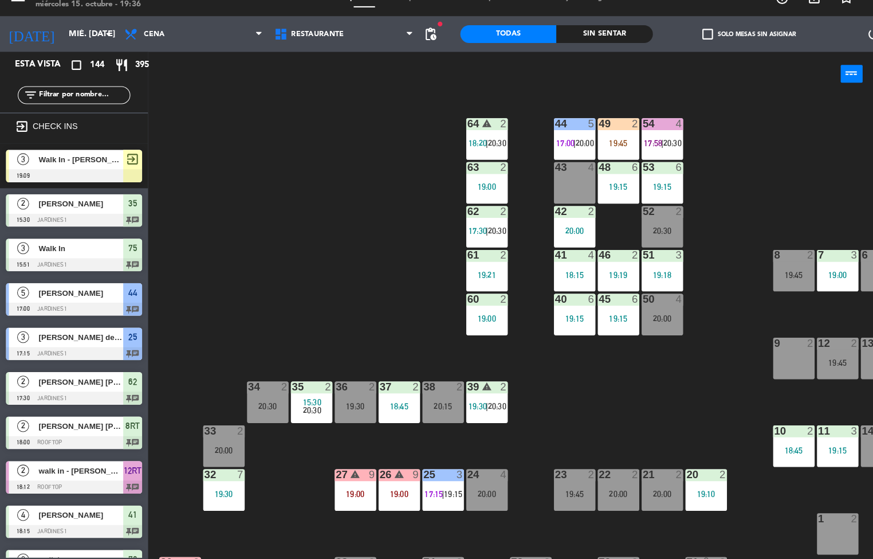
click at [386, 408] on div "18:45" at bounding box center [386, 411] width 40 height 8
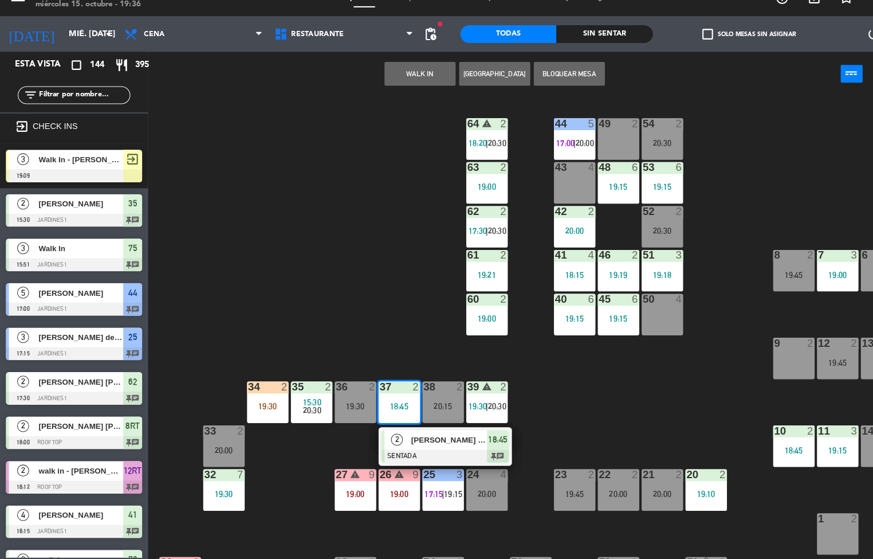
click at [596, 389] on div "44 5 17:00 | 20:00 49 2 54 2 20:30 64 warning 2 18:20 | 20:30 48 6 19:15 53 6 1…" at bounding box center [512, 335] width 721 height 447
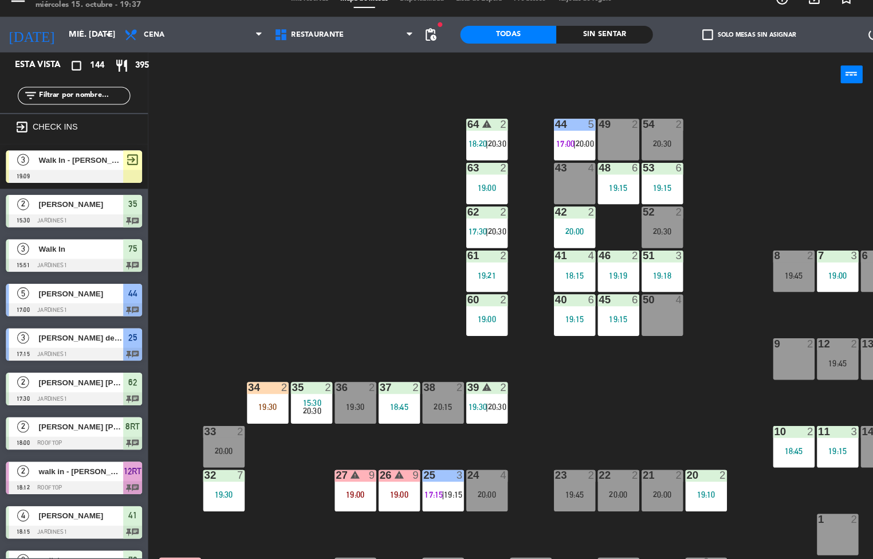
scroll to position [1, 0]
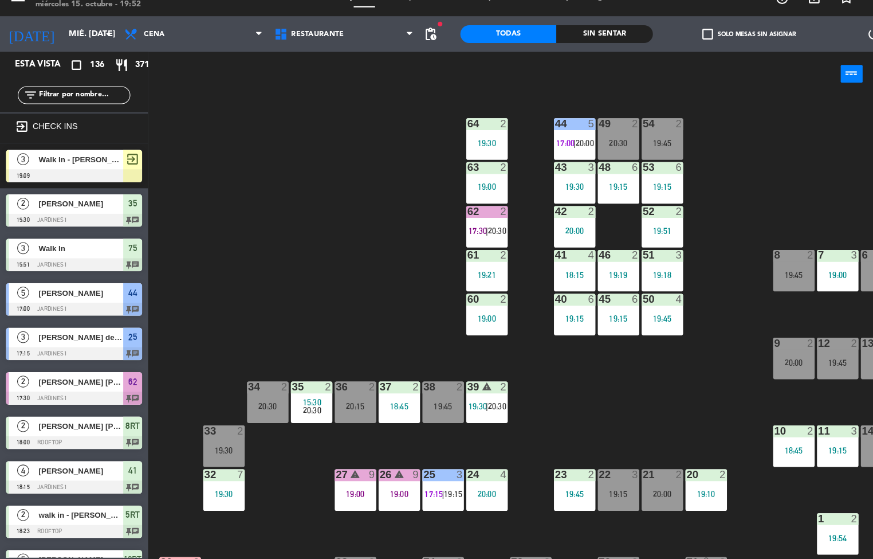
click at [296, 414] on span "20:30" at bounding box center [302, 414] width 18 height 9
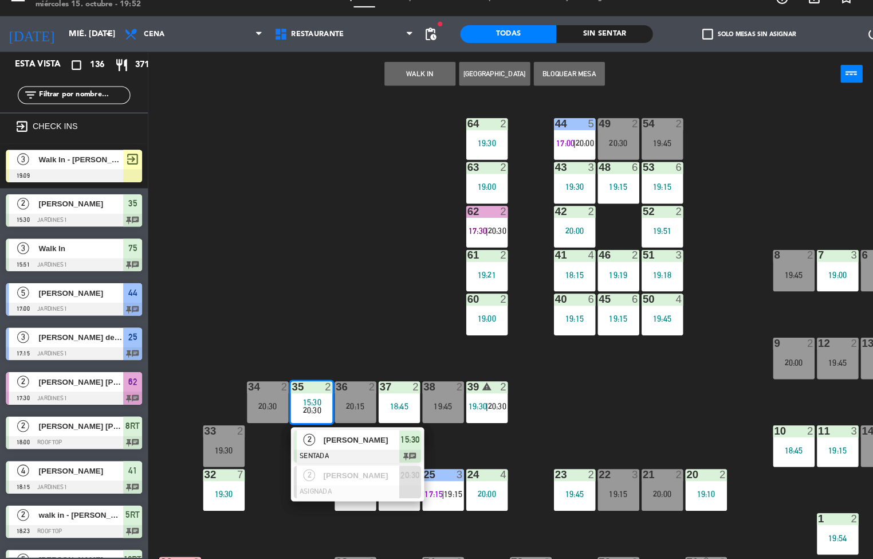
click at [358, 453] on div at bounding box center [345, 459] width 123 height 13
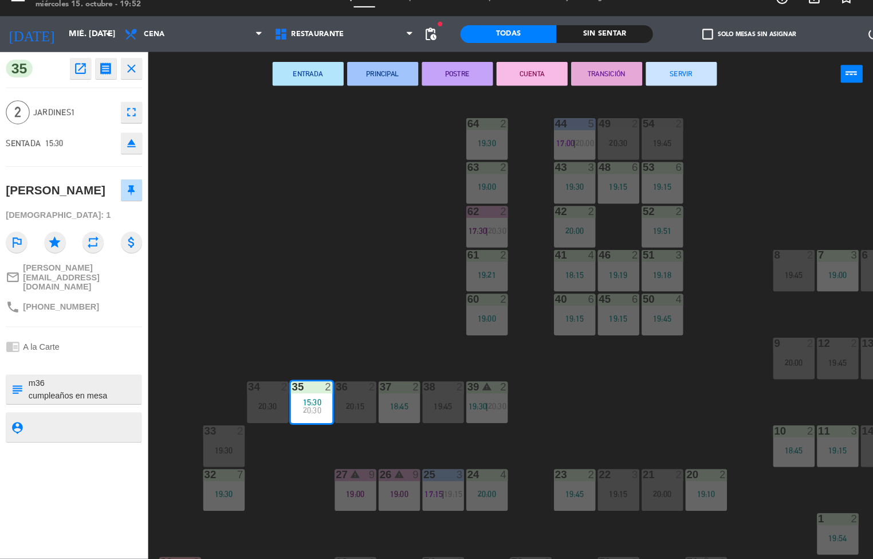
click at [639, 95] on button "SERVIR" at bounding box center [659, 89] width 69 height 23
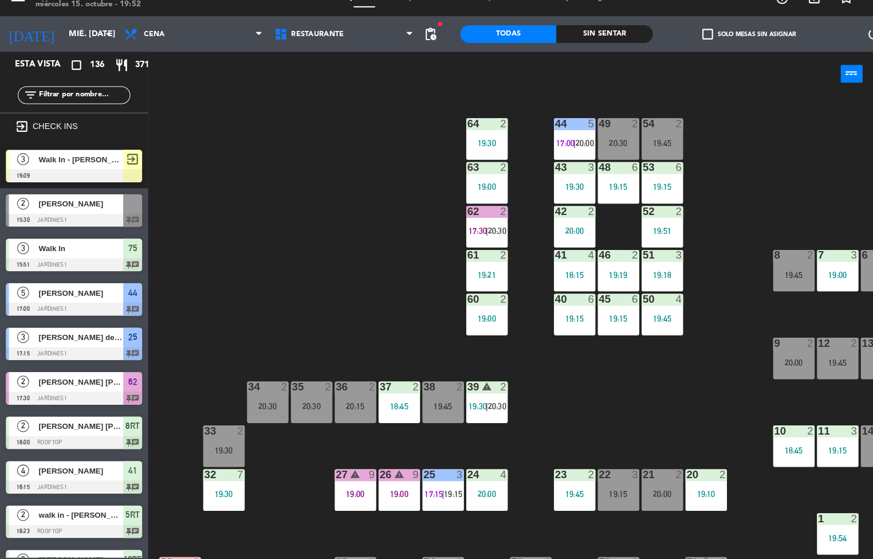
click at [386, 495] on div "19:00" at bounding box center [386, 496] width 40 height 8
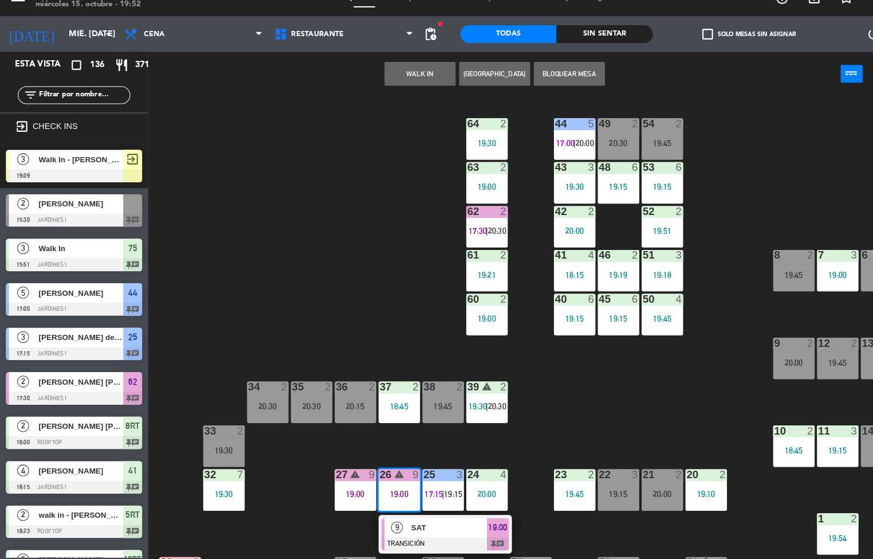
click at [425, 526] on span "SAT" at bounding box center [434, 528] width 73 height 12
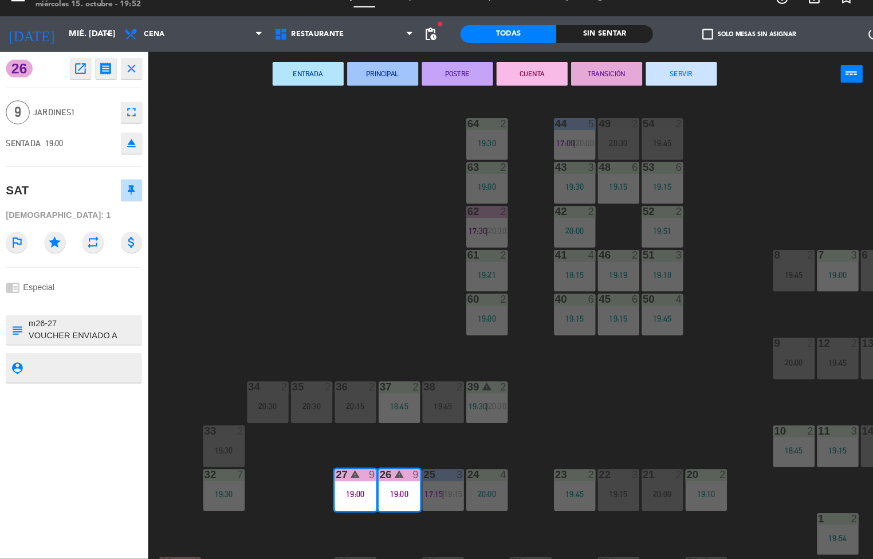
click at [667, 96] on button "SERVIR" at bounding box center [659, 89] width 69 height 23
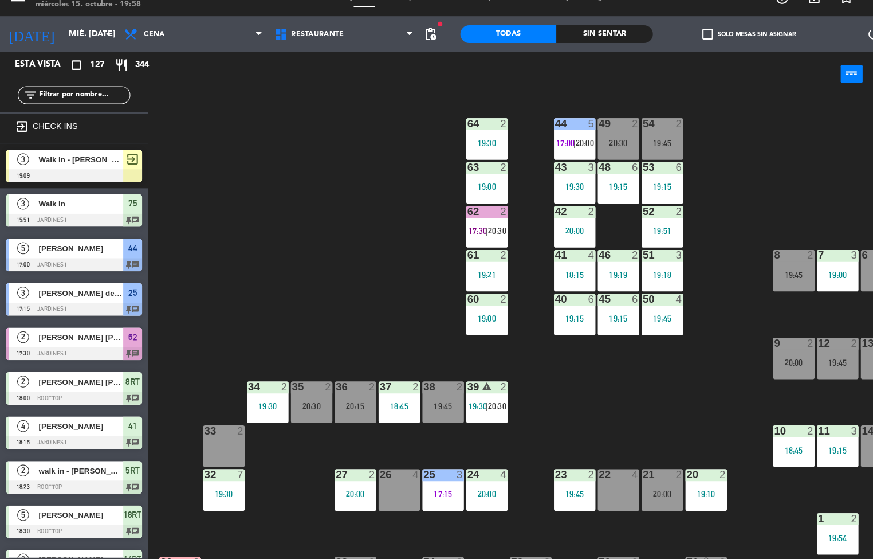
click at [578, 417] on div "44 5 17:00 | 20:00 49 2 20:30 54 2 19:45 64 2 19:30 48 6 19:15 53 6 19:15 63 2 …" at bounding box center [512, 335] width 721 height 447
click at [267, 389] on div at bounding box center [258, 392] width 19 height 10
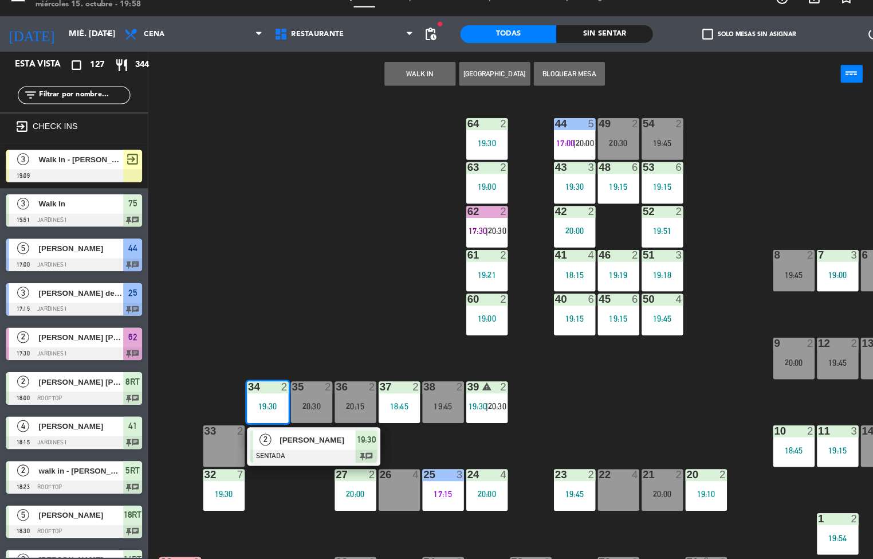
click at [337, 447] on span "[PERSON_NAME]" at bounding box center [306, 443] width 73 height 12
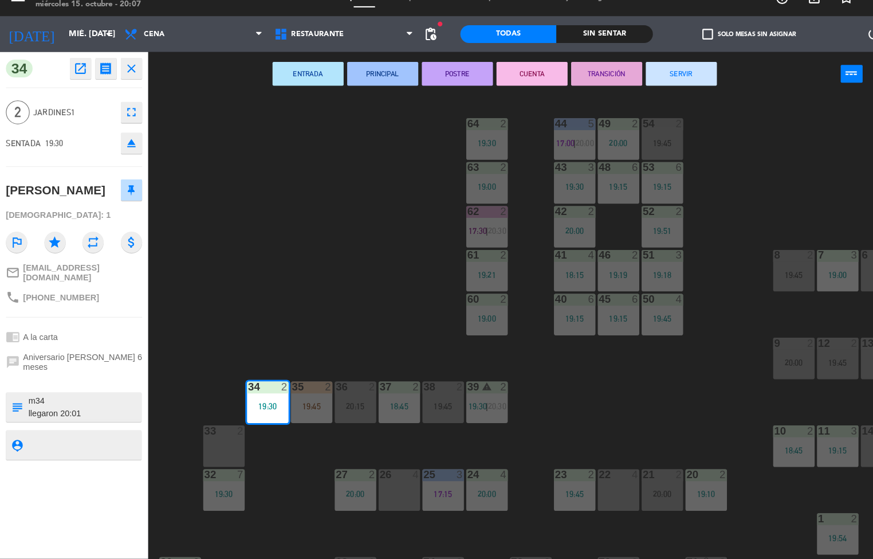
click at [549, 410] on div "menu [GEOGRAPHIC_DATA] - Restaurant miércoles 15. octubre - 20:07 Mis reservas …" at bounding box center [436, 279] width 873 height 559
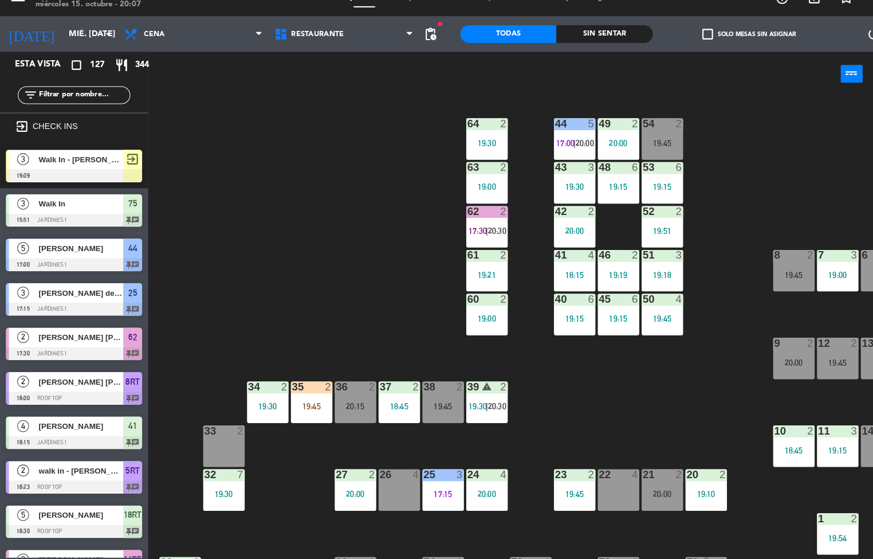
click at [811, 455] on div "19:15" at bounding box center [810, 453] width 40 height 8
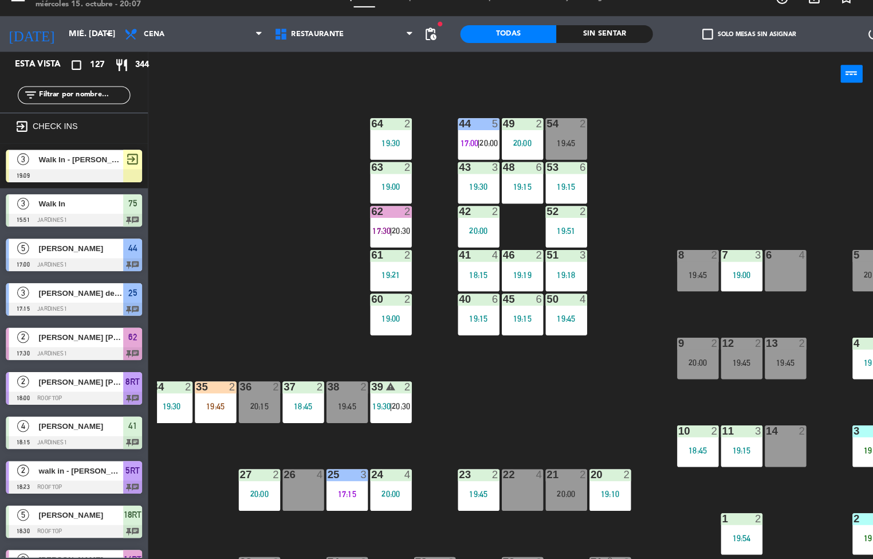
scroll to position [0, 88]
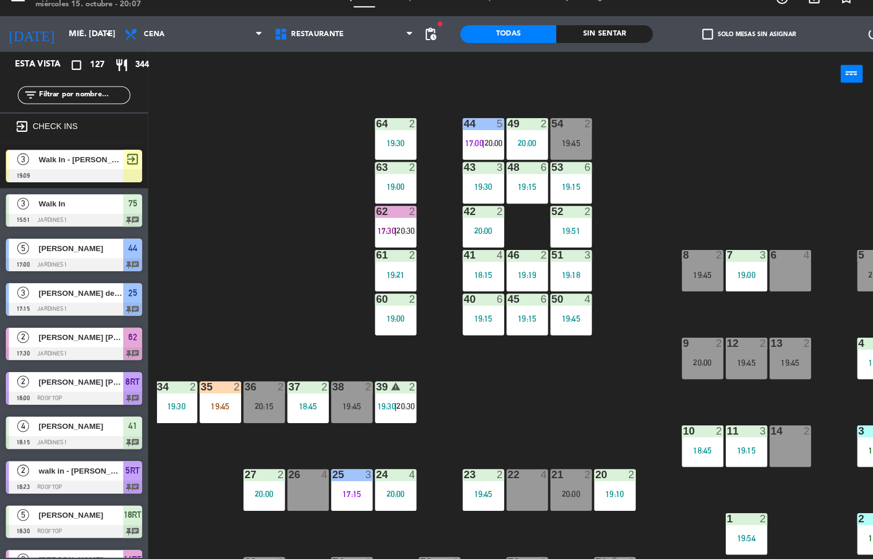
click at [720, 449] on div "19:15" at bounding box center [722, 453] width 40 height 8
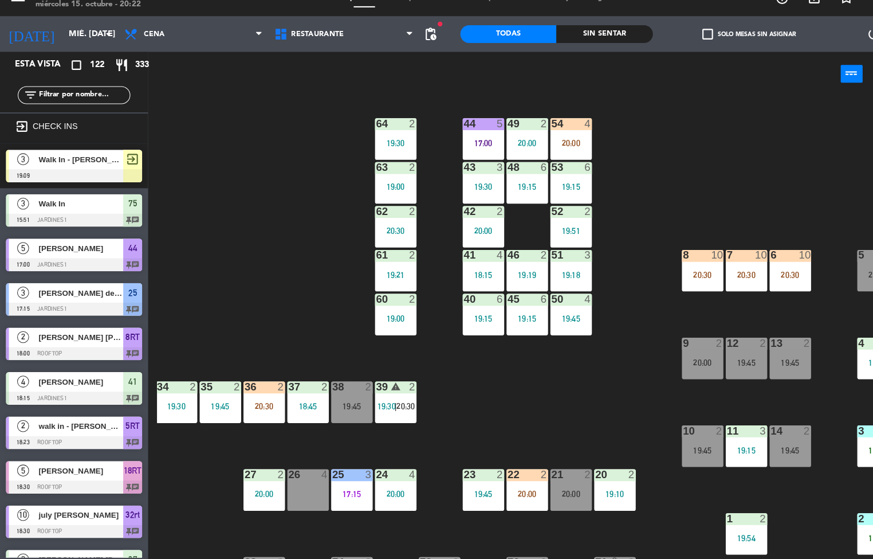
scroll to position [81, 0]
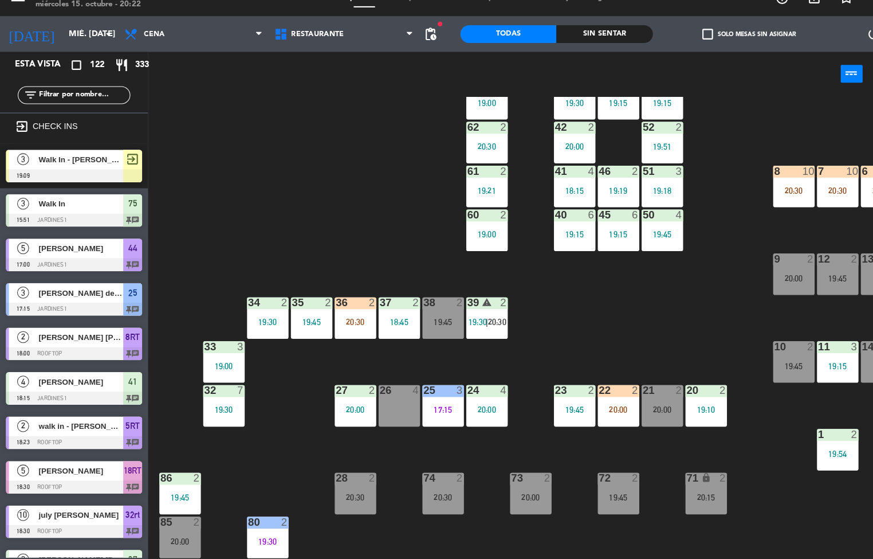
click at [382, 313] on div at bounding box center [385, 310] width 19 height 10
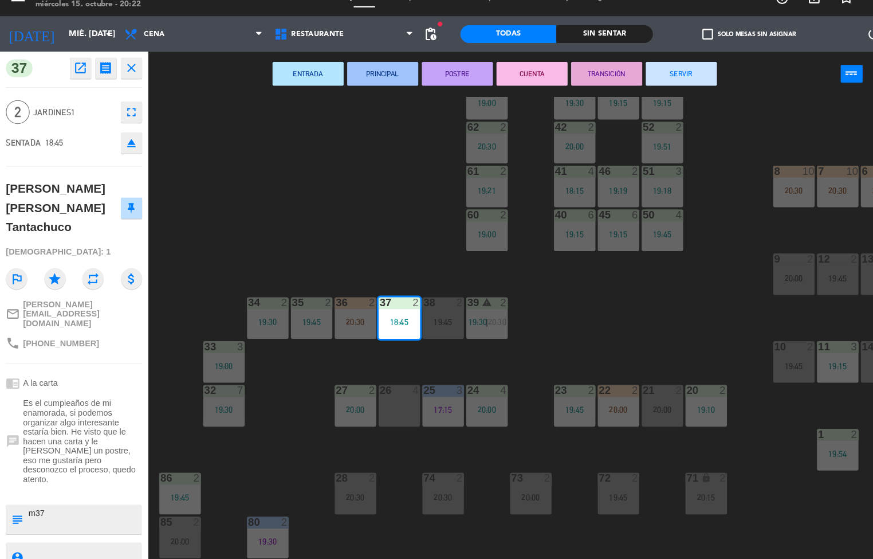
click at [580, 88] on button "TRANSICIÓN" at bounding box center [586, 89] width 69 height 23
click at [614, 328] on div "44 5 17:00 49 2 20:00 54 4 20:00 64 2 19:30 48 6 19:15 53 6 19:15 63 2 19:00 43…" at bounding box center [512, 335] width 721 height 447
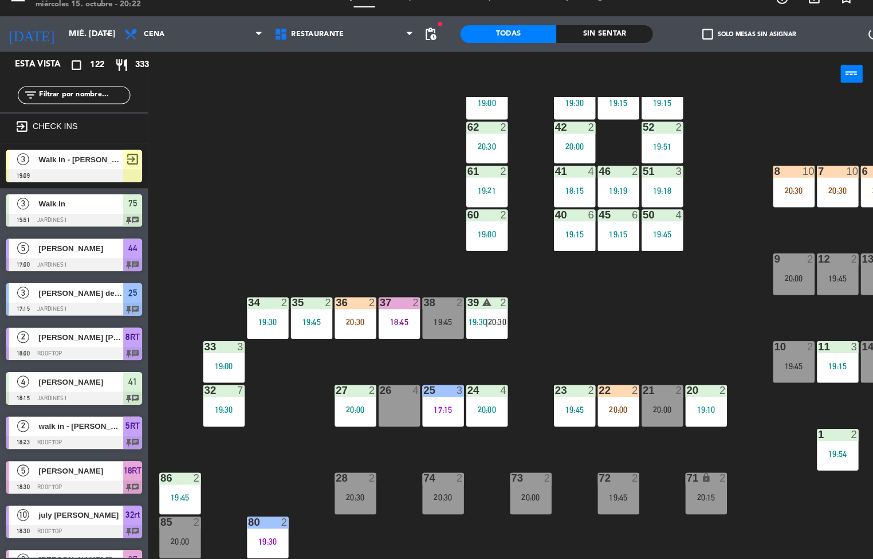
scroll to position [273, 0]
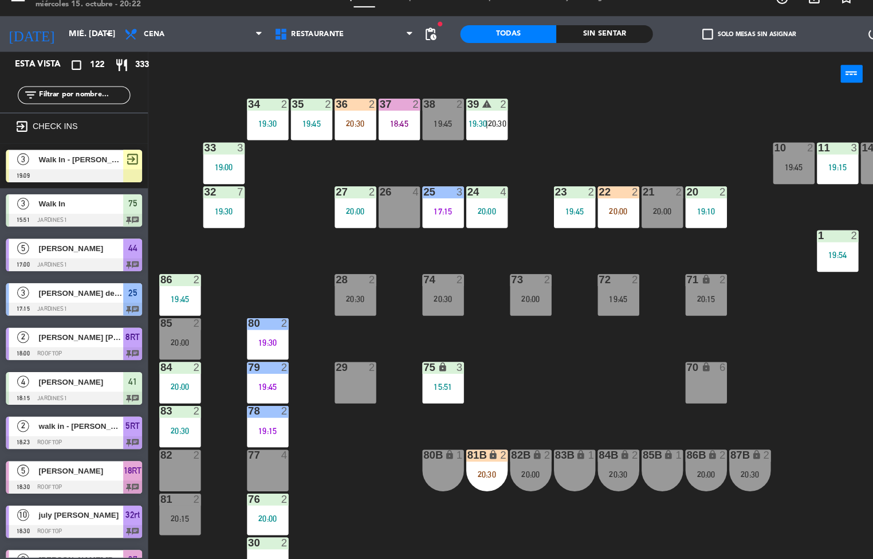
click at [461, 219] on div "20:00" at bounding box center [471, 222] width 40 height 8
click at [595, 169] on div "44 5 17:00 49 2 20:00 54 4 20:00 64 2 19:30 48 6 19:15 53 6 19:15 63 2 19:00 43…" at bounding box center [512, 335] width 721 height 447
click at [482, 219] on div "20:00" at bounding box center [471, 222] width 40 height 8
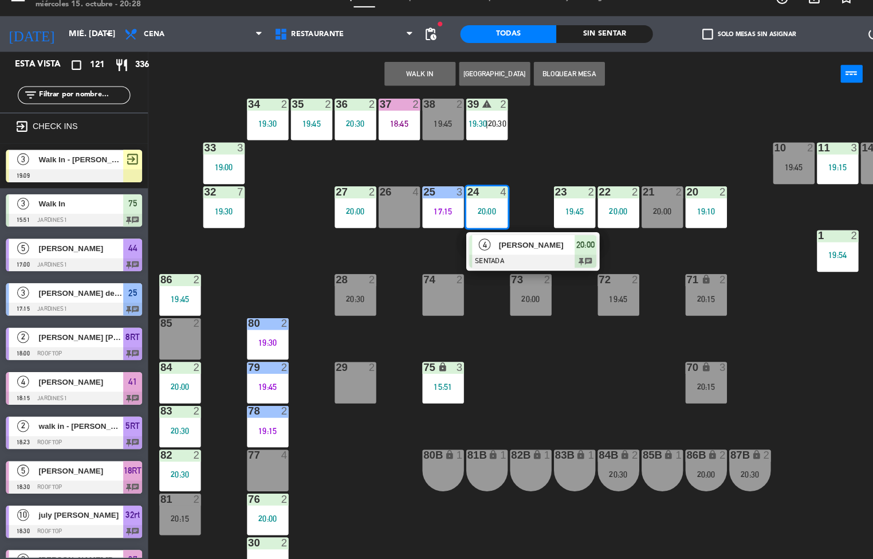
click at [552, 361] on div "44 5 17:00 49 2 20:00 54 2 19:45 64 2 19:30 48 6 19:15 53 6 19:15 63 2 19:00 43…" at bounding box center [512, 335] width 721 height 447
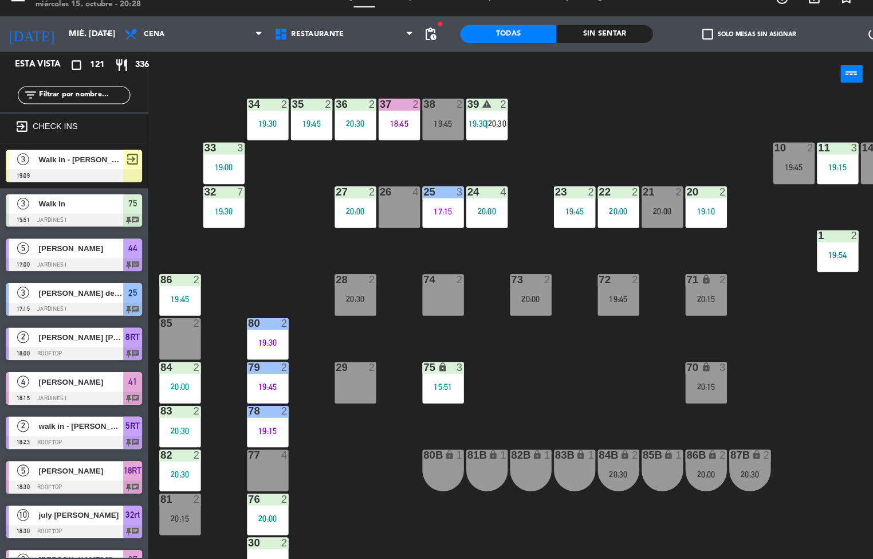
click at [343, 126] on div "36 2 20:30" at bounding box center [344, 133] width 40 height 40
